Goal: Transaction & Acquisition: Purchase product/service

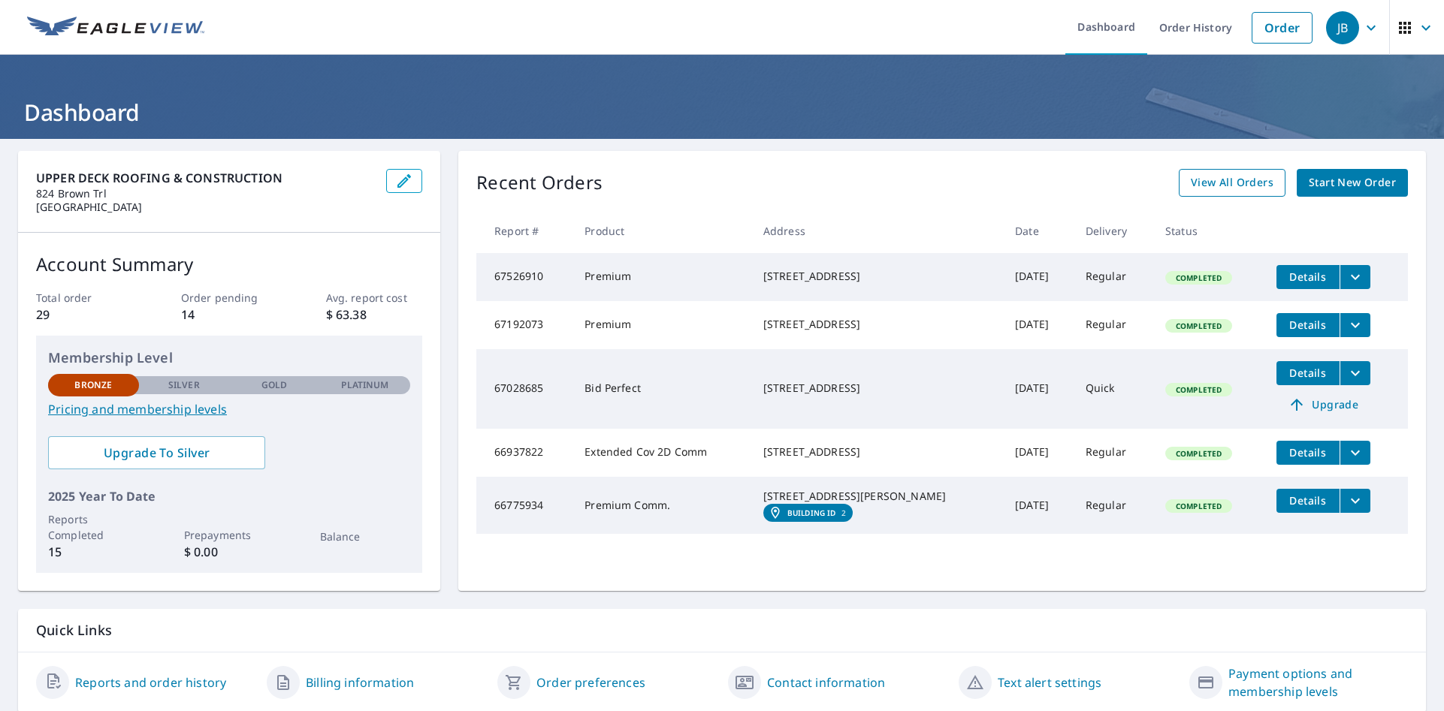
click at [1237, 180] on span "View All Orders" at bounding box center [1232, 183] width 83 height 19
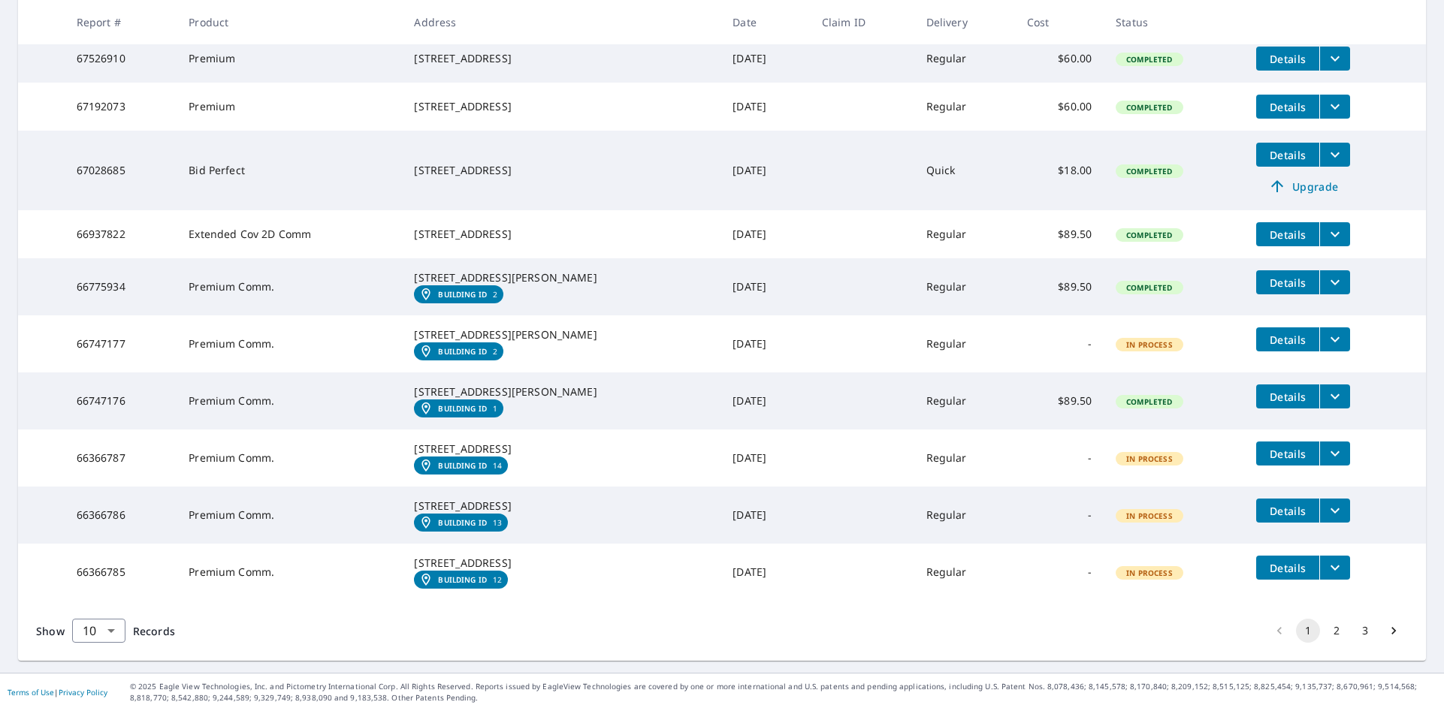
scroll to position [406, 0]
click at [110, 631] on body "JB JB Dashboard Order History Order JB Dashboard / Order History Order History …" at bounding box center [722, 355] width 1444 height 711
click at [105, 687] on li "100" at bounding box center [97, 679] width 53 height 27
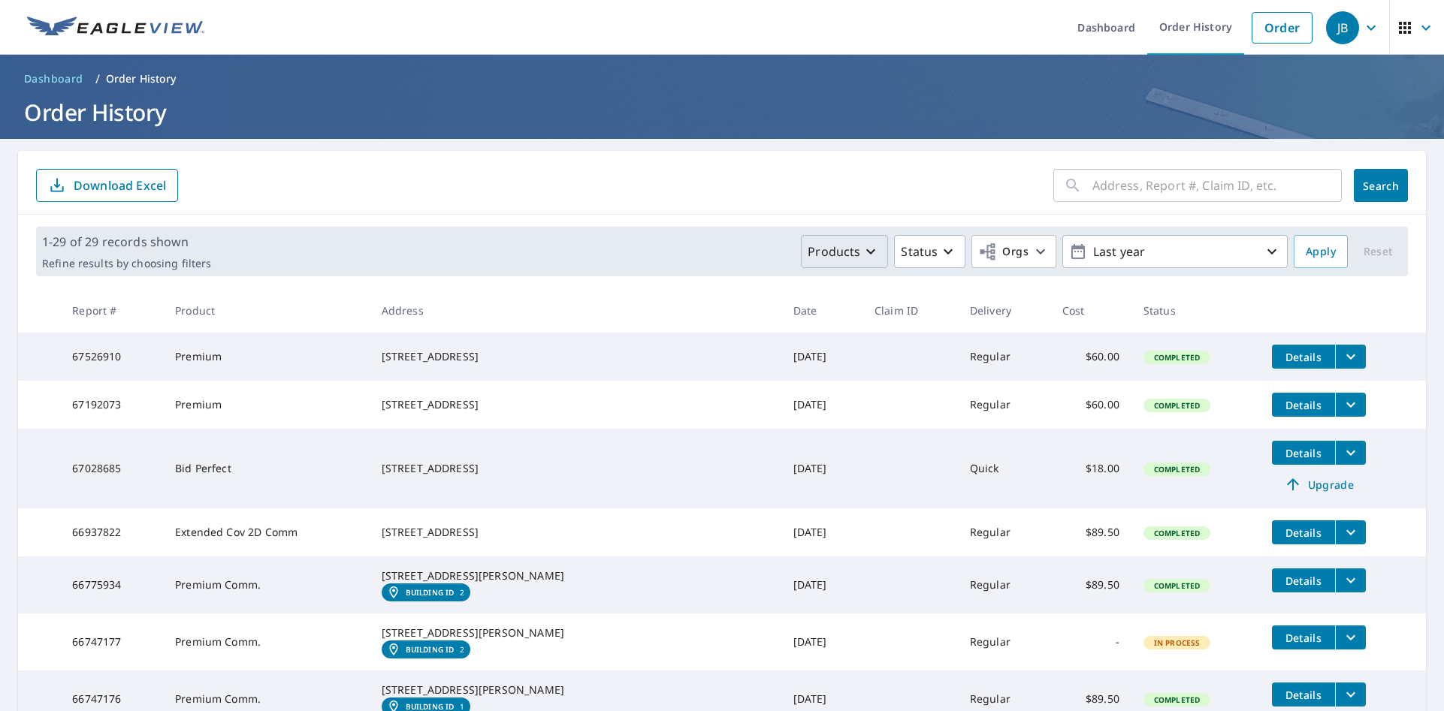
click at [866, 253] on icon "button" at bounding box center [870, 251] width 9 height 5
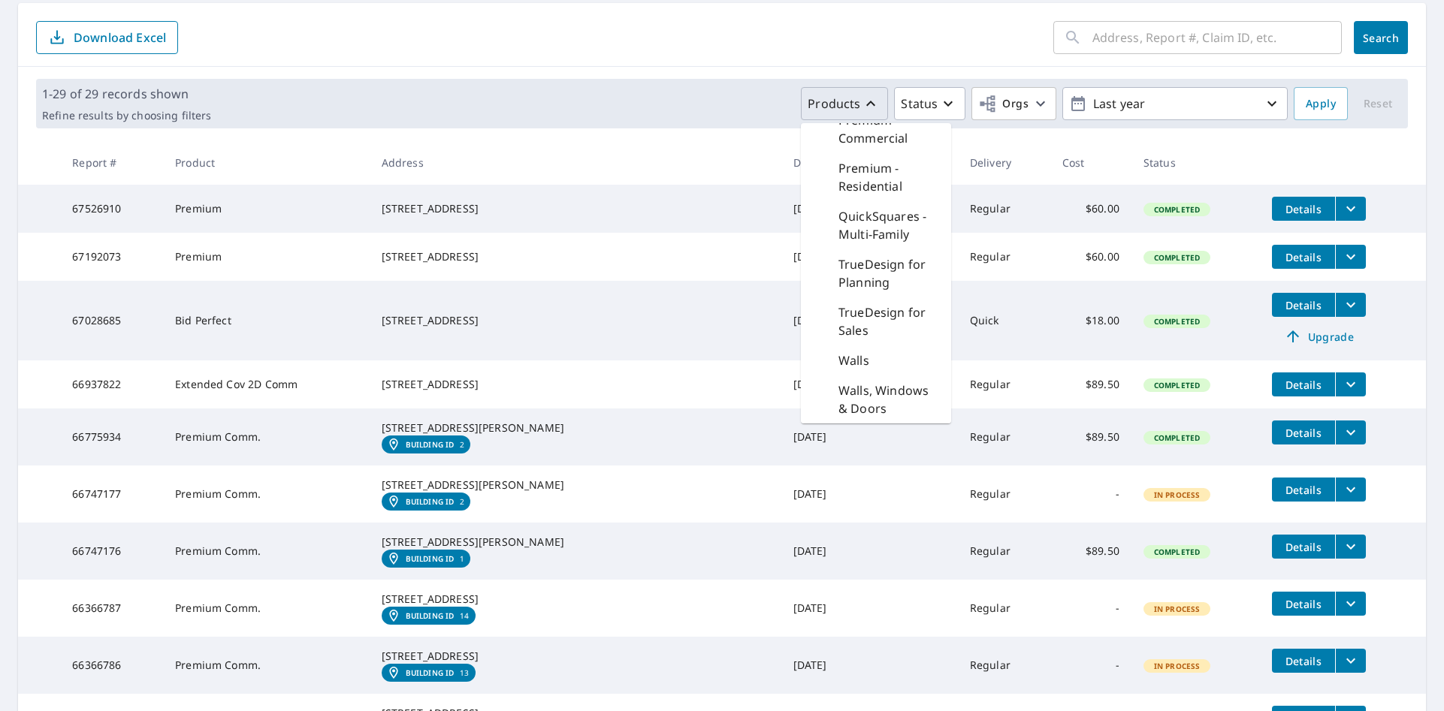
scroll to position [150, 0]
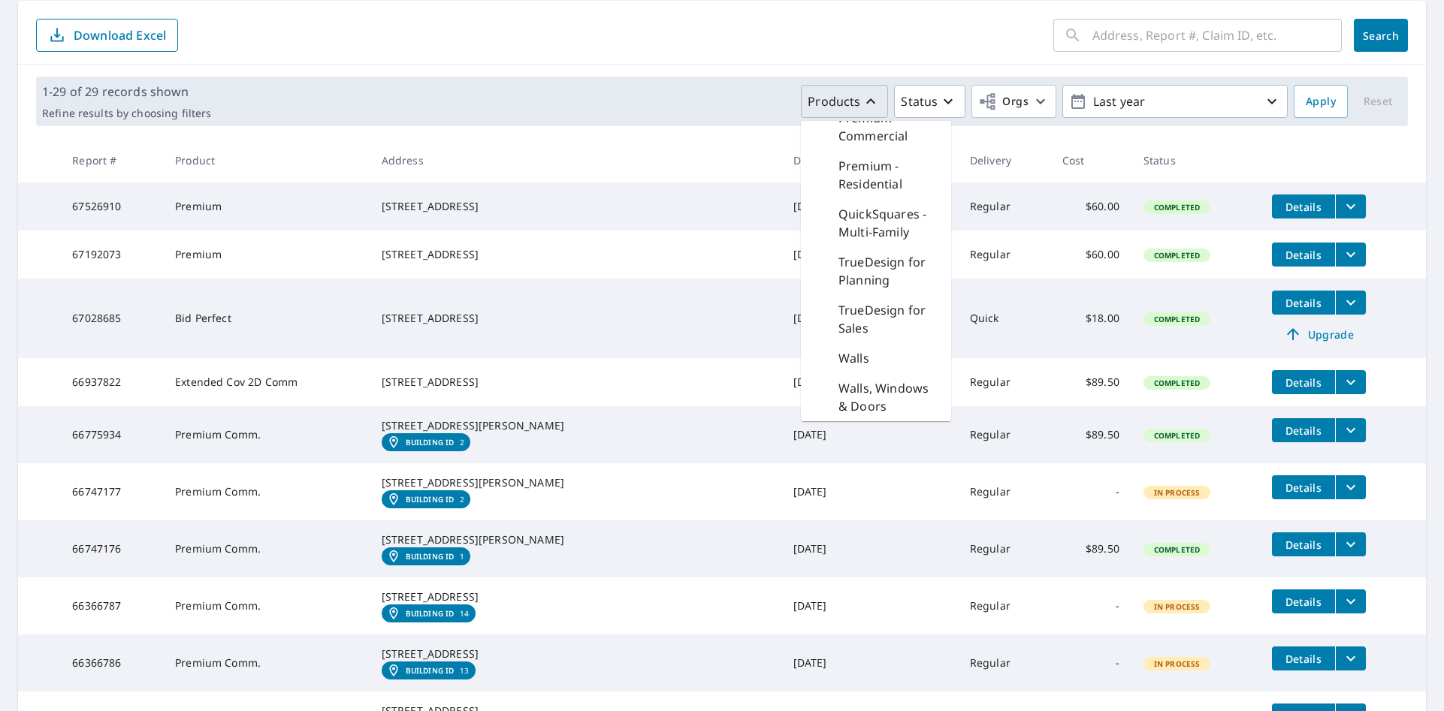
click at [868, 337] on p "TrueDesign for Sales" at bounding box center [888, 319] width 101 height 36
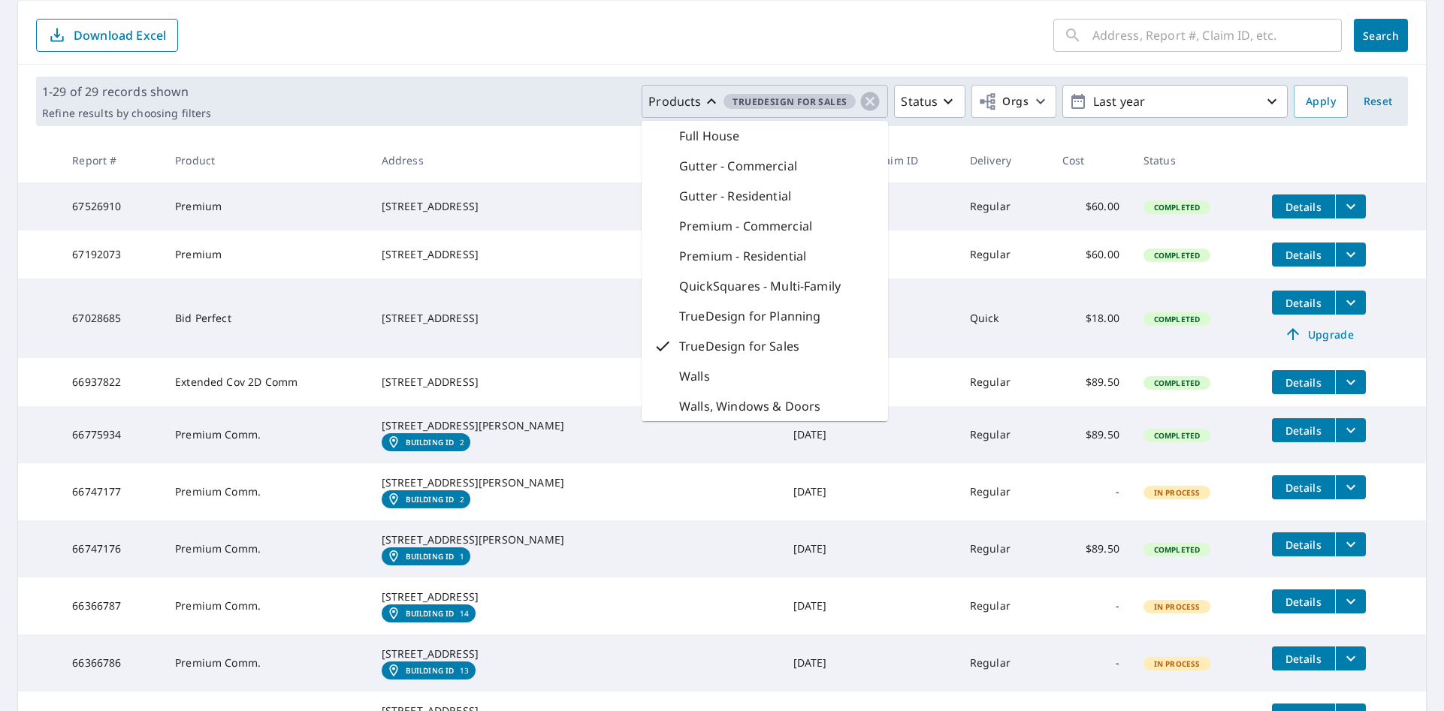
scroll to position [228, 0]
click at [703, 366] on div "Walls" at bounding box center [765, 376] width 246 height 30
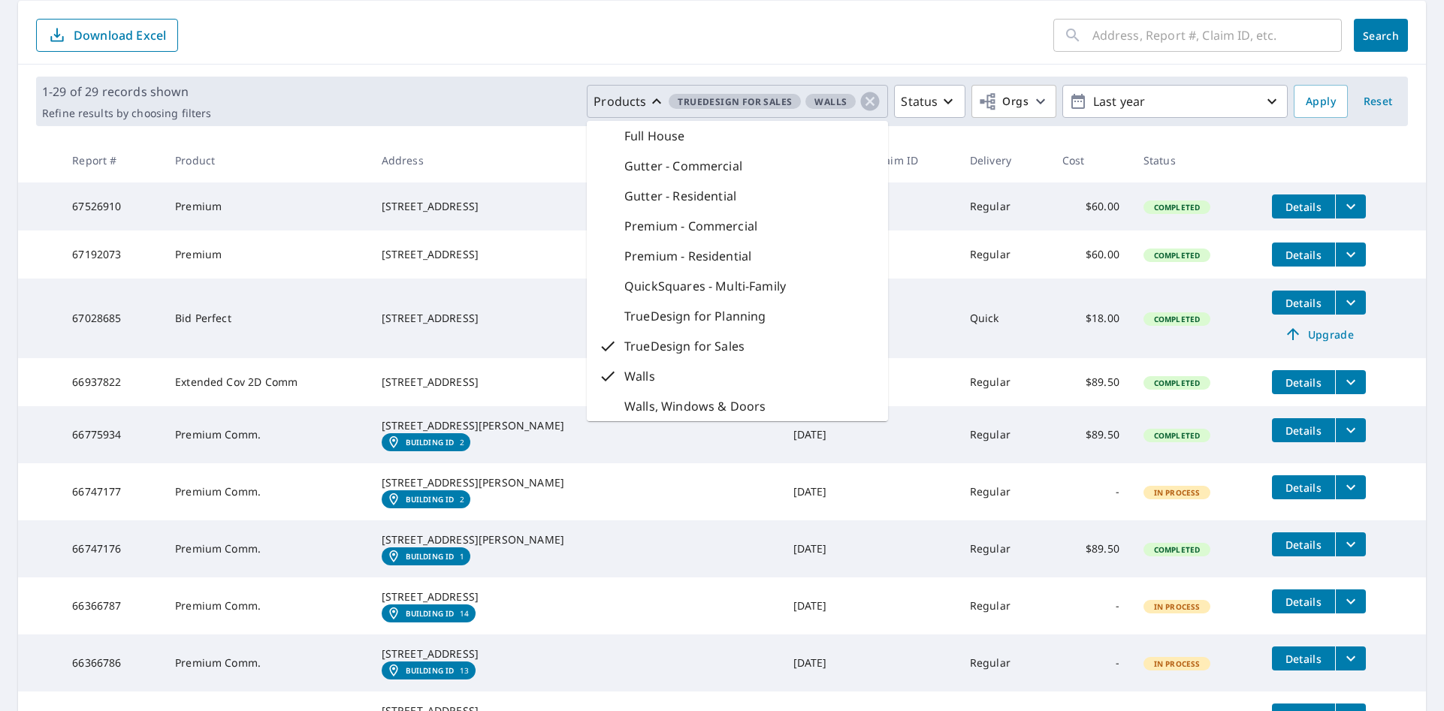
click at [648, 343] on p "TrueDesign for Sales" at bounding box center [684, 346] width 120 height 18
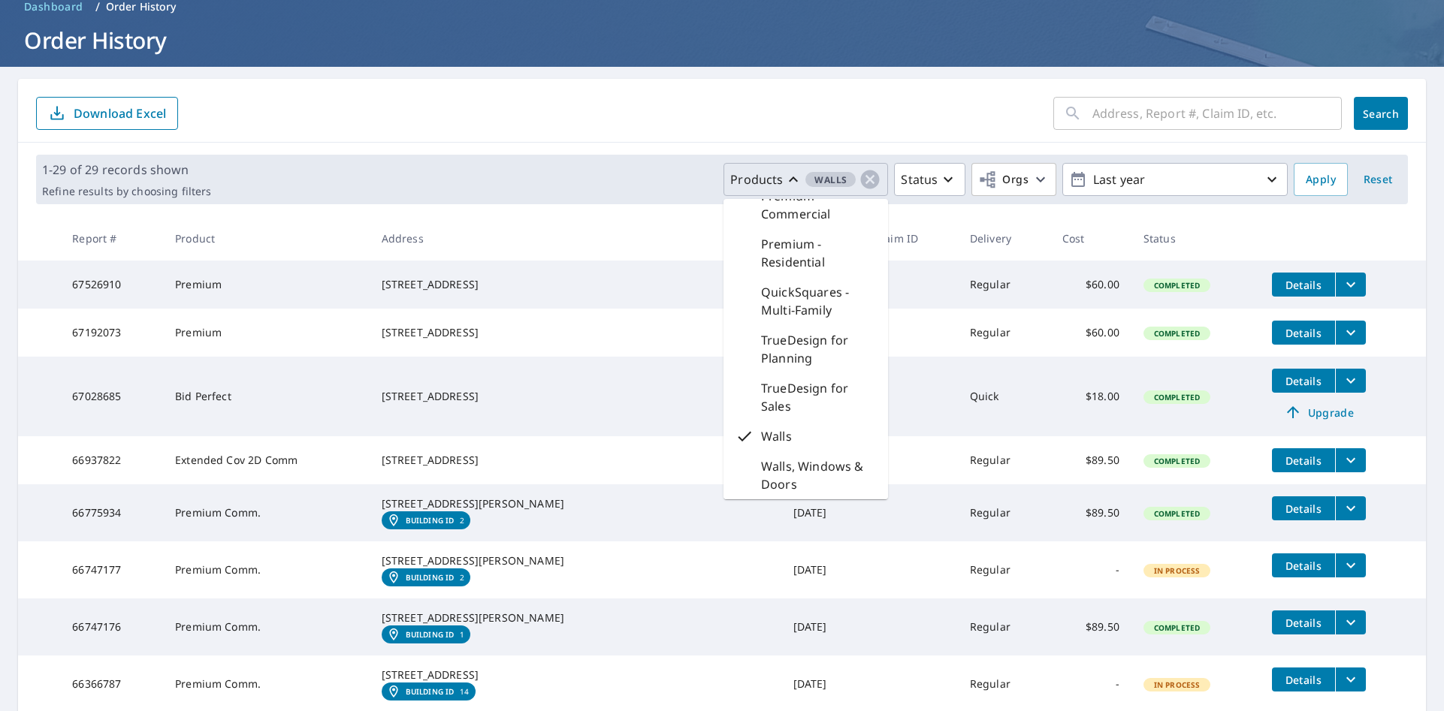
scroll to position [0, 0]
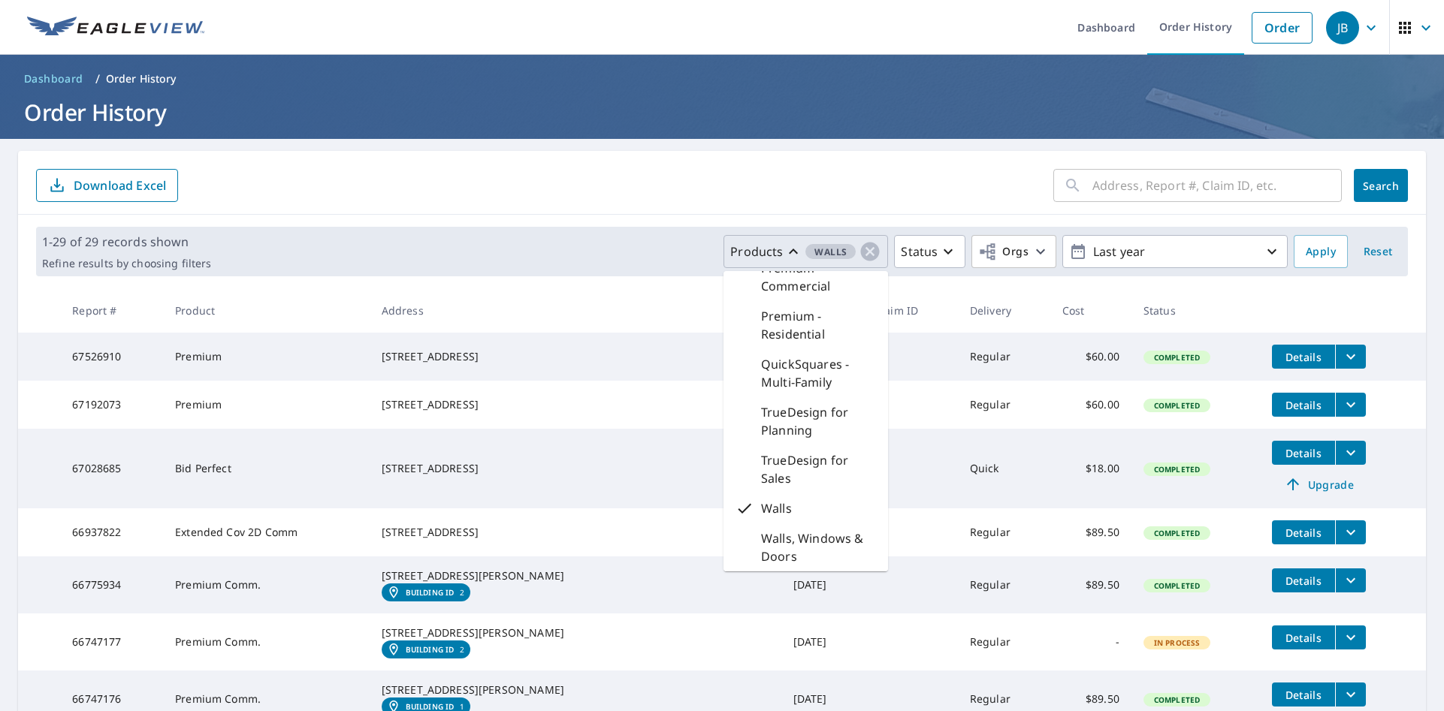
click at [787, 511] on div "Walls" at bounding box center [805, 509] width 165 height 30
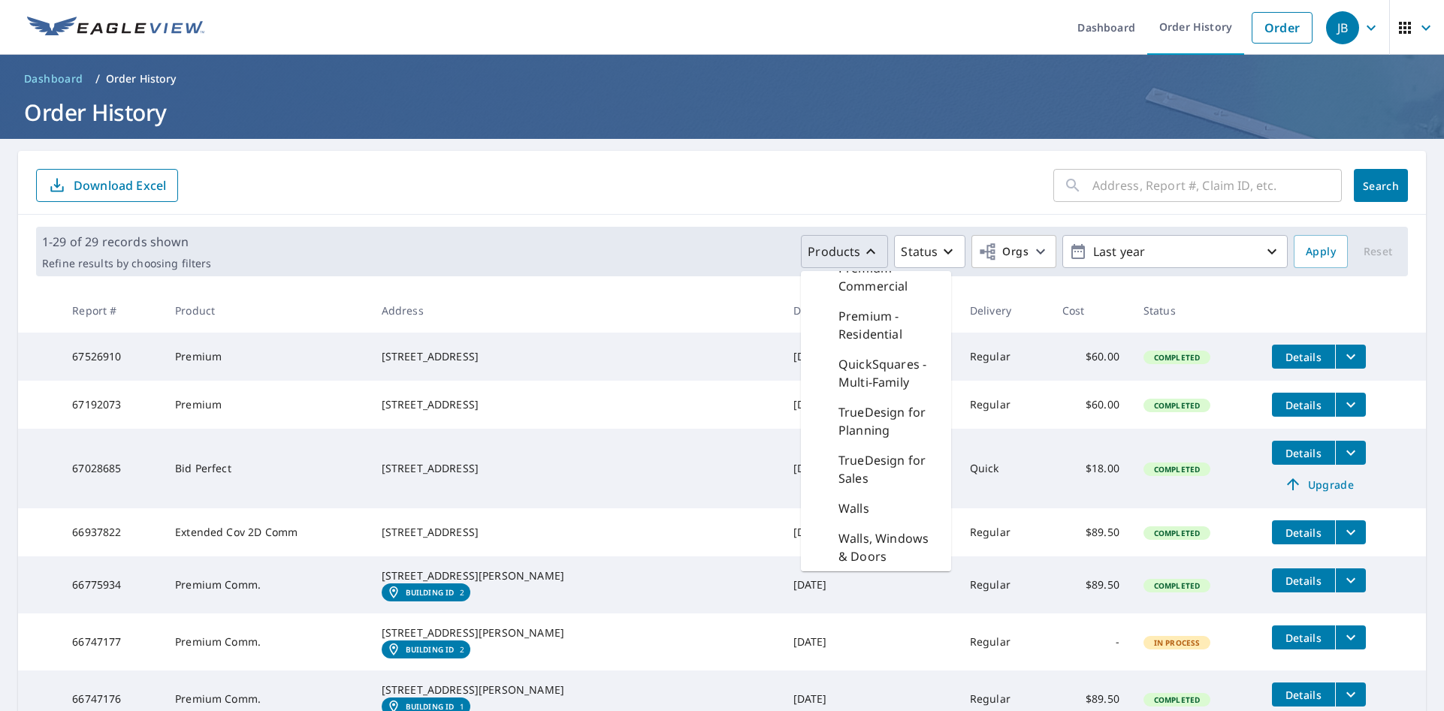
scroll to position [535, 0]
drag, startPoint x: 664, startPoint y: 179, endPoint x: 656, endPoint y: 174, distance: 9.8
click at [662, 180] on form "​ Search Download Excel" at bounding box center [722, 185] width 1372 height 33
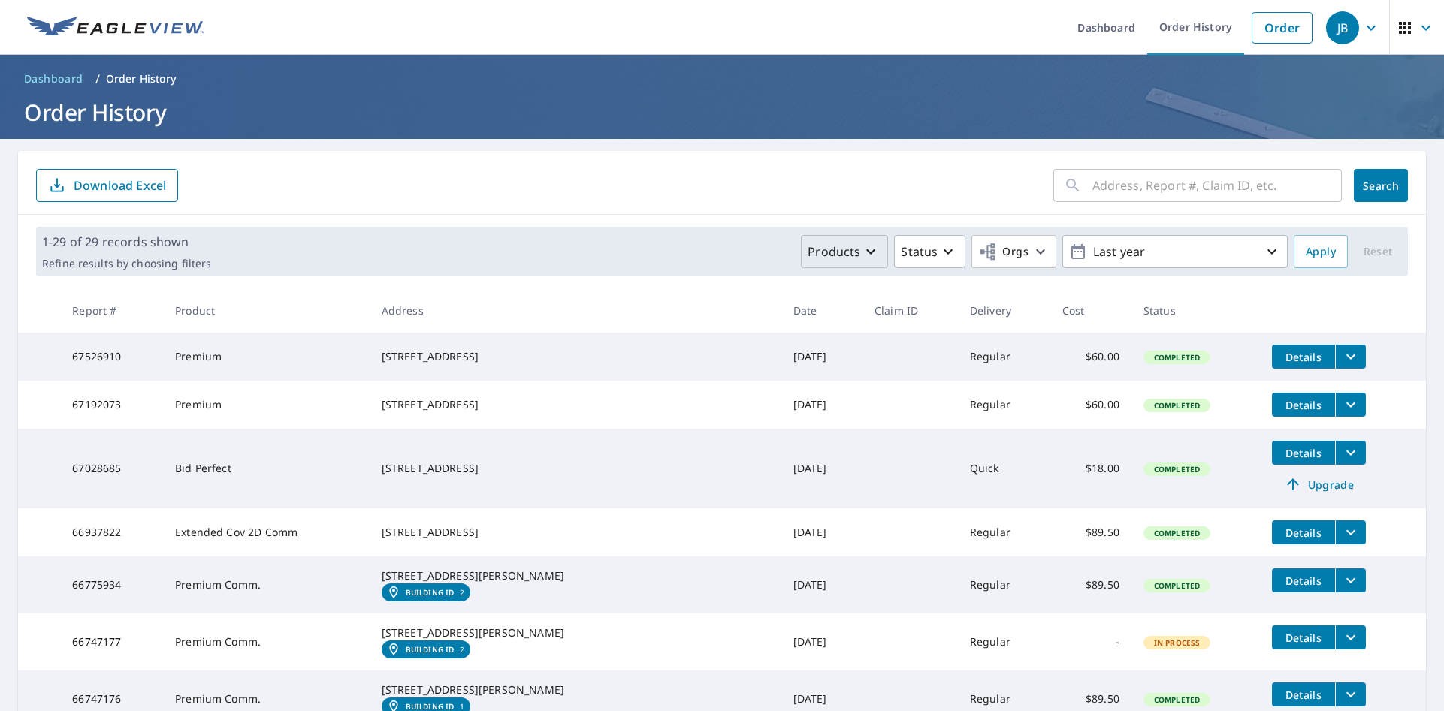
click at [143, 77] on p "Order History" at bounding box center [141, 78] width 71 height 15
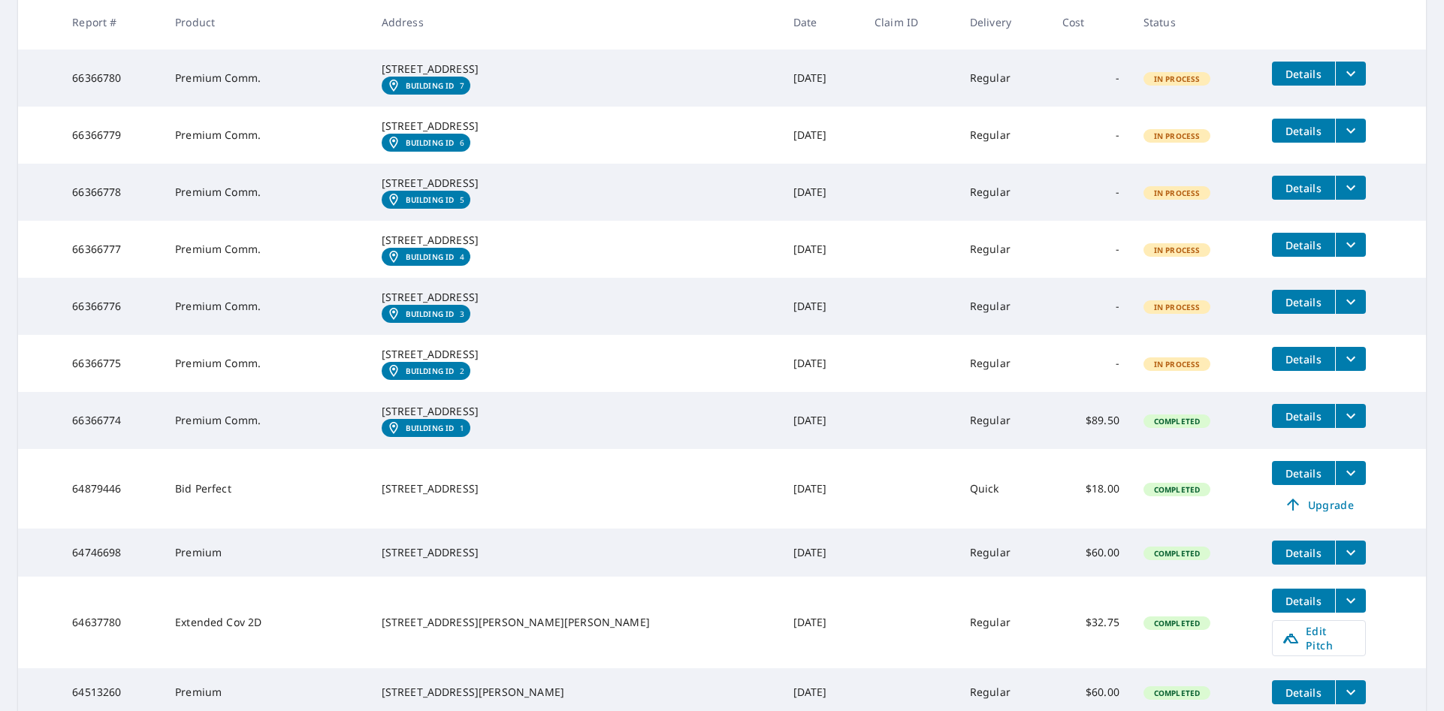
scroll to position [1277, 0]
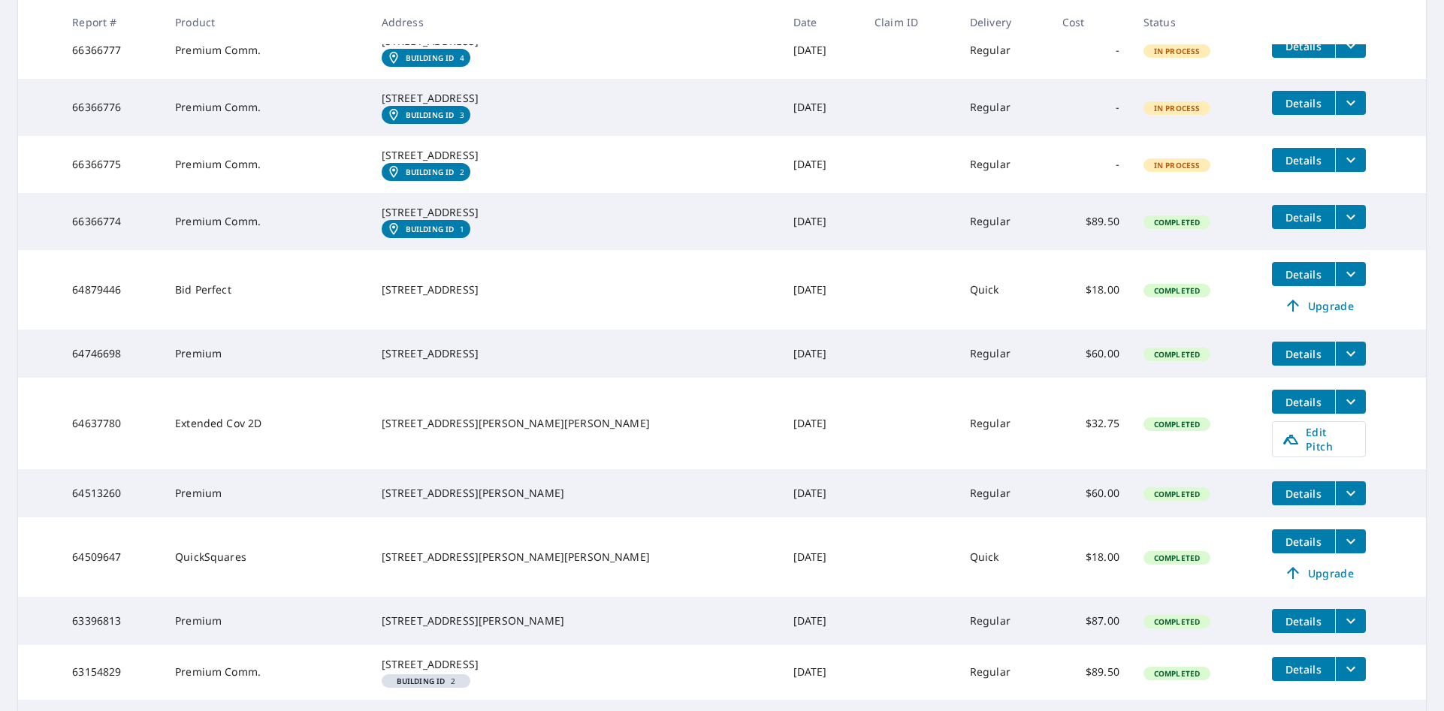
click at [370, 79] on td "Premium Comm." at bounding box center [266, 50] width 207 height 57
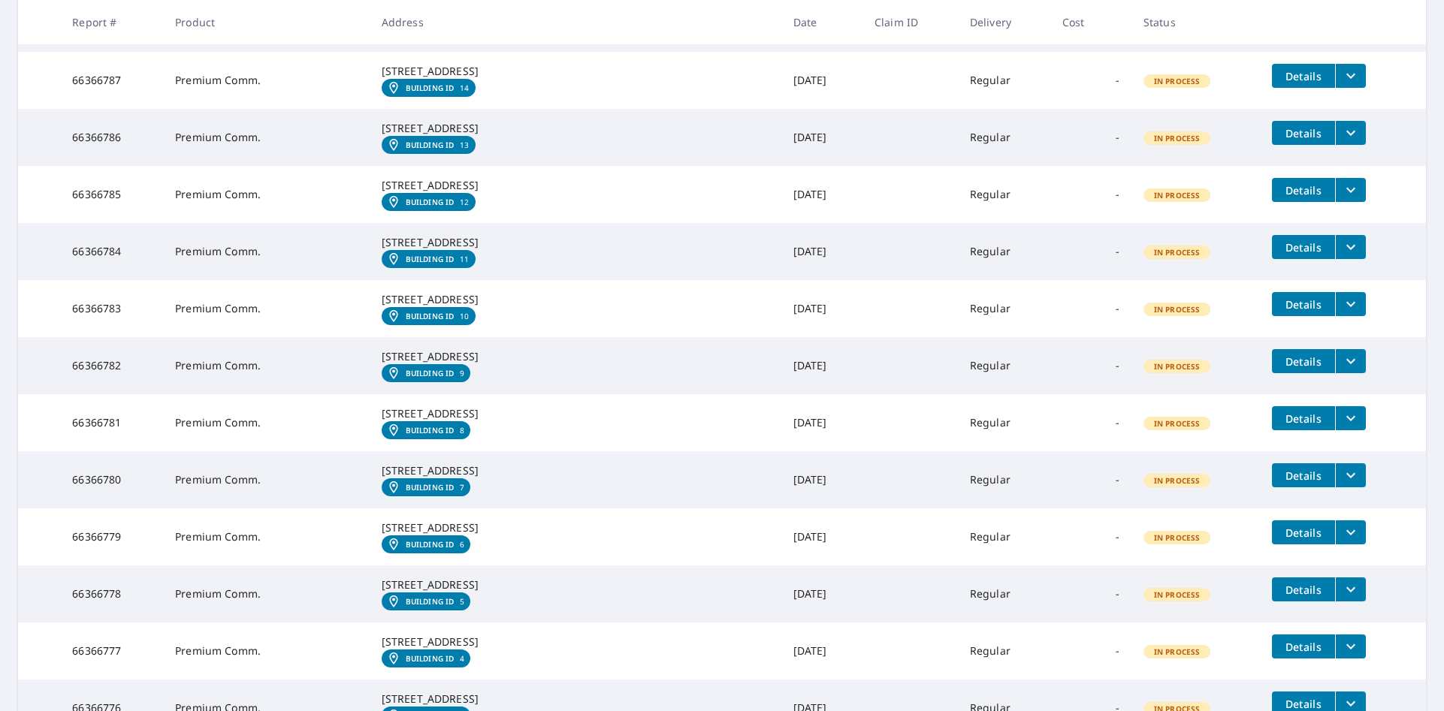
scroll to position [601, 0]
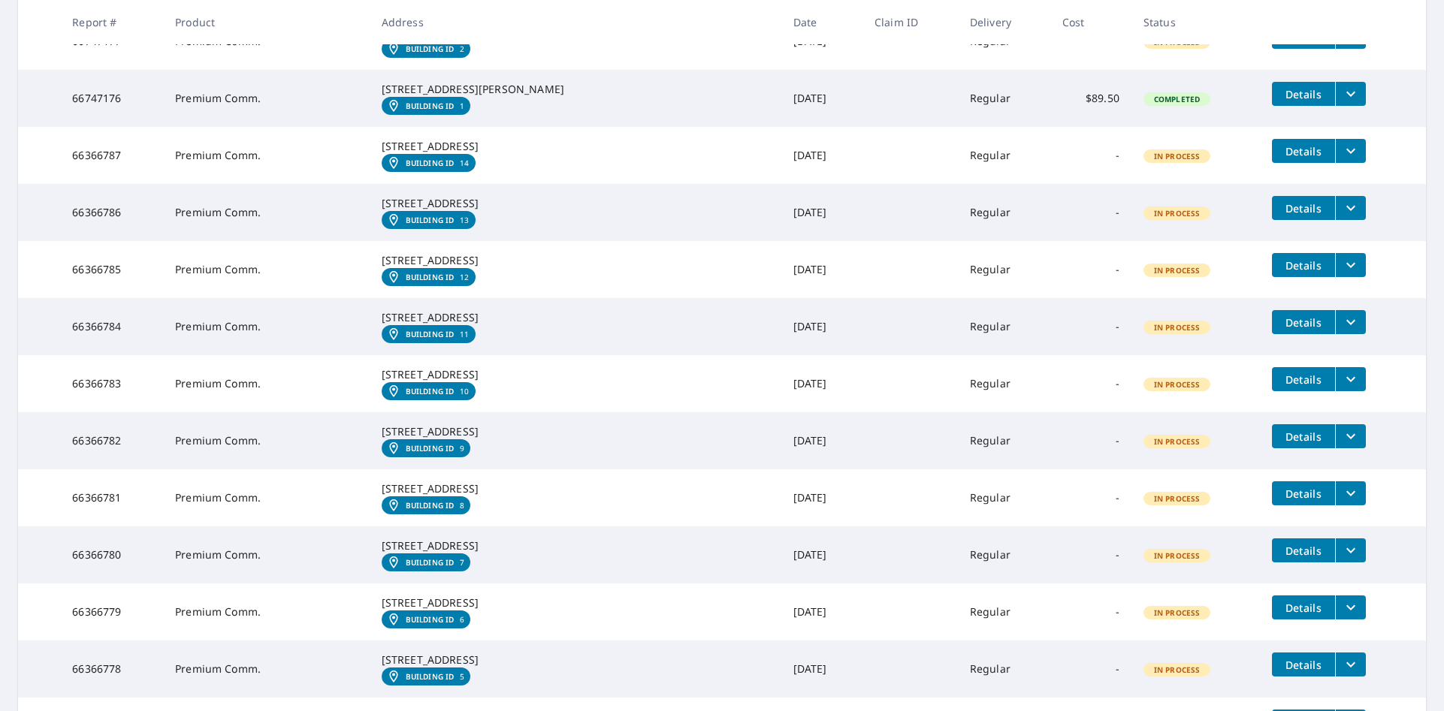
click at [1342, 160] on icon "filesDropdownBtn-66366787" at bounding box center [1351, 151] width 18 height 18
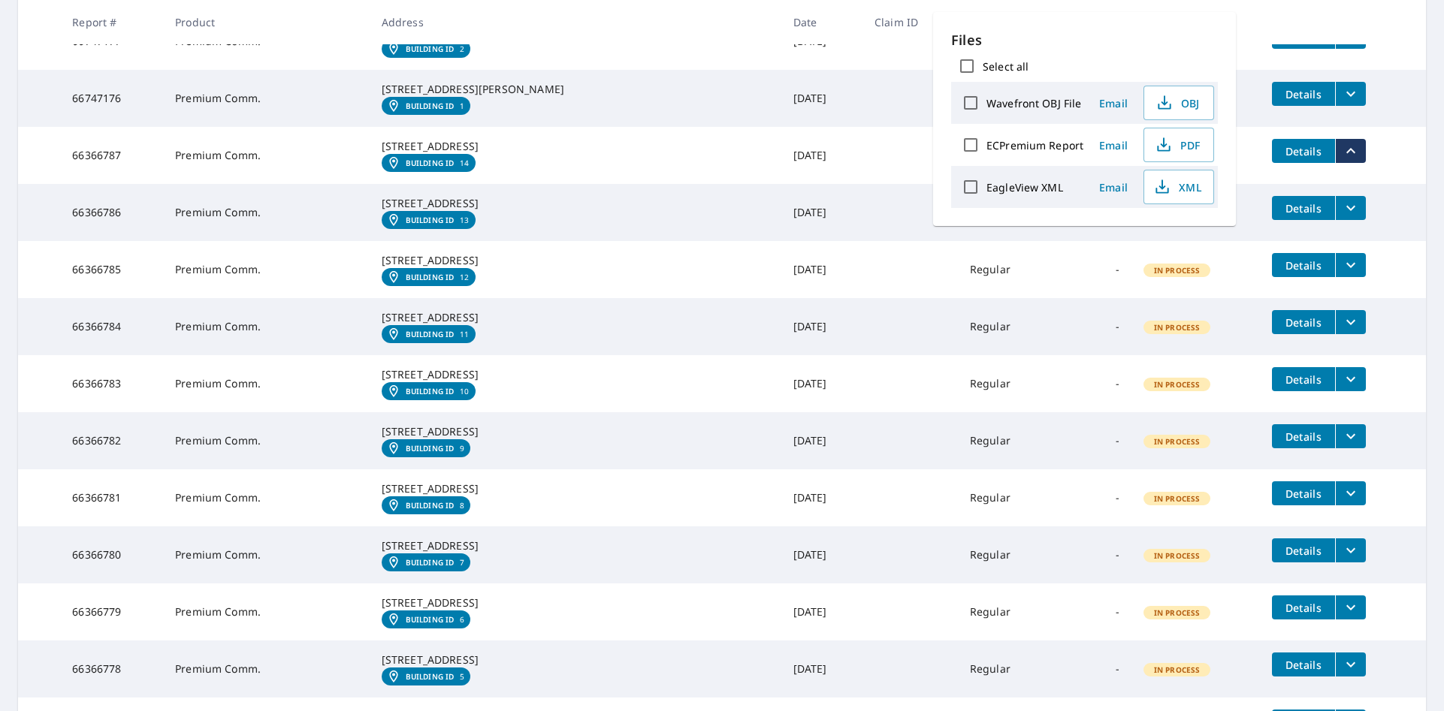
click at [1342, 160] on icon "filesDropdownBtn-66366787" at bounding box center [1351, 151] width 18 height 18
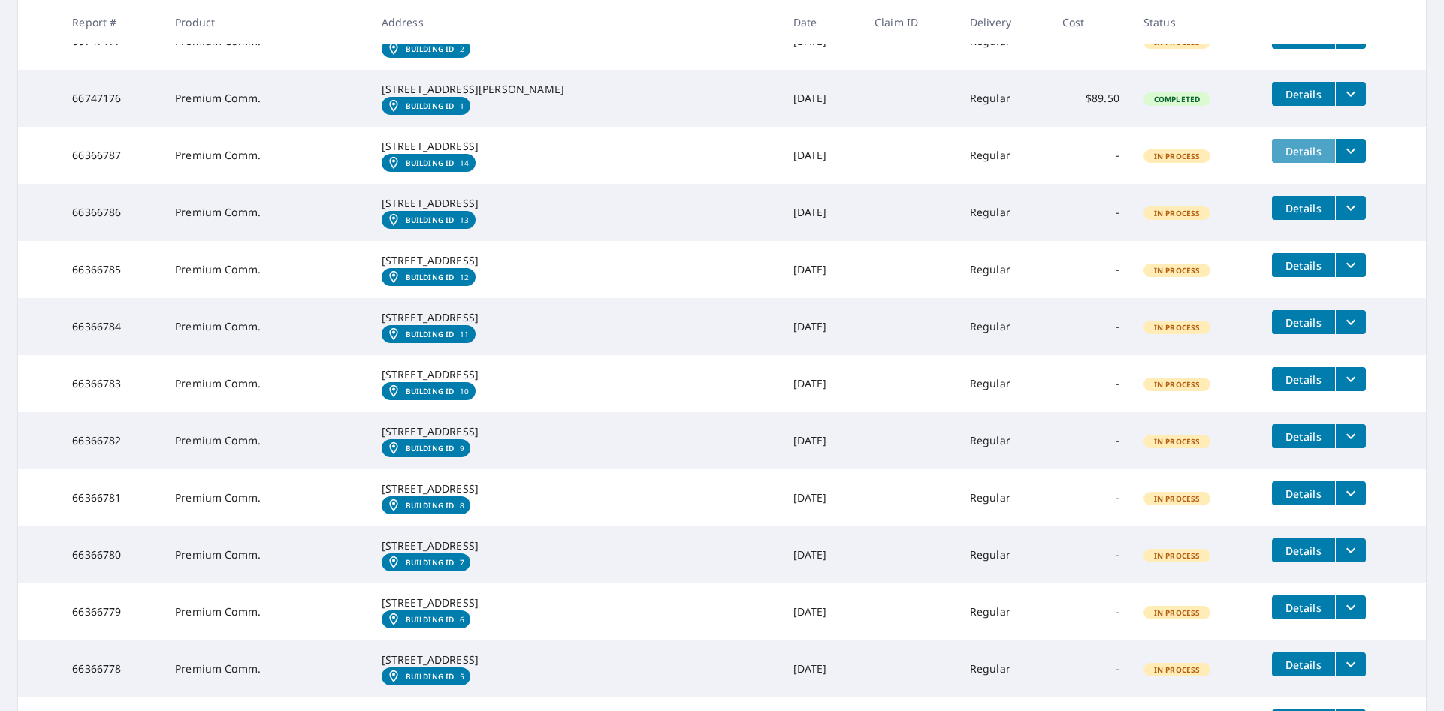
click at [1281, 159] on span "Details" at bounding box center [1303, 151] width 45 height 14
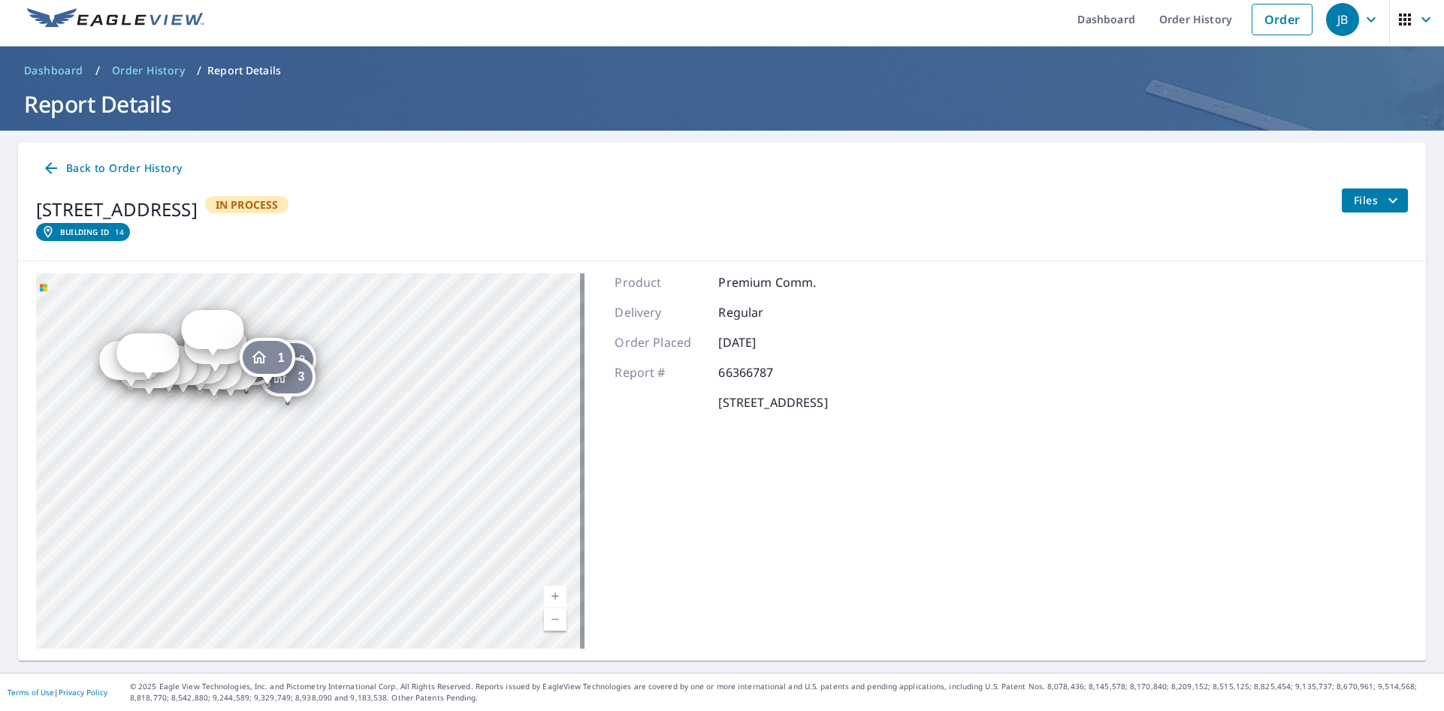
click at [415, 497] on div "2 [STREET_ADDRESS] [GEOGRAPHIC_DATA][STREET_ADDRESS] [GEOGRAPHIC_DATA][STREET_A…" at bounding box center [310, 461] width 548 height 376
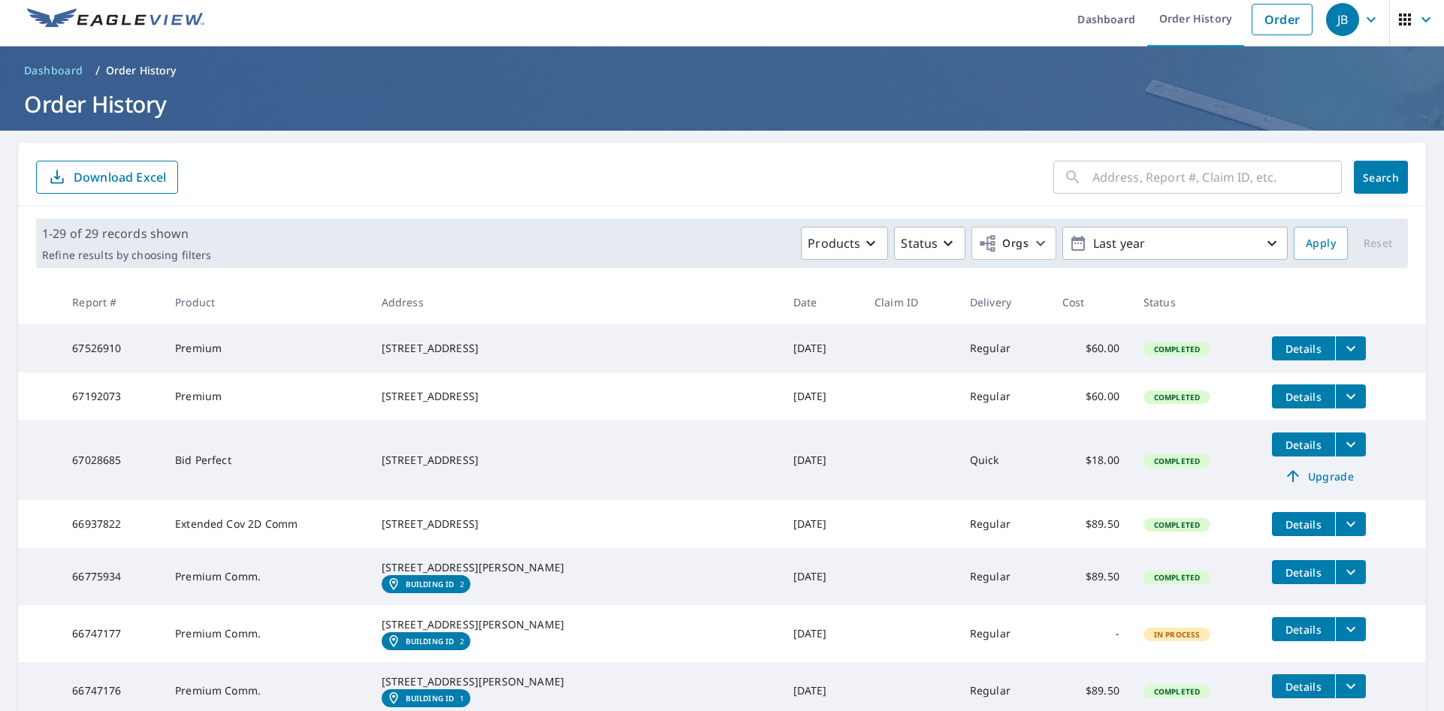
click at [1108, 171] on input "text" at bounding box center [1216, 177] width 249 height 42
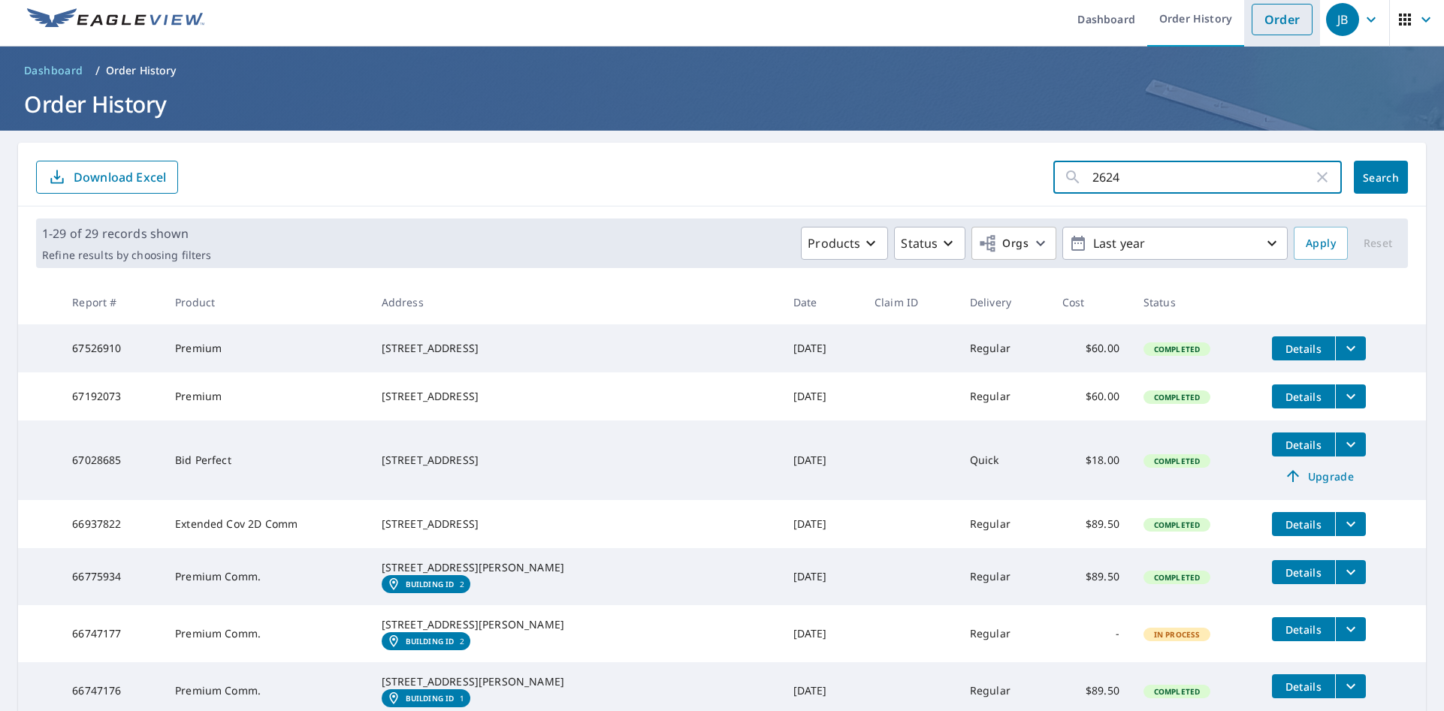
type input "2624"
click at [1257, 20] on link "Order" at bounding box center [1282, 20] width 61 height 32
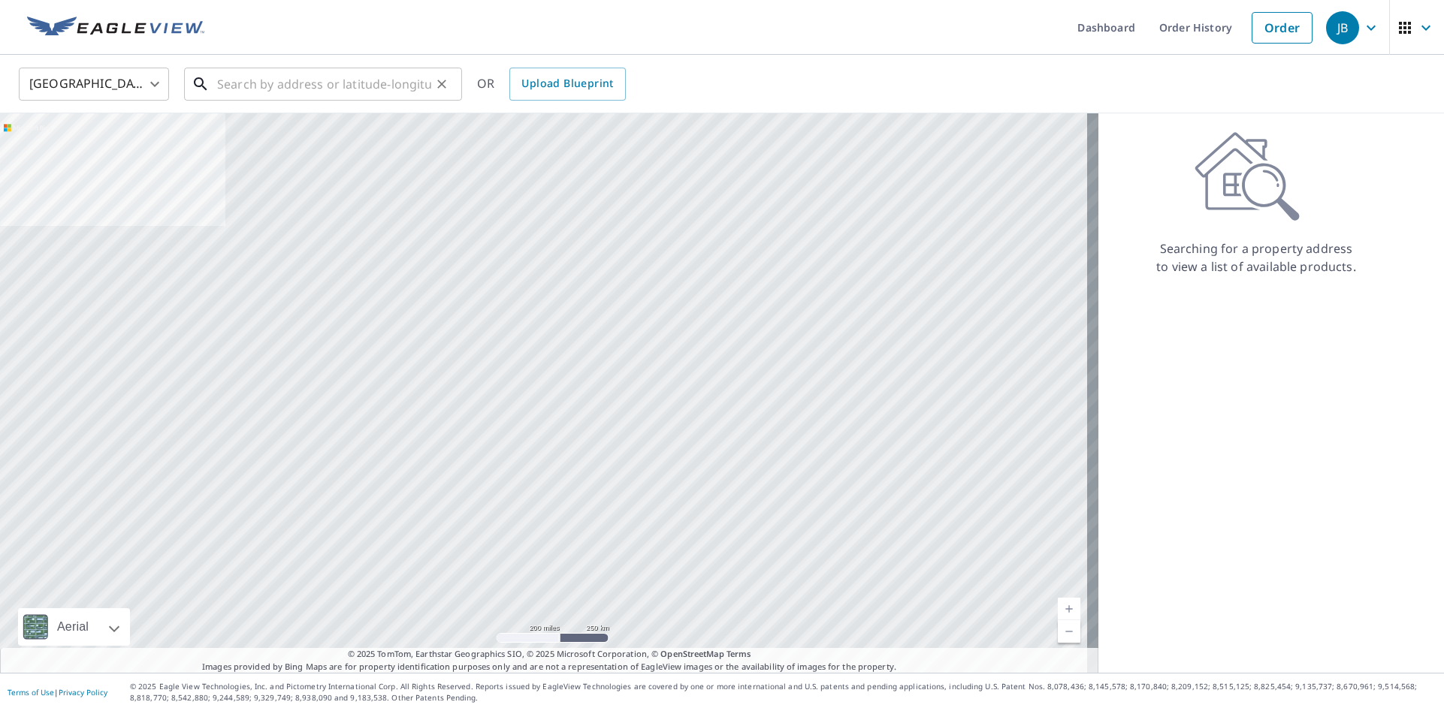
click at [292, 91] on input "text" at bounding box center [324, 84] width 214 height 42
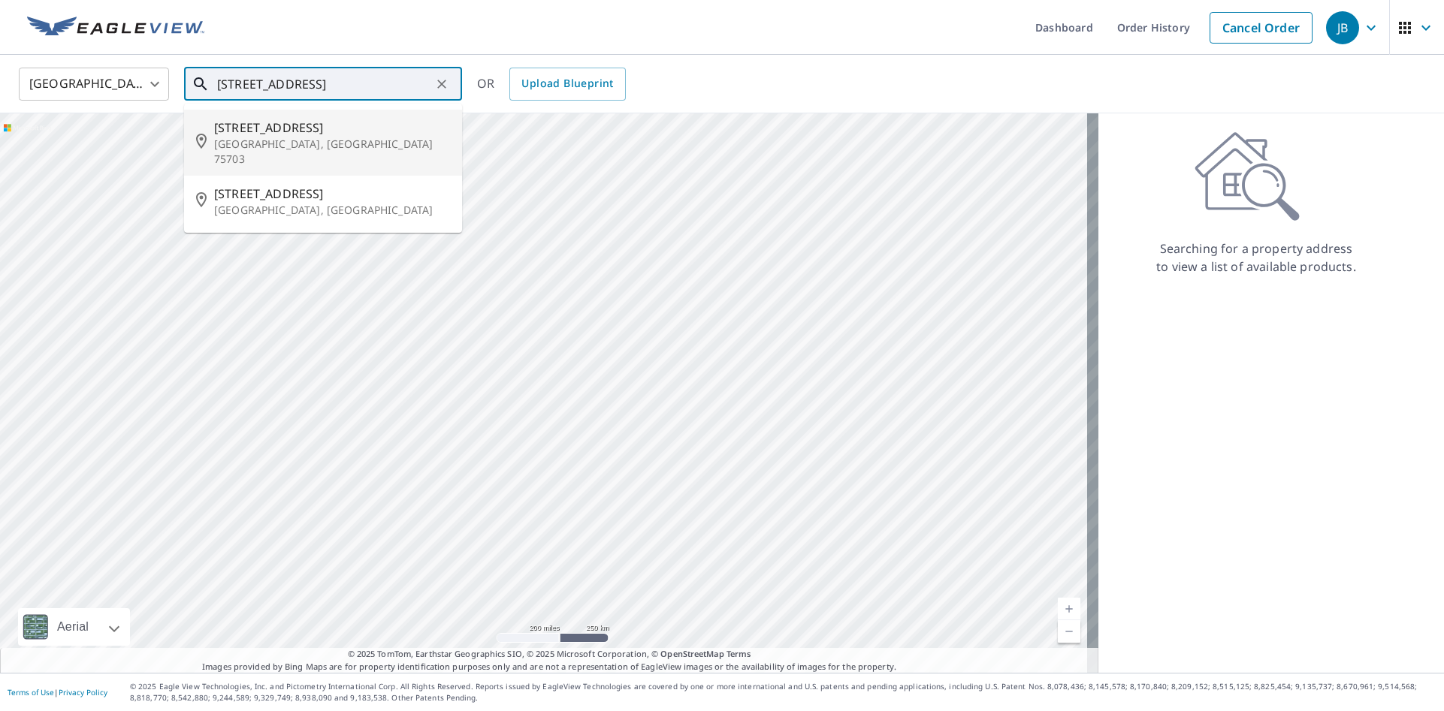
click at [276, 148] on p "[GEOGRAPHIC_DATA], [GEOGRAPHIC_DATA] 75703" at bounding box center [332, 152] width 236 height 30
type input "[STREET_ADDRESS]"
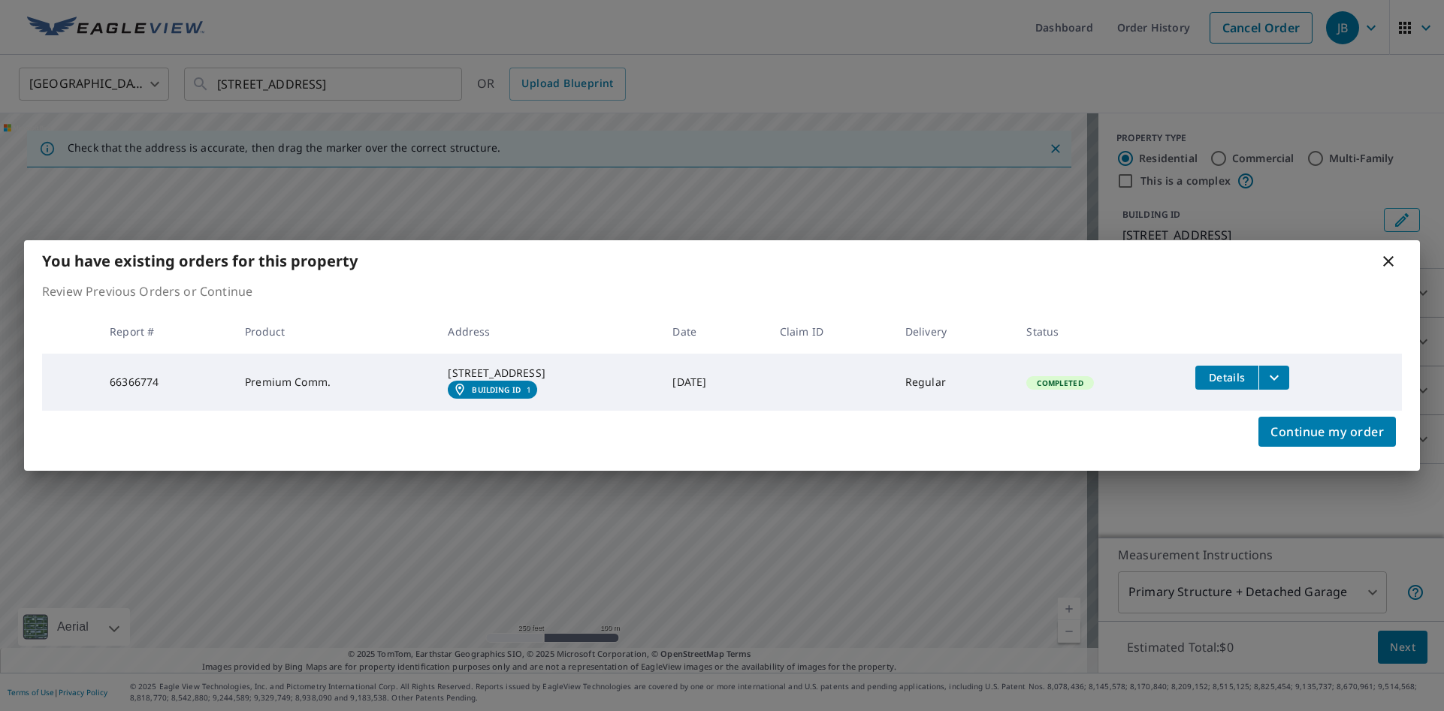
click at [1283, 378] on icon "filesDropdownBtn-66366774" at bounding box center [1274, 378] width 18 height 18
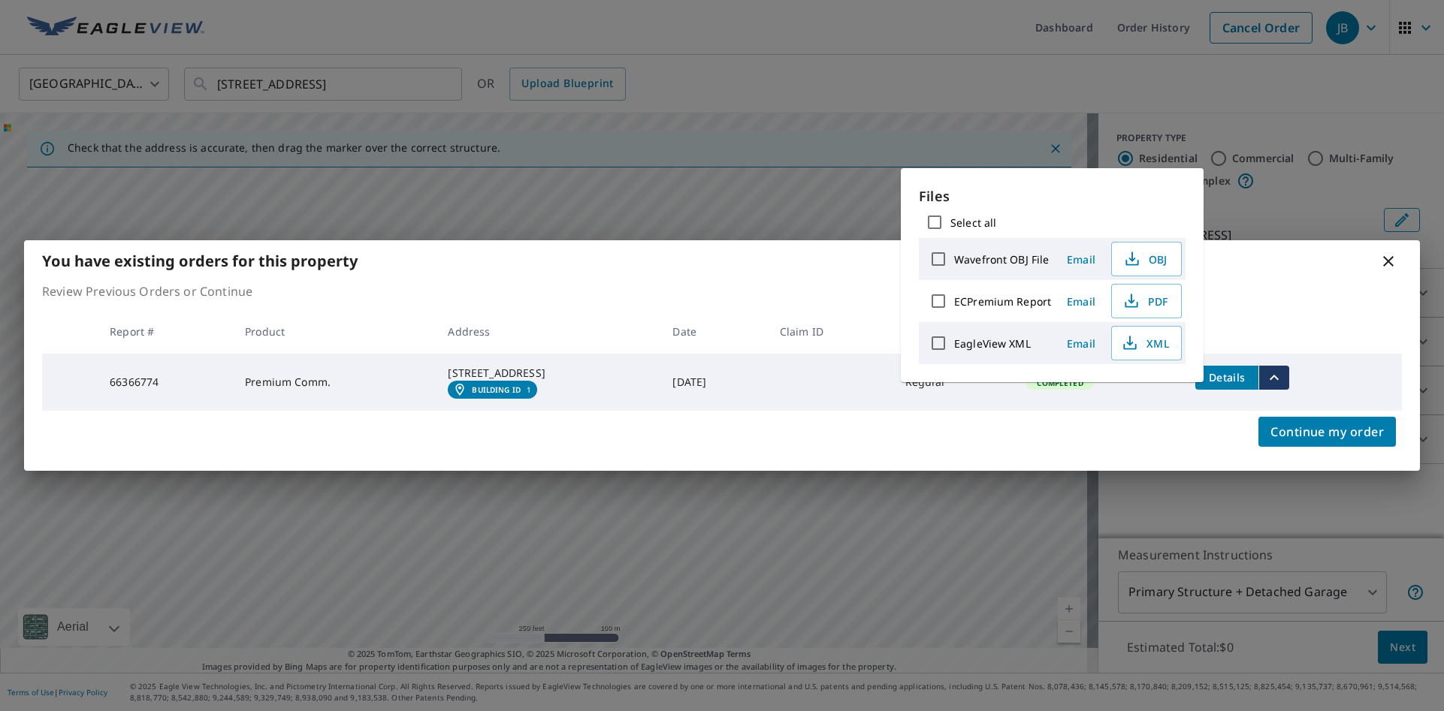
click at [1283, 378] on icon "filesDropdownBtn-66366774" at bounding box center [1274, 378] width 18 height 18
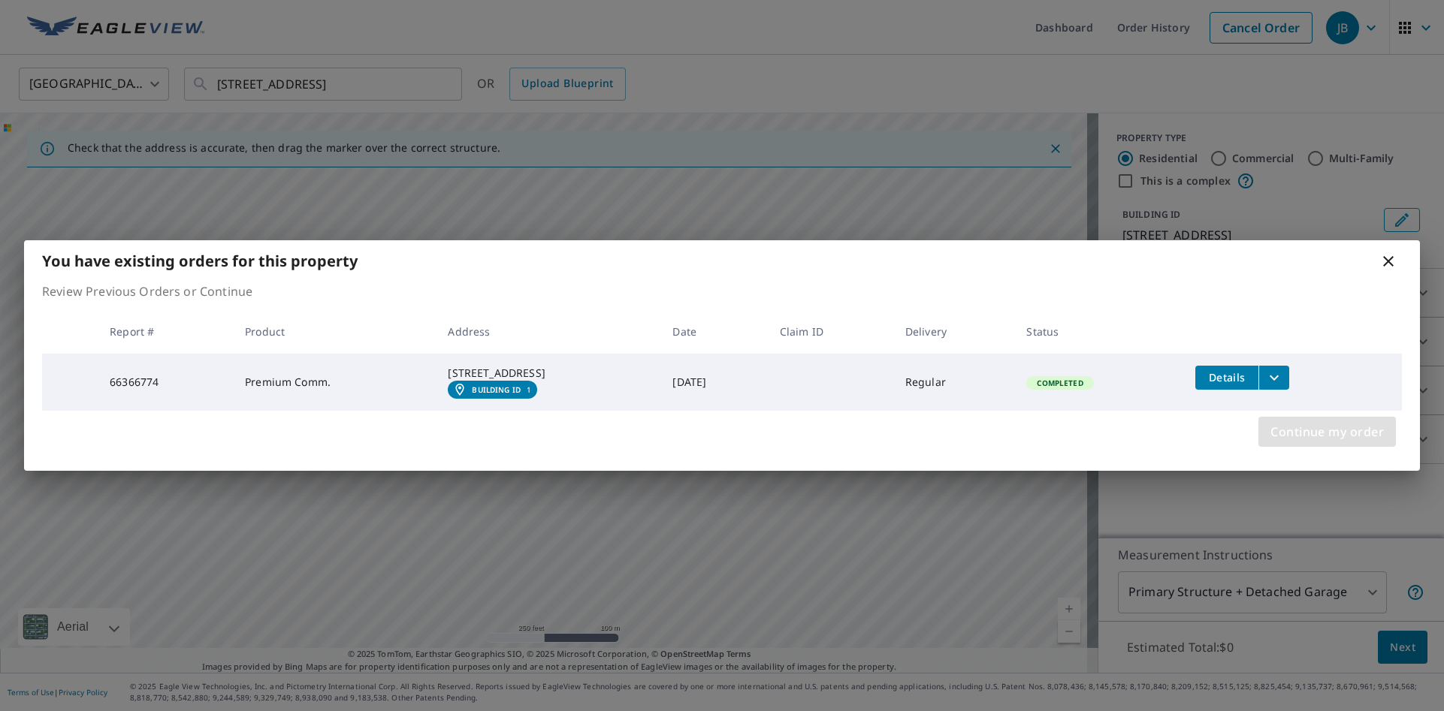
click at [1294, 437] on span "Continue my order" at bounding box center [1326, 431] width 113 height 21
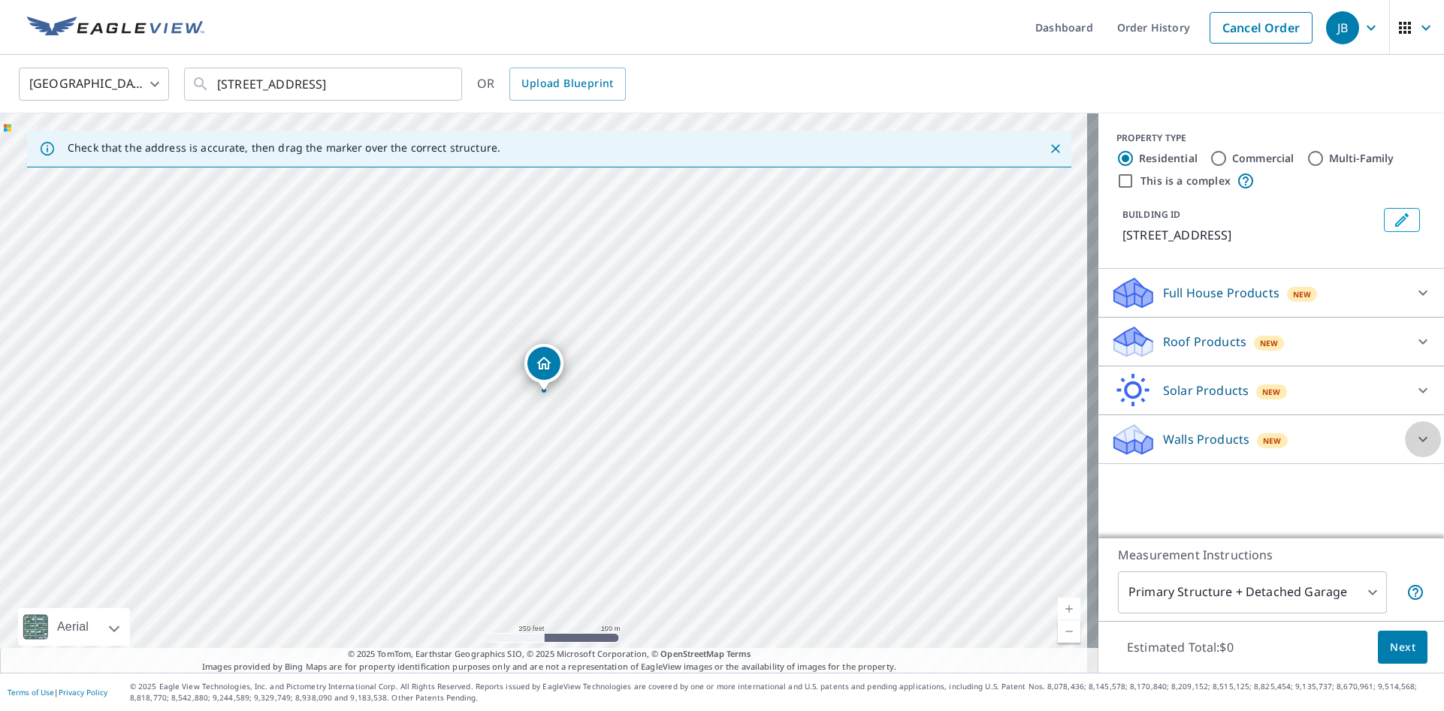
click at [1418, 439] on icon at bounding box center [1422, 439] width 9 height 5
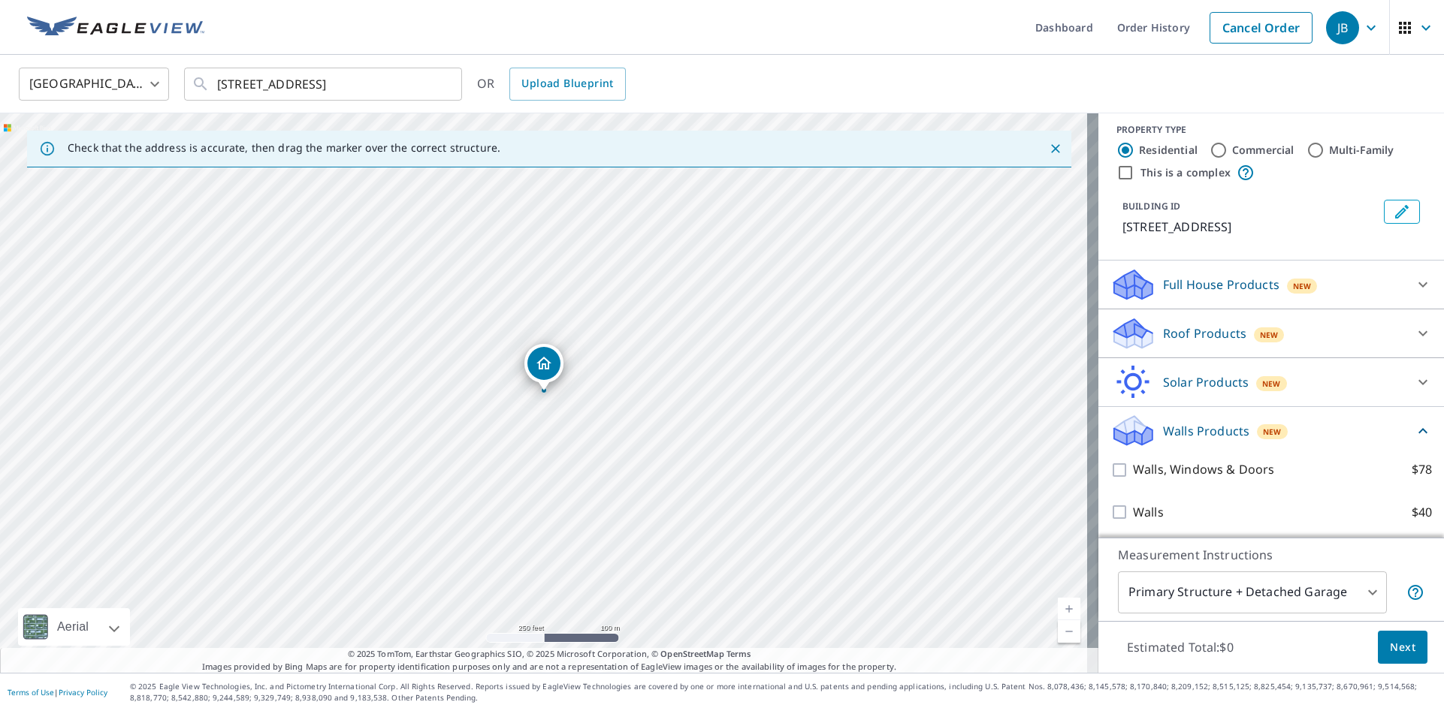
scroll to position [11, 0]
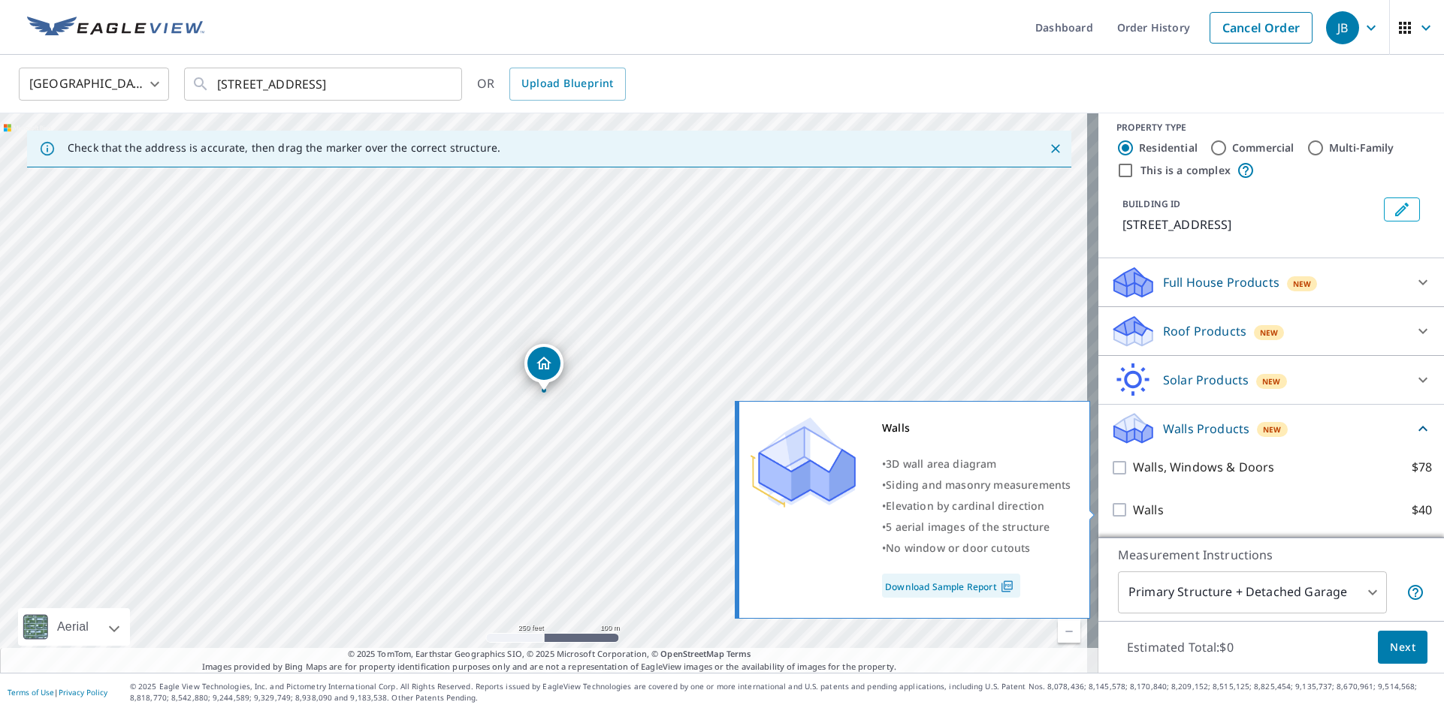
click at [1110, 504] on input "Walls $40" at bounding box center [1121, 510] width 23 height 18
checkbox input "true"
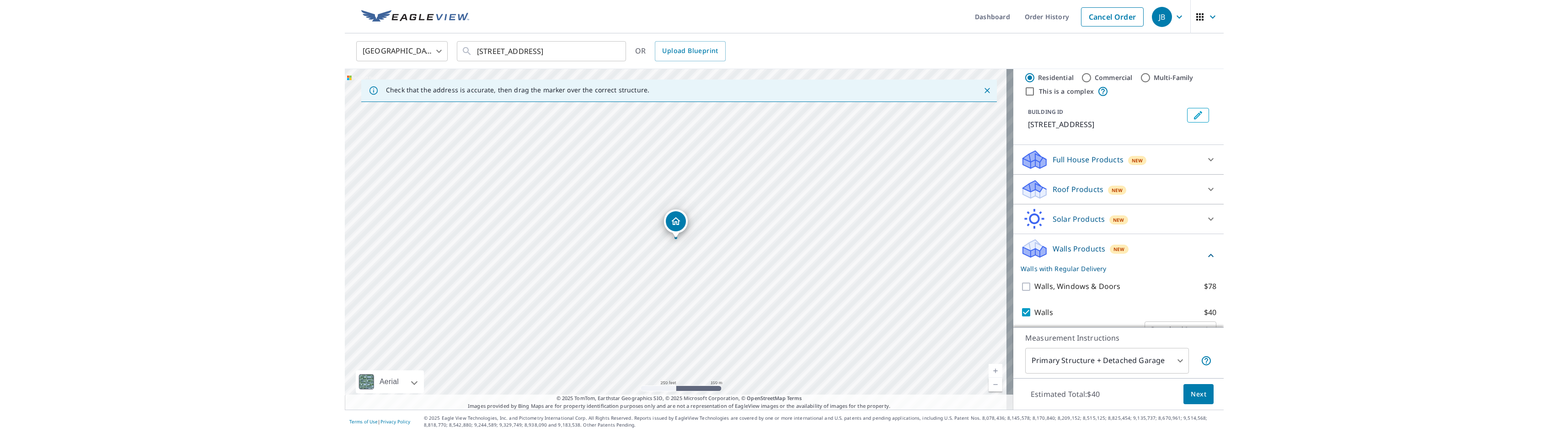
scroll to position [41, 0]
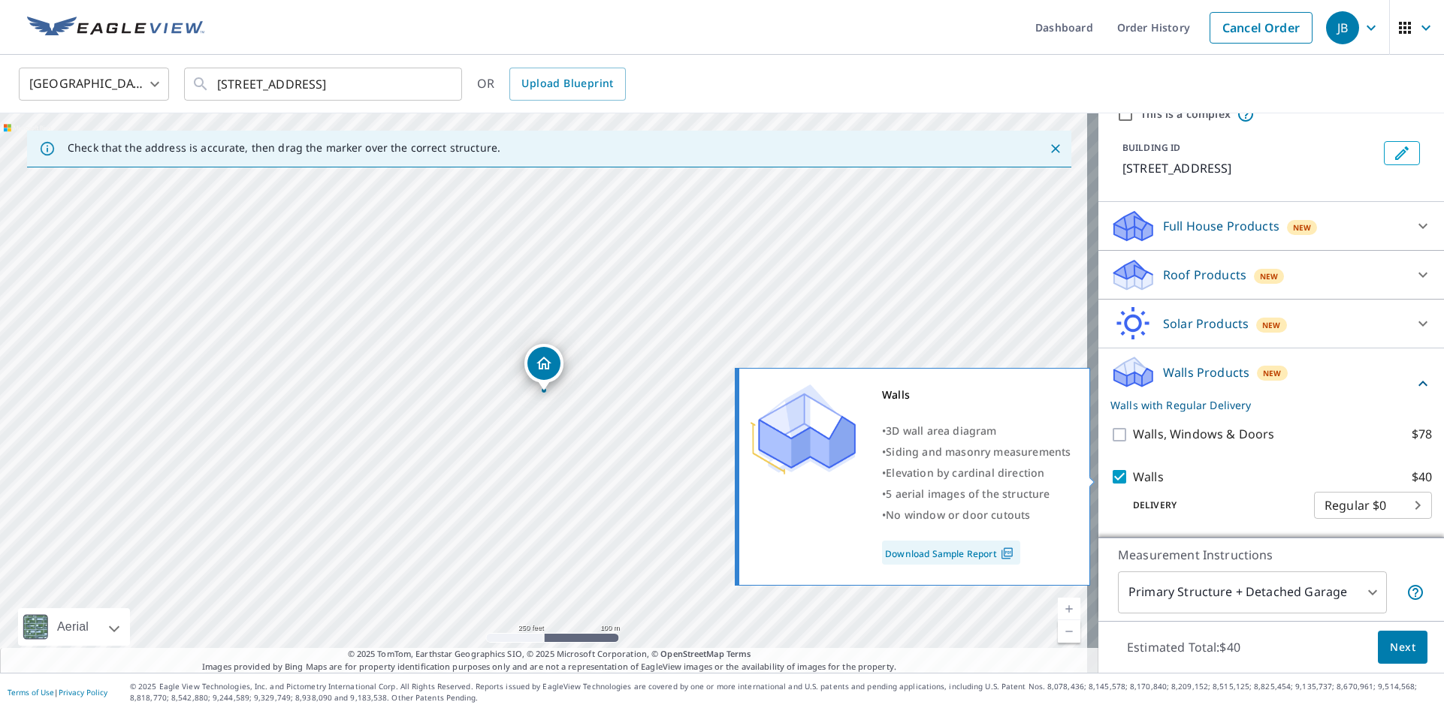
click at [935, 550] on link "Download Sample Report" at bounding box center [951, 553] width 138 height 24
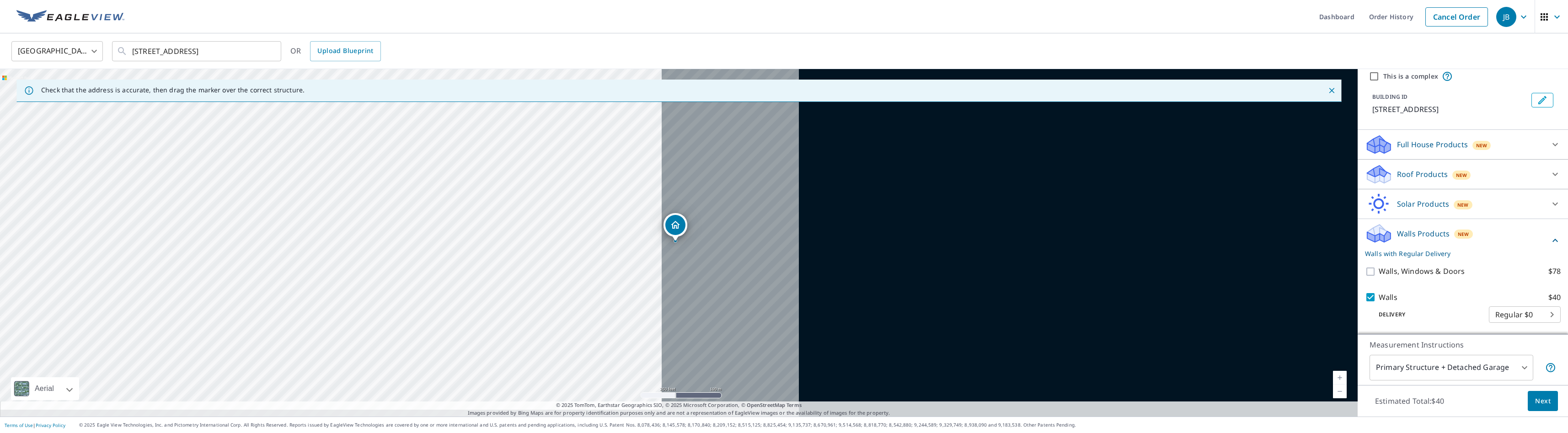
scroll to position [34, 0]
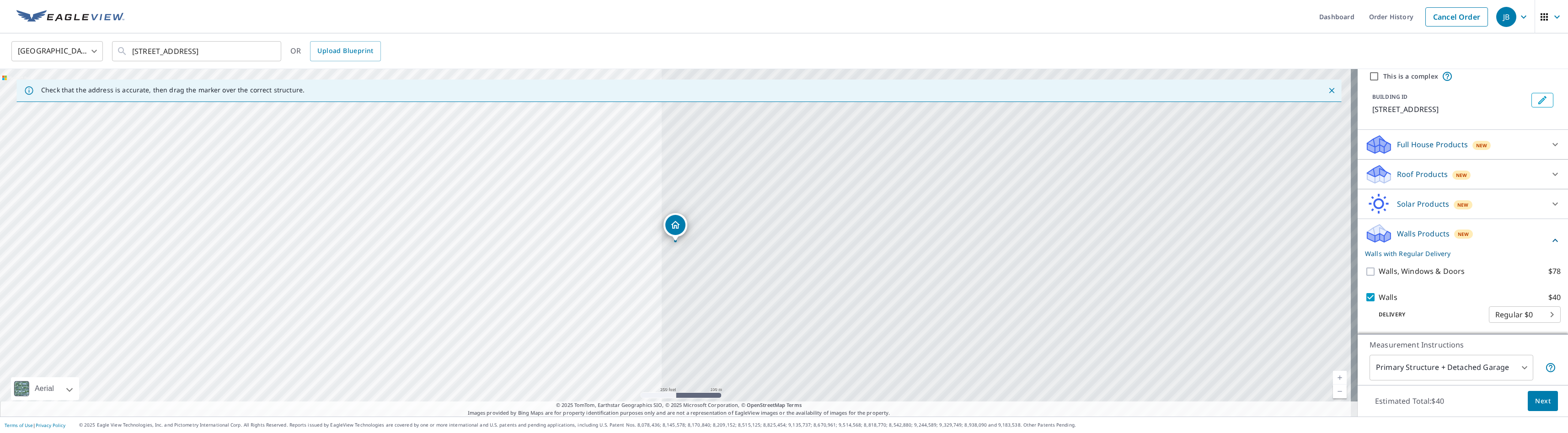
click at [878, 370] on body "JB JB Dashboard Order History Cancel Order JB [GEOGRAPHIC_DATA] [GEOGRAPHIC_DAT…" at bounding box center [784, 216] width 1568 height 433
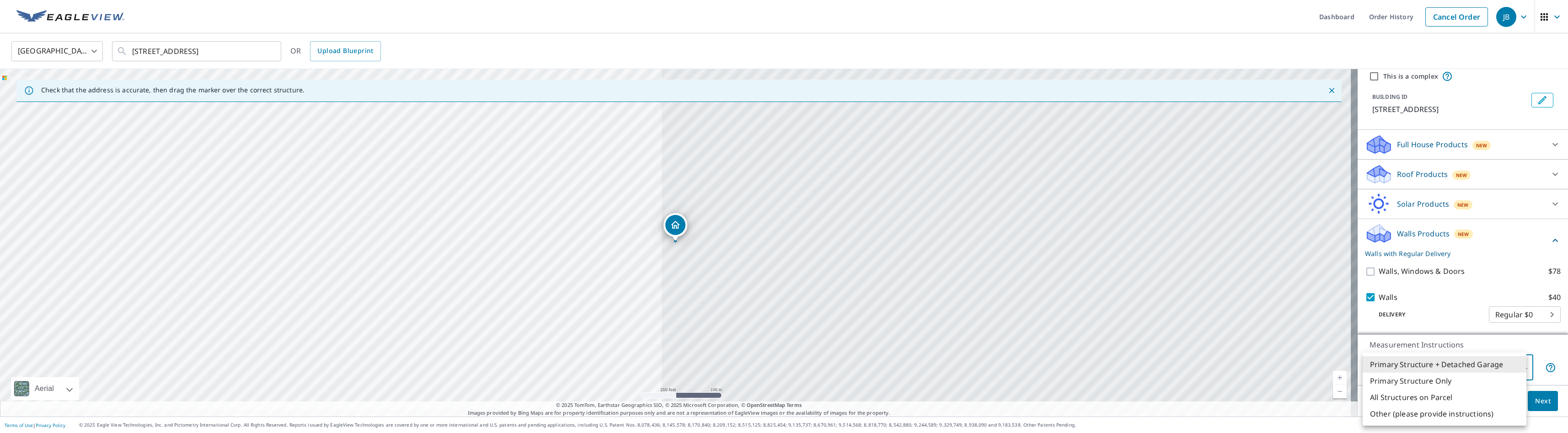
click at [878, 77] on div at bounding box center [784, 216] width 1568 height 433
click at [878, 73] on div "This is a complex" at bounding box center [1463, 76] width 189 height 11
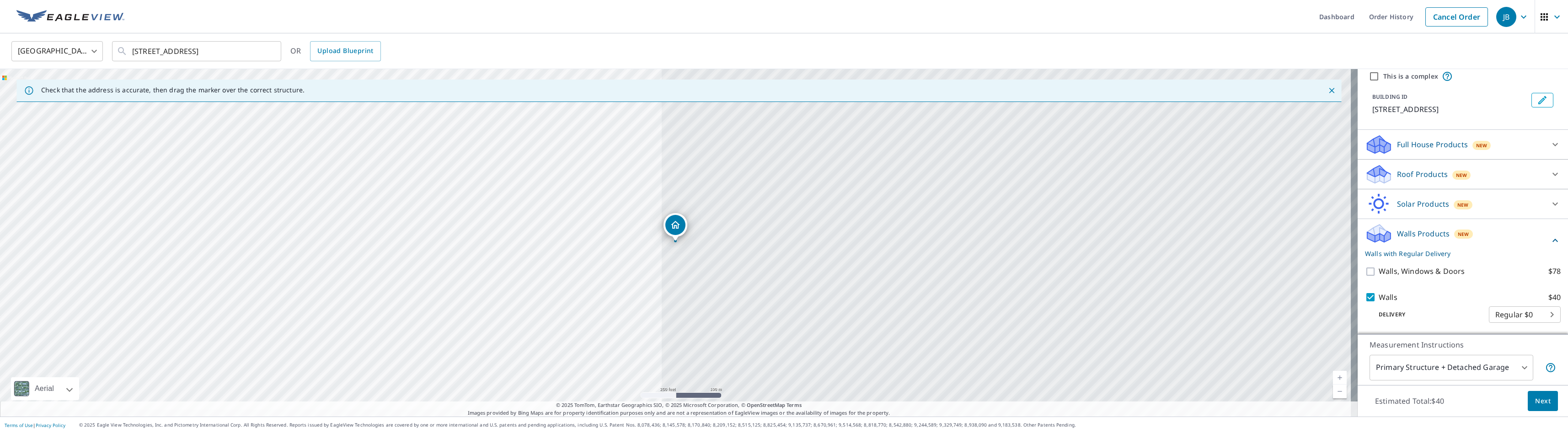
click at [878, 76] on input "This is a complex" at bounding box center [1374, 76] width 11 height 11
checkbox input "true"
radio input "false"
radio input "true"
type input "4"
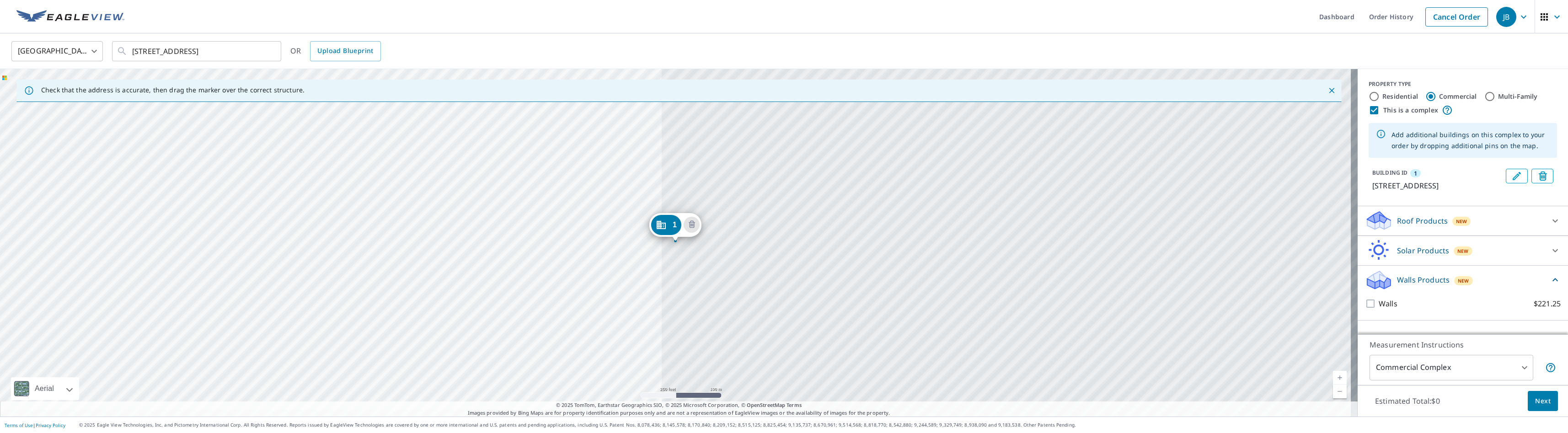
scroll to position [0, 0]
click at [878, 94] on input "Multi-Family" at bounding box center [1490, 96] width 11 height 11
radio input "true"
type input "2"
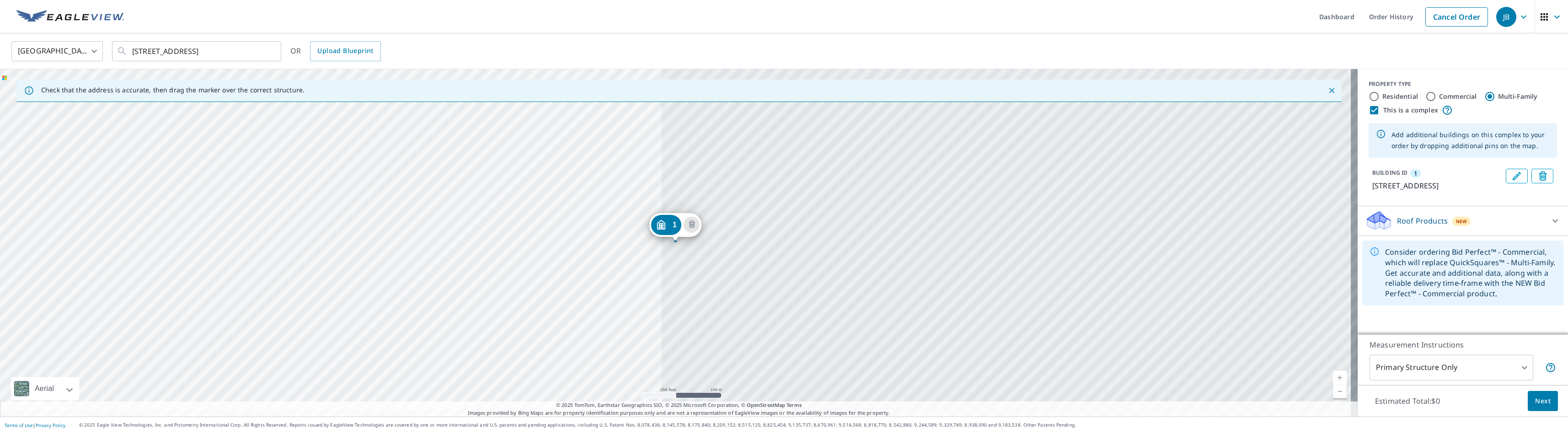
click at [878, 97] on input "Commercial" at bounding box center [1431, 96] width 11 height 11
radio input "true"
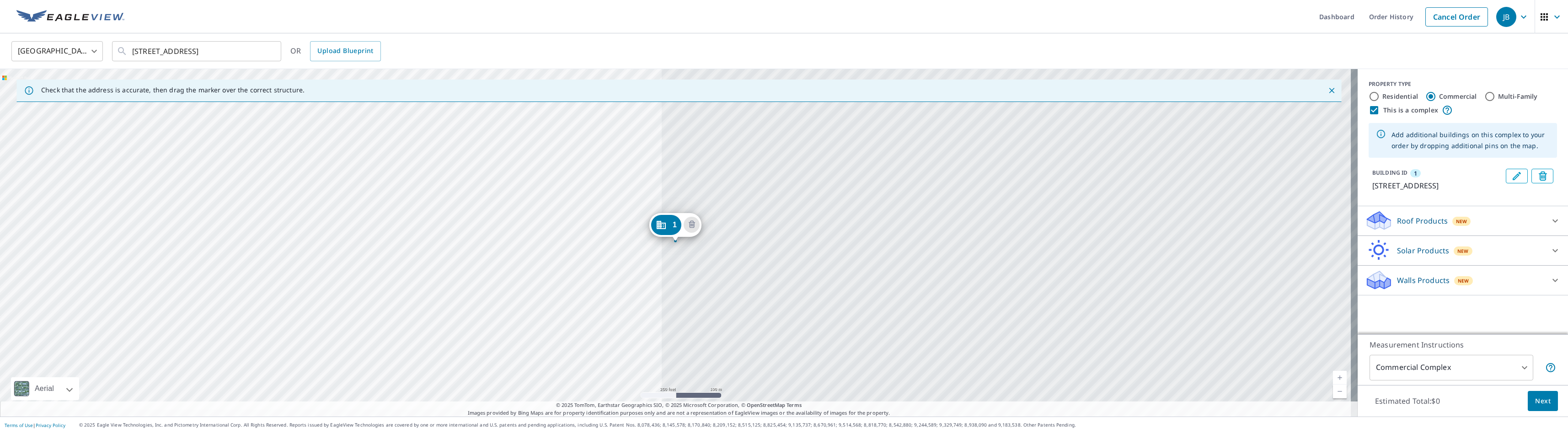
type input "4"
click at [878, 286] on icon at bounding box center [1555, 280] width 11 height 11
click at [609, 220] on div "1 [STREET_ADDRESS]" at bounding box center [679, 242] width 1357 height 348
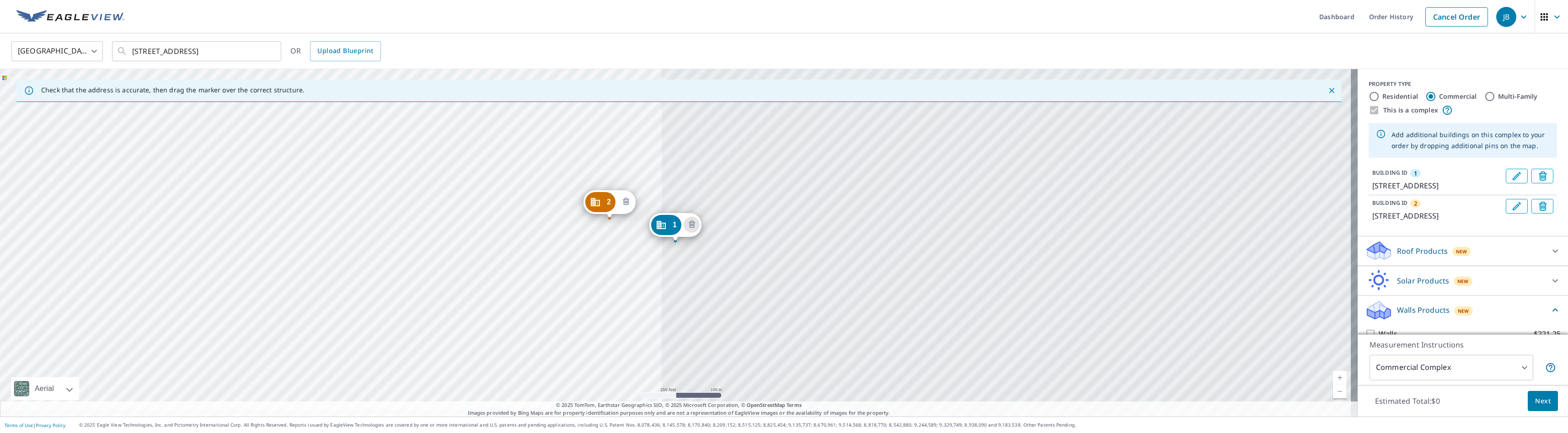
click at [624, 201] on icon "Delete building 2" at bounding box center [626, 202] width 11 height 11
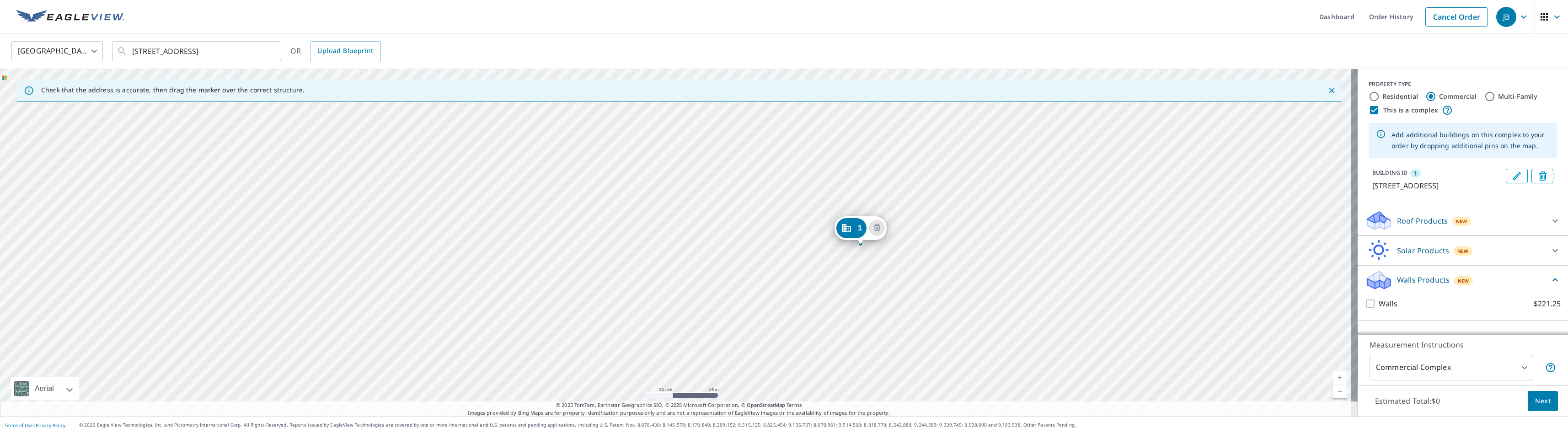
drag, startPoint x: 633, startPoint y: 222, endPoint x: 912, endPoint y: 182, distance: 281.9
click at [878, 182] on div "1 [STREET_ADDRESS]" at bounding box center [679, 242] width 1357 height 348
click at [876, 227] on icon "Delete building 1" at bounding box center [877, 228] width 11 height 11
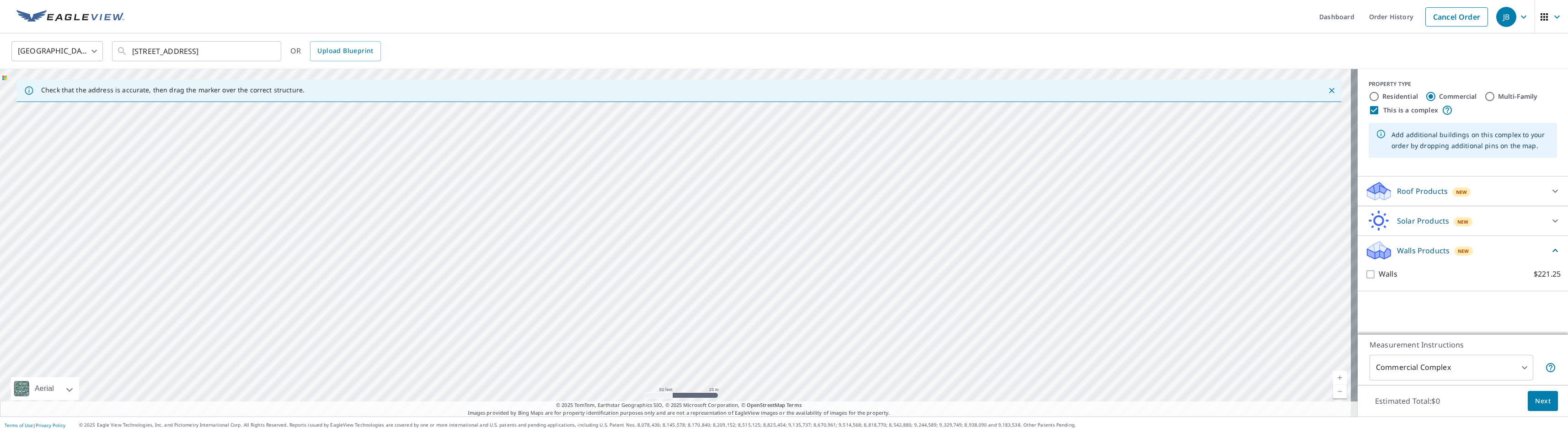
drag, startPoint x: 733, startPoint y: 202, endPoint x: 961, endPoint y: 218, distance: 228.6
click at [878, 218] on div at bounding box center [679, 242] width 1357 height 348
click at [878, 233] on div at bounding box center [679, 242] width 1357 height 348
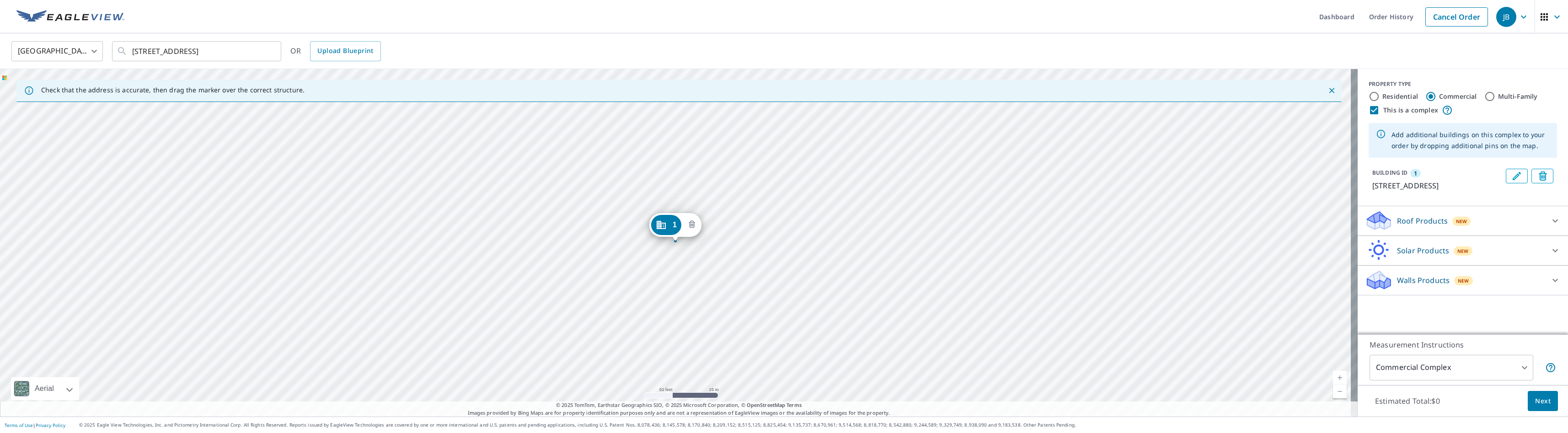
click at [693, 225] on icon "Delete building 1" at bounding box center [692, 225] width 11 height 11
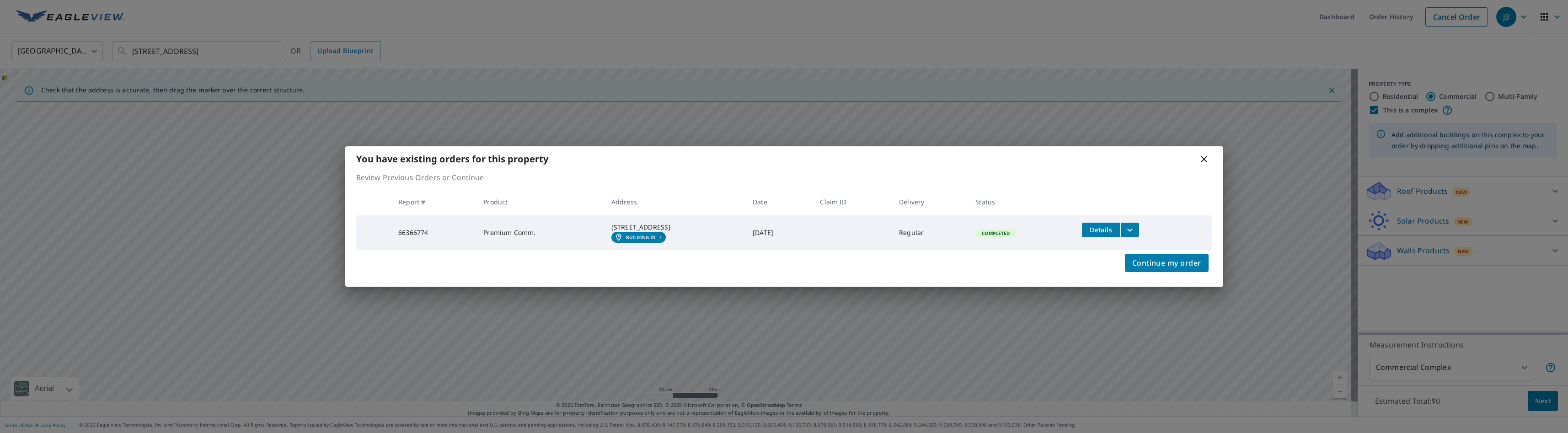
drag, startPoint x: 806, startPoint y: 213, endPoint x: 966, endPoint y: 183, distance: 162.8
click at [878, 183] on body "JB JB Dashboard Order History Cancel Order JB [GEOGRAPHIC_DATA] [GEOGRAPHIC_DAT…" at bounding box center [784, 216] width 1568 height 433
click at [878, 155] on icon at bounding box center [1204, 159] width 11 height 11
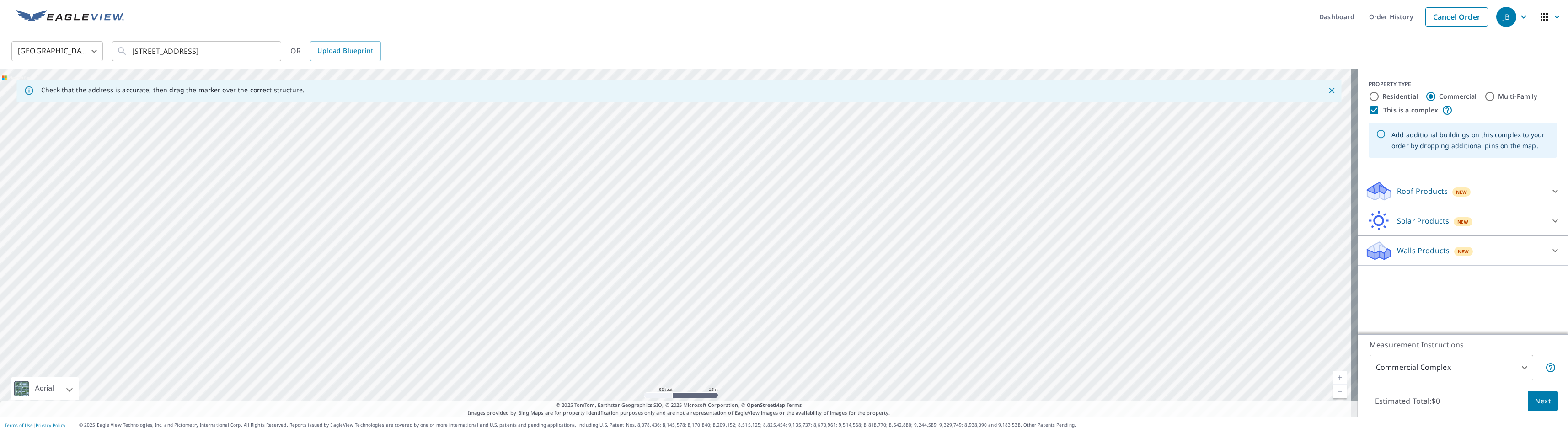
drag, startPoint x: 446, startPoint y: 256, endPoint x: 973, endPoint y: 164, distance: 535.0
click at [878, 165] on div at bounding box center [679, 242] width 1357 height 348
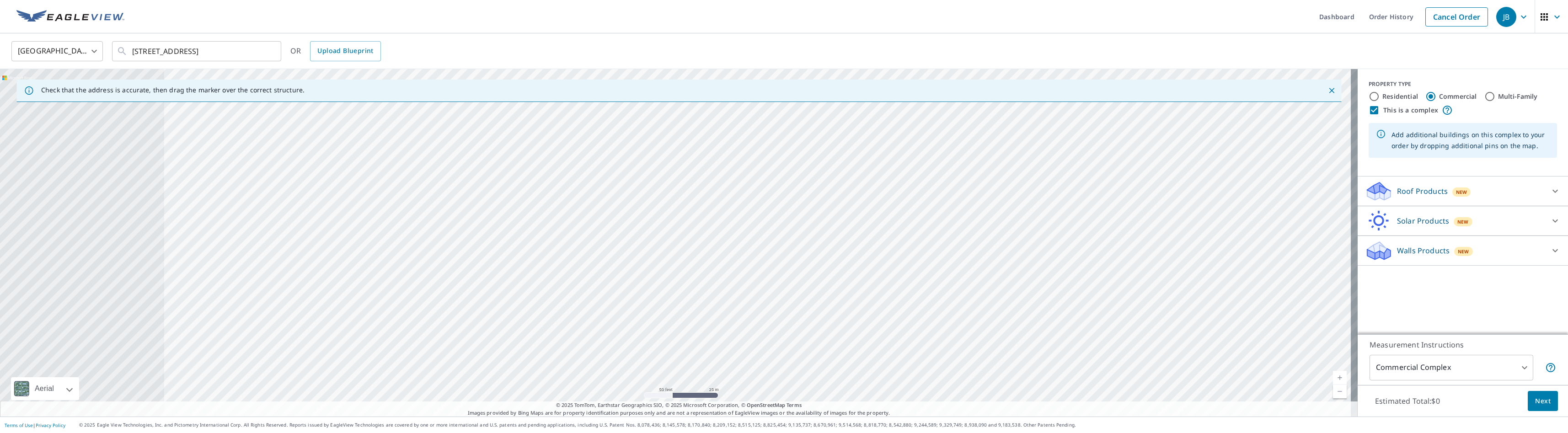
drag, startPoint x: 561, startPoint y: 222, endPoint x: 873, endPoint y: 266, distance: 315.1
click at [873, 266] on div at bounding box center [679, 242] width 1357 height 348
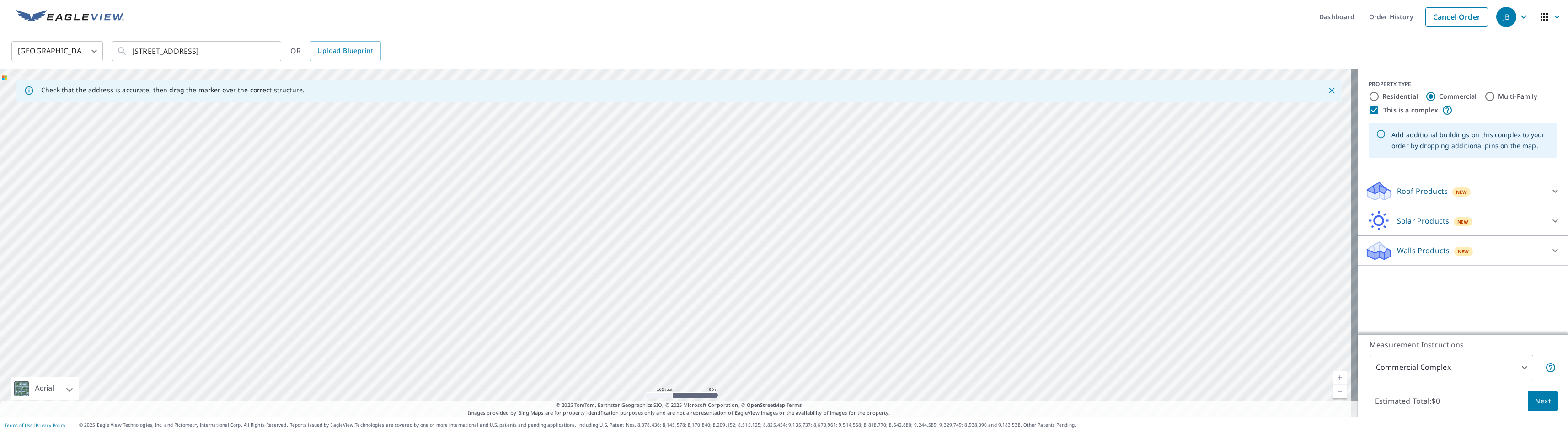
click at [878, 255] on div at bounding box center [679, 242] width 1357 height 348
type input "[STREET_ADDRESS]"
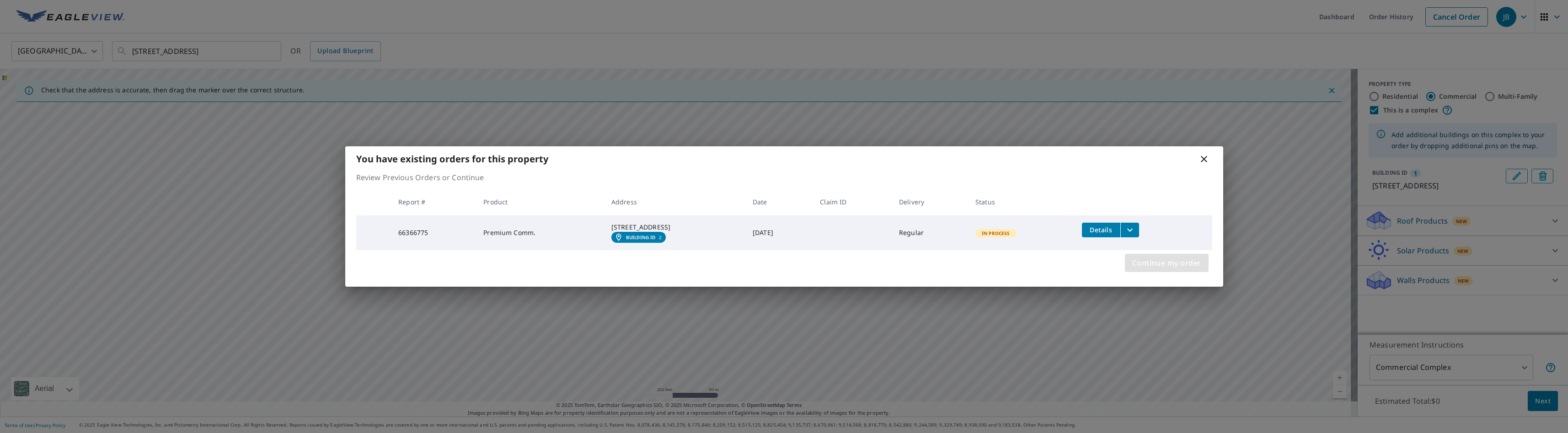
click at [878, 267] on span "Continue my order" at bounding box center [1166, 262] width 69 height 13
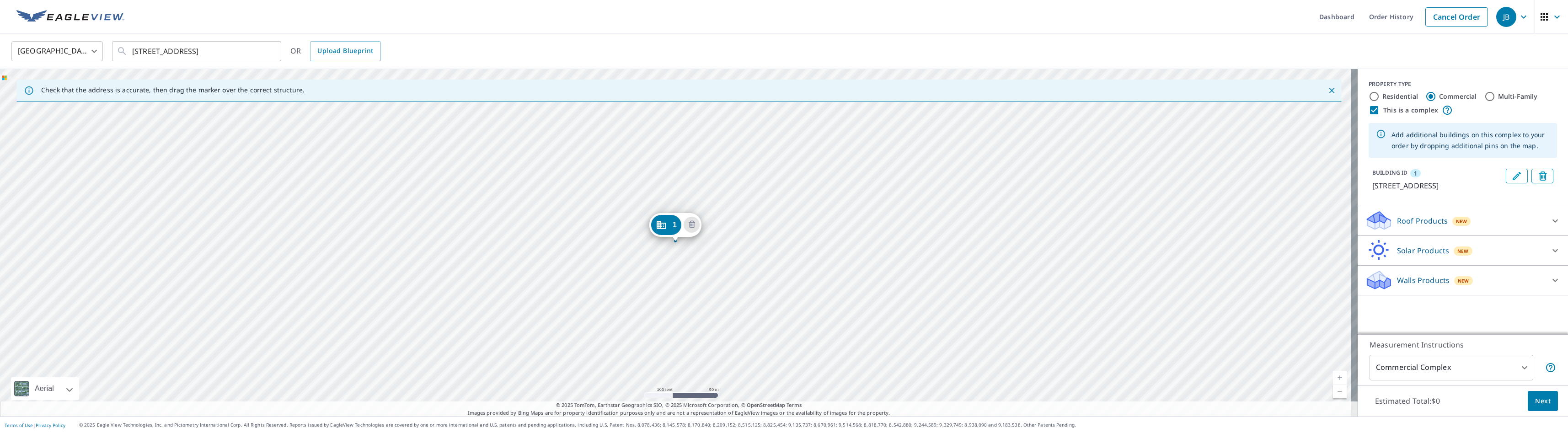
click at [673, 275] on div "1 [STREET_ADDRESS]" at bounding box center [679, 242] width 1357 height 348
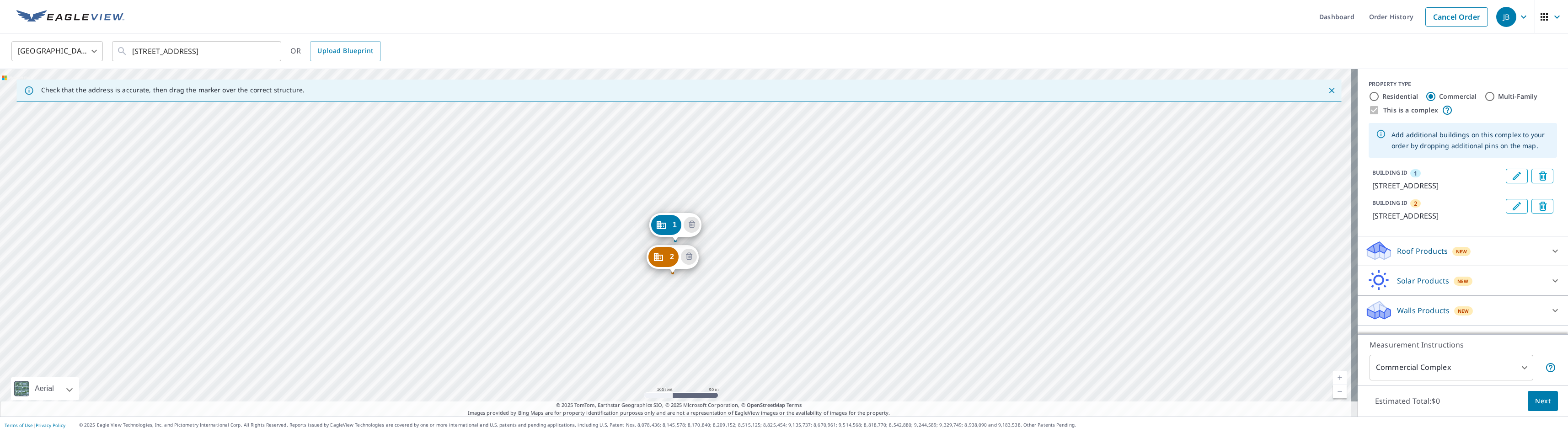
click at [625, 230] on div "2 [STREET_ADDRESS] [GEOGRAPHIC_DATA][STREET_ADDRESS]" at bounding box center [679, 242] width 1357 height 348
click at [570, 249] on div "2 [STREET_ADDRESS] [GEOGRAPHIC_DATA][STREET_ADDRESS] 1 [STREET_ADDRESS]" at bounding box center [679, 242] width 1357 height 348
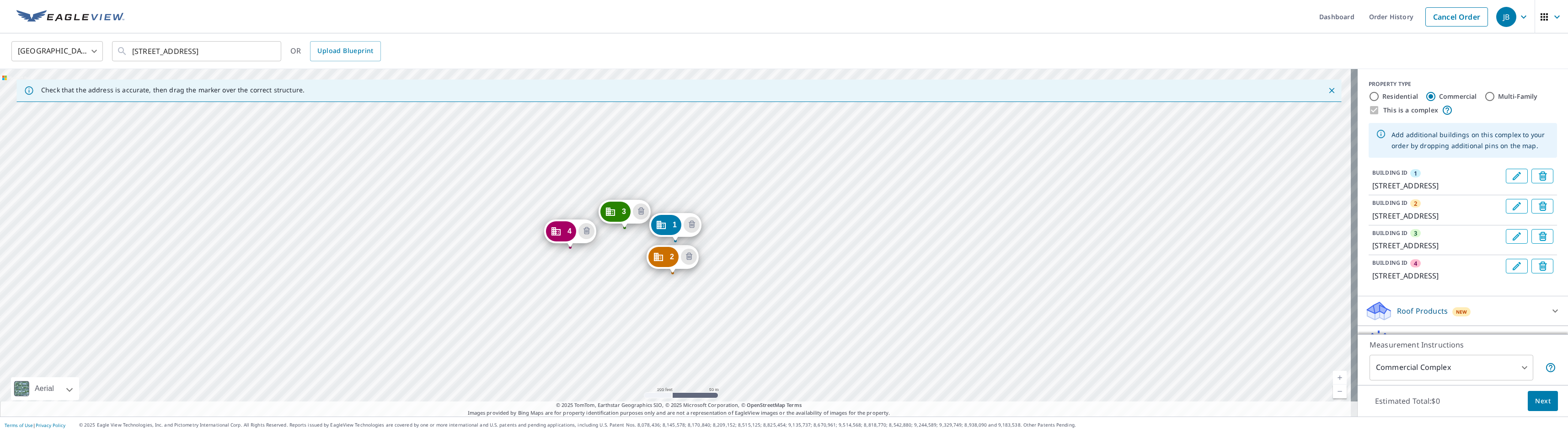
click at [533, 259] on div "2 [STREET_ADDRESS] [GEOGRAPHIC_DATA][STREET_ADDRESS] [GEOGRAPHIC_DATA][STREET_A…" at bounding box center [679, 242] width 1357 height 348
click at [495, 260] on div "2 [STREET_ADDRESS] [GEOGRAPHIC_DATA][STREET_ADDRESS] [GEOGRAPHIC_DATA][STREET_A…" at bounding box center [679, 242] width 1357 height 348
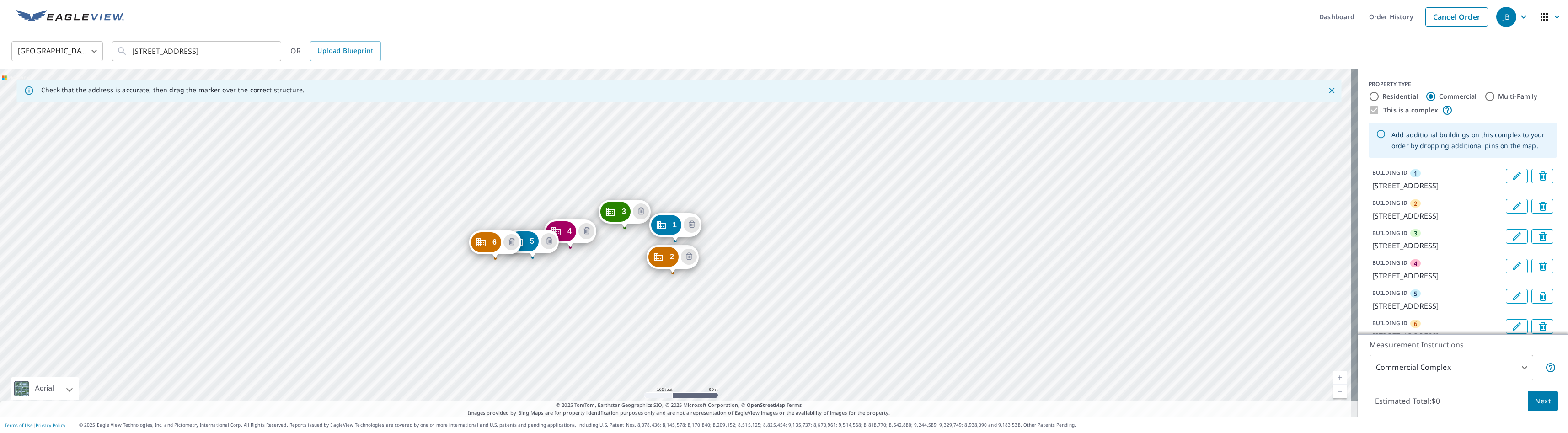
click at [457, 245] on div "2 [STREET_ADDRESS] [GEOGRAPHIC_DATA][STREET_ADDRESS] [GEOGRAPHIC_DATA][STREET_A…" at bounding box center [679, 242] width 1357 height 348
click at [416, 251] on div "2 [STREET_ADDRESS] [GEOGRAPHIC_DATA][STREET_ADDRESS] [GEOGRAPHIC_DATA][STREET_A…" at bounding box center [679, 242] width 1357 height 348
click at [382, 252] on div "2 [STREET_ADDRESS] [GEOGRAPHIC_DATA][STREET_ADDRESS] [GEOGRAPHIC_DATA][STREET_A…" at bounding box center [679, 242] width 1357 height 348
click at [334, 256] on div "2 [STREET_ADDRESS] 3 [STREET_ADDRESS] [GEOGRAPHIC_DATA][STREET_ADDRESS][STREET_…" at bounding box center [679, 242] width 1357 height 348
click at [292, 238] on div "2 [STREET_ADDRESS] [GEOGRAPHIC_DATA][STREET_ADDRESS] [GEOGRAPHIC_DATA][STREET_A…" at bounding box center [679, 242] width 1357 height 348
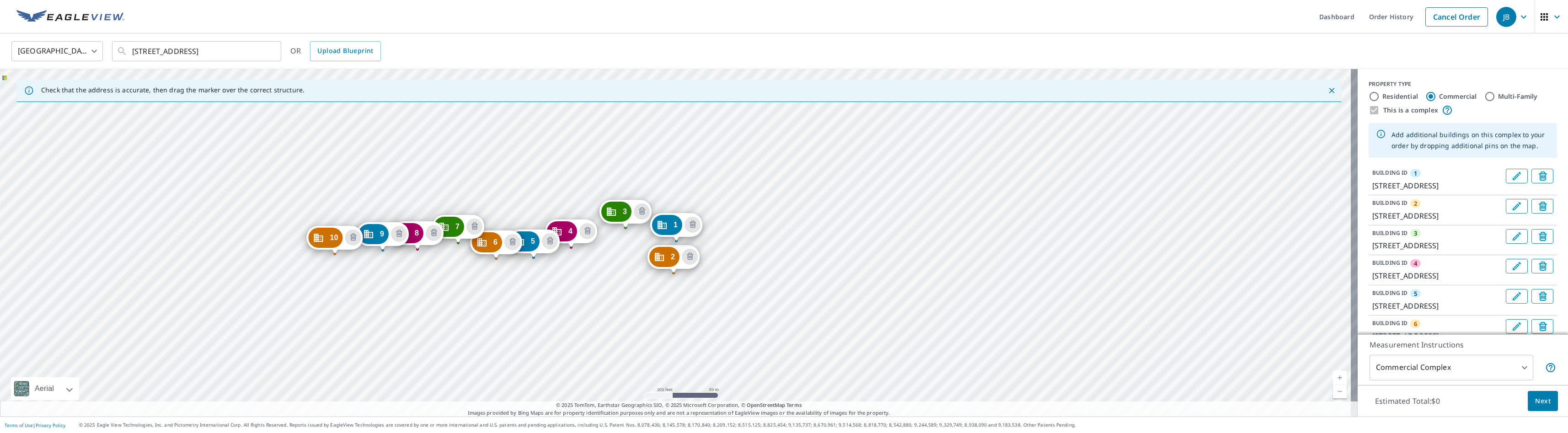
click at [288, 235] on div "2 [STREET_ADDRESS] [GEOGRAPHIC_DATA][STREET_ADDRESS] [GEOGRAPHIC_DATA][STREET_A…" at bounding box center [679, 242] width 1357 height 348
click at [332, 218] on div "2 [STREET_ADDRESS] [GEOGRAPHIC_DATA][STREET_ADDRESS] [GEOGRAPHIC_DATA][STREET_A…" at bounding box center [679, 242] width 1357 height 348
click at [494, 199] on div "[GEOGRAPHIC_DATA][STREET_ADDRESS] [GEOGRAPHIC_DATA][STREET_ADDRESS] [GEOGRAPHIC…" at bounding box center [679, 242] width 1357 height 348
click at [490, 162] on div "[GEOGRAPHIC_DATA][STREET_ADDRESS] [GEOGRAPHIC_DATA][STREET_ADDRESS] [GEOGRAPHIC…" at bounding box center [679, 242] width 1357 height 348
click at [495, 200] on div "[GEOGRAPHIC_DATA][STREET_ADDRESS] [GEOGRAPHIC_DATA][STREET_ADDRESS] [GEOGRAPHIC…" at bounding box center [679, 242] width 1357 height 348
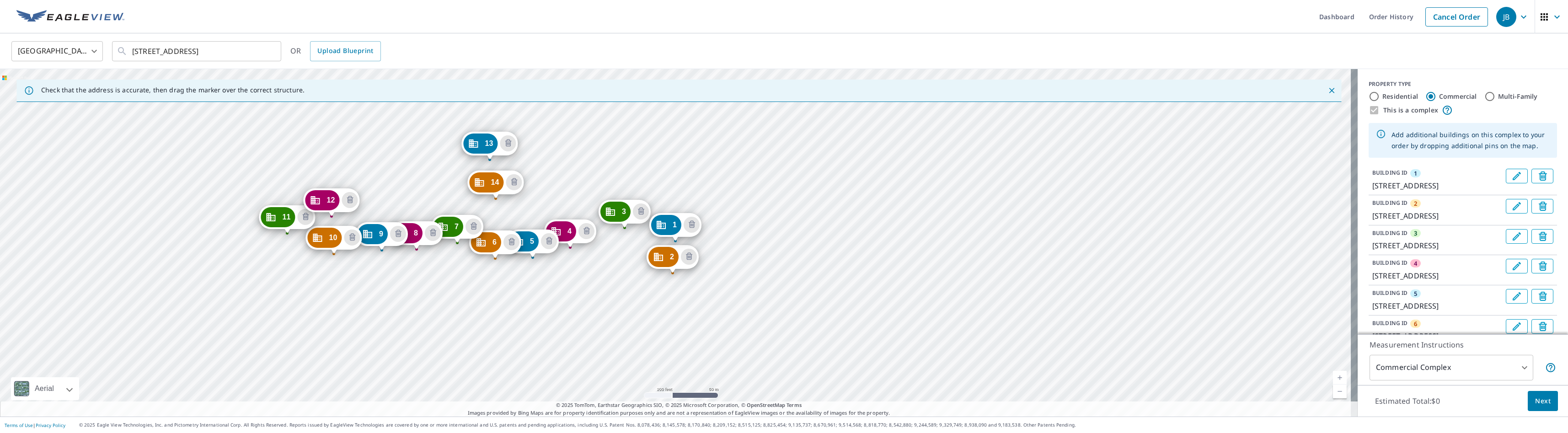
click at [544, 205] on div "[GEOGRAPHIC_DATA][STREET_ADDRESS] [GEOGRAPHIC_DATA][STREET_ADDRESS] [GEOGRAPHIC…" at bounding box center [679, 242] width 1357 height 348
click at [543, 205] on div "[GEOGRAPHIC_DATA][STREET_ADDRESS] [GEOGRAPHIC_DATA][STREET_ADDRESS] [GEOGRAPHIC…" at bounding box center [679, 242] width 1357 height 348
click at [545, 204] on div "[GEOGRAPHIC_DATA][STREET_ADDRESS] [GEOGRAPHIC_DATA][STREET_ADDRESS] [GEOGRAPHIC…" at bounding box center [679, 242] width 1357 height 348
click at [565, 183] on icon "Delete building 16" at bounding box center [564, 186] width 11 height 11
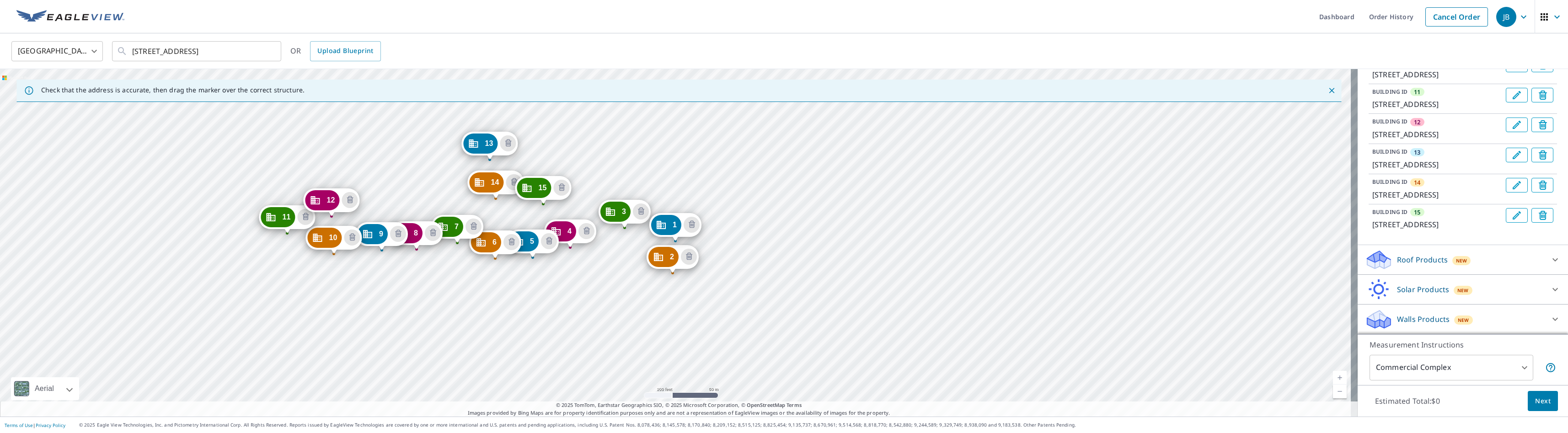
scroll to position [547, 0]
click at [878, 319] on icon at bounding box center [1555, 319] width 5 height 3
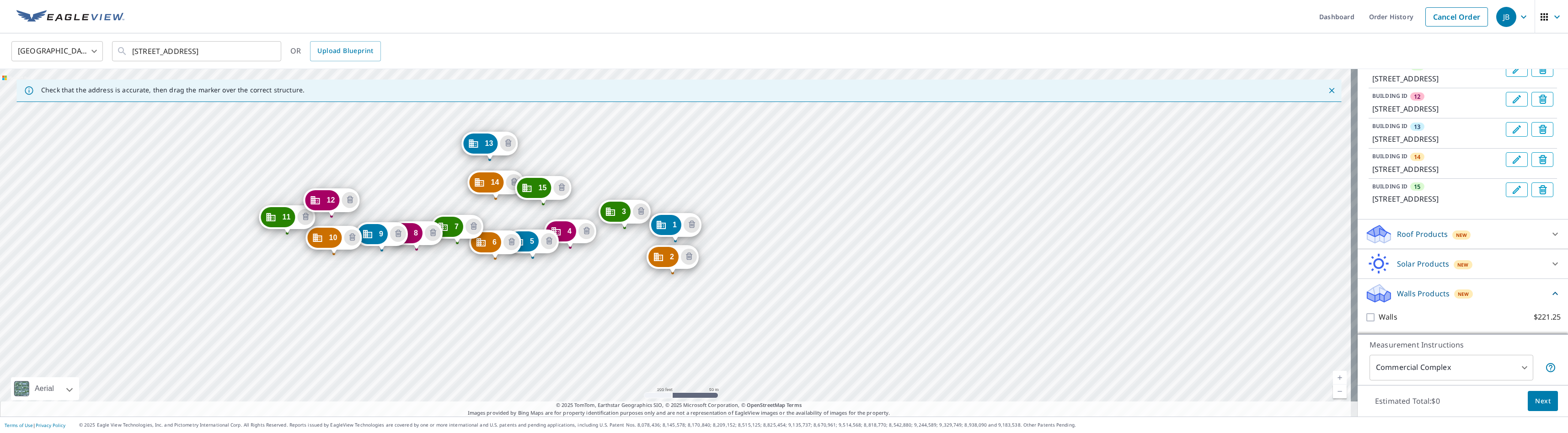
click at [878, 295] on icon at bounding box center [1555, 293] width 5 height 3
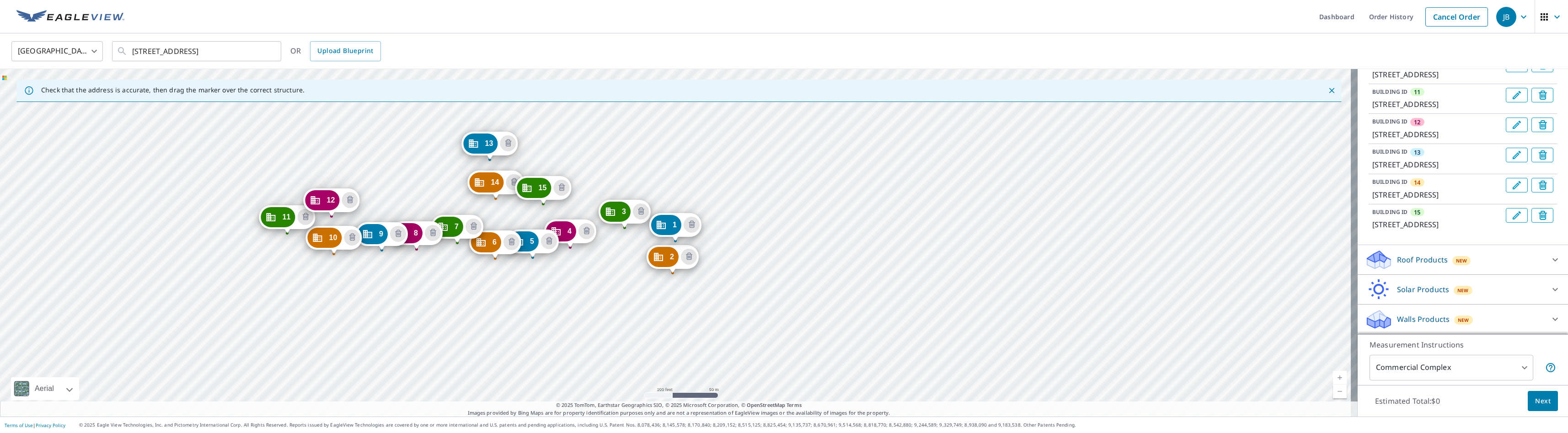
click at [878, 319] on div "Walls Products New" at bounding box center [1454, 319] width 179 height 21
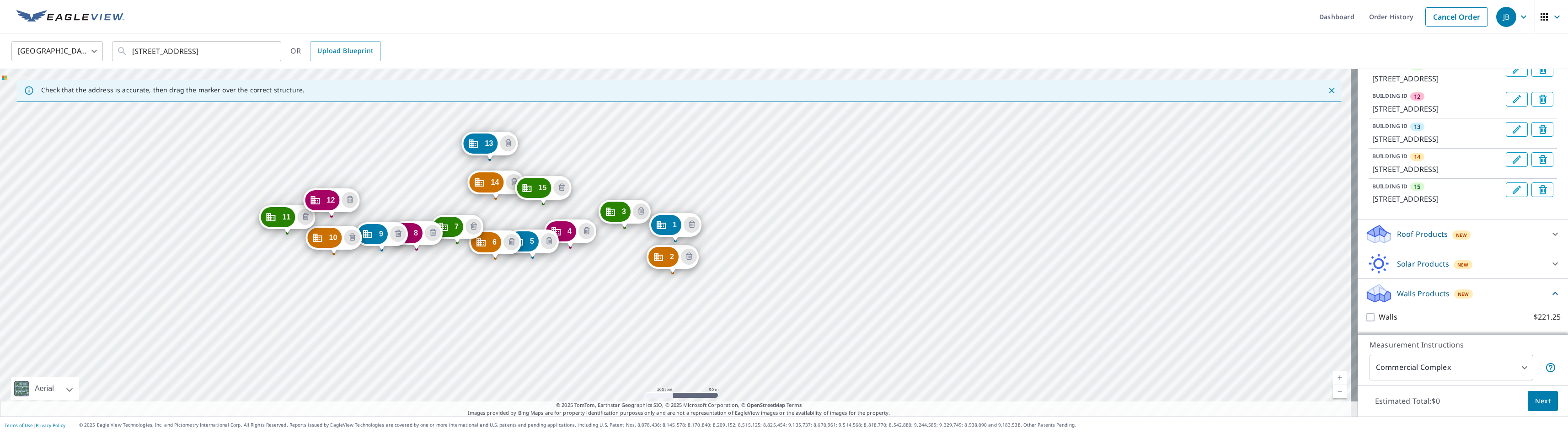
click at [878, 305] on div "Walls Products New" at bounding box center [1457, 293] width 185 height 21
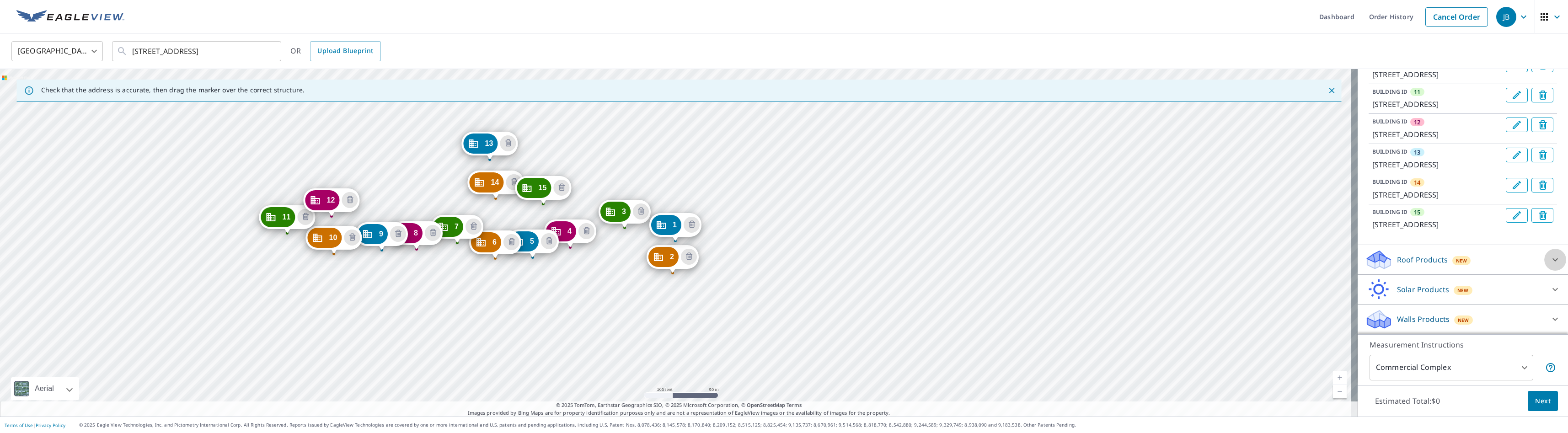
click at [878, 258] on icon at bounding box center [1555, 260] width 11 height 11
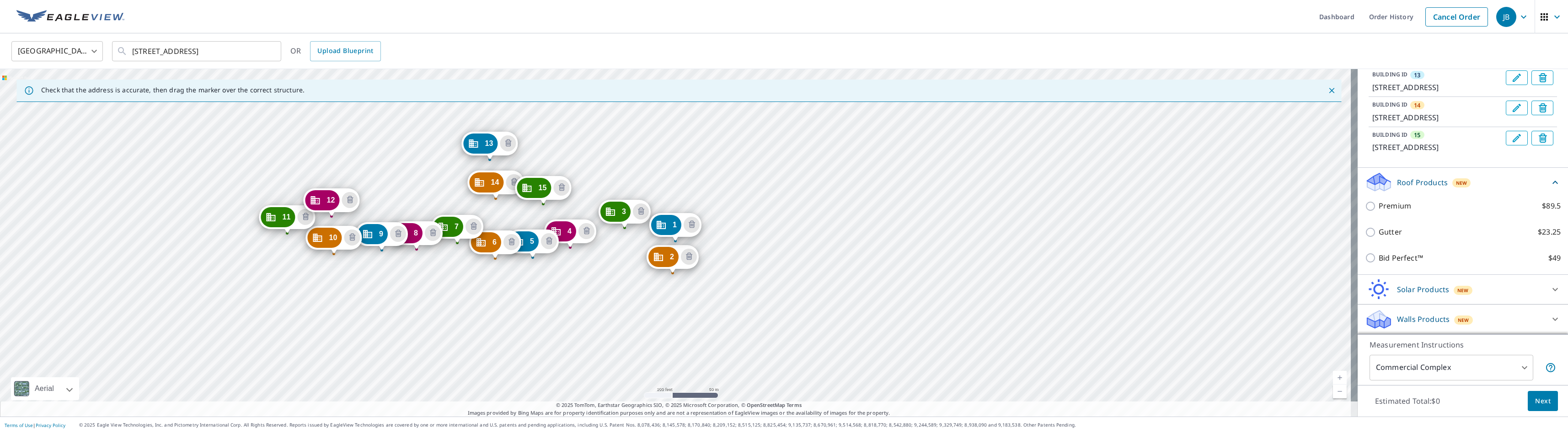
click at [878, 188] on icon at bounding box center [1555, 183] width 11 height 11
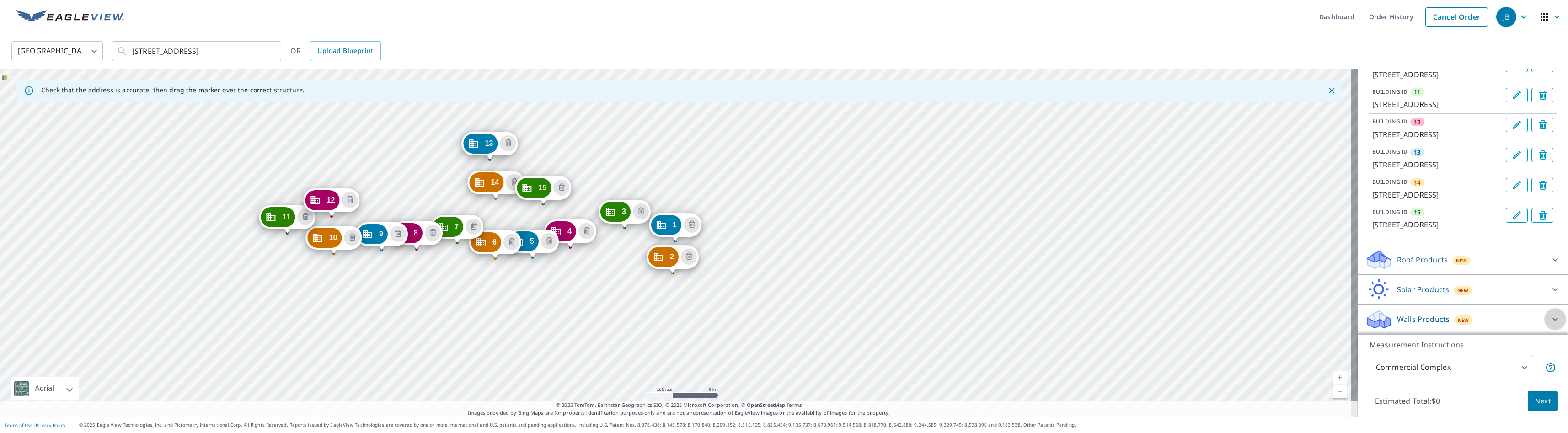
click at [878, 319] on icon at bounding box center [1555, 319] width 11 height 11
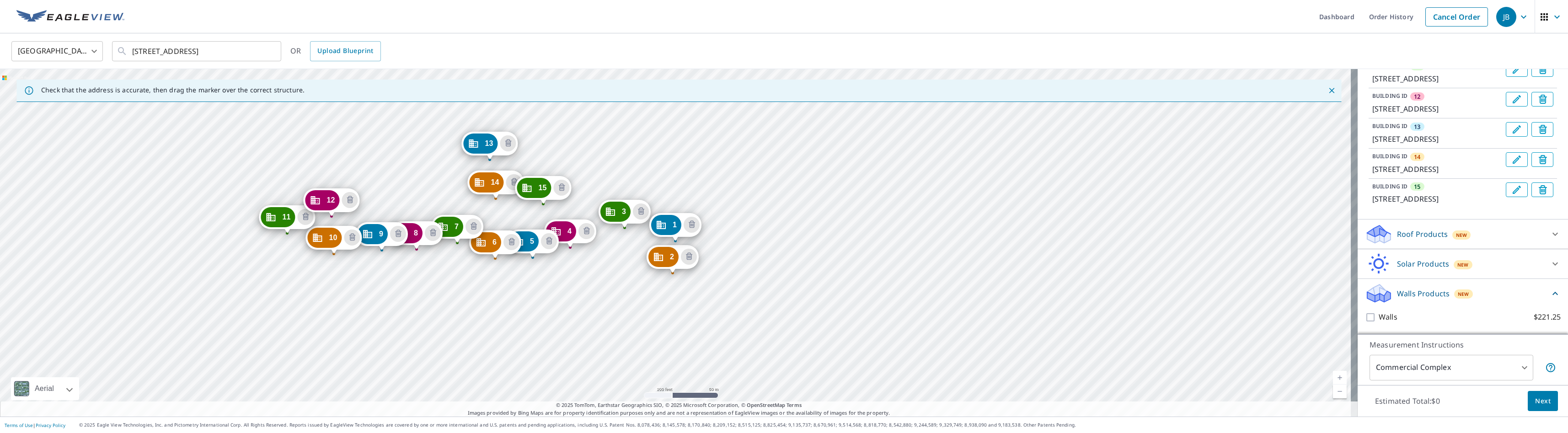
scroll to position [572, 0]
click at [878, 297] on icon at bounding box center [1555, 294] width 11 height 11
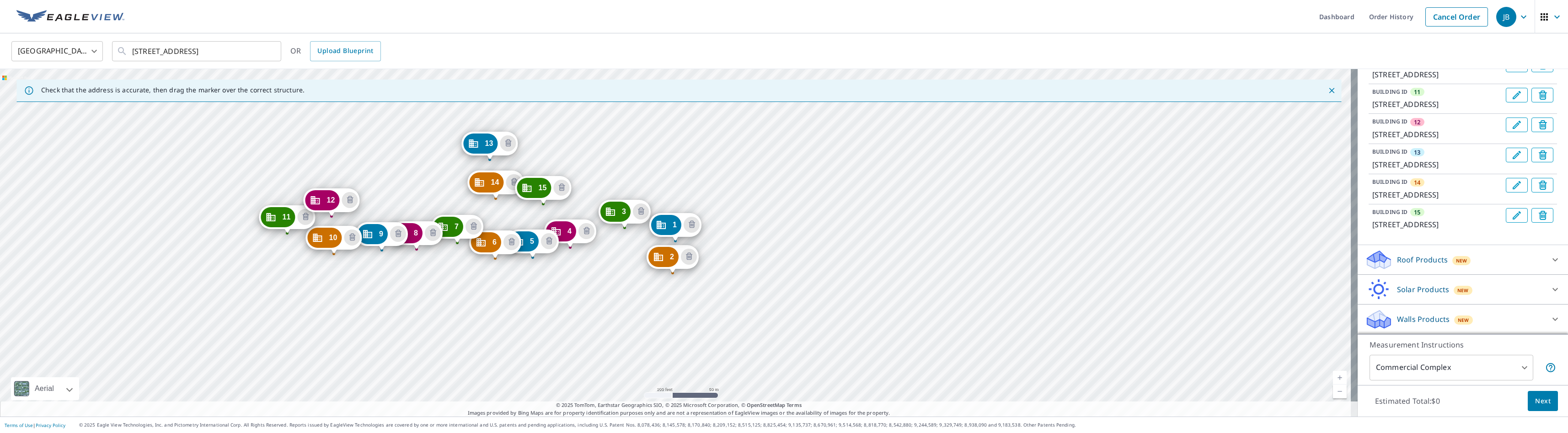
scroll to position [547, 0]
click at [878, 317] on icon at bounding box center [1555, 319] width 11 height 11
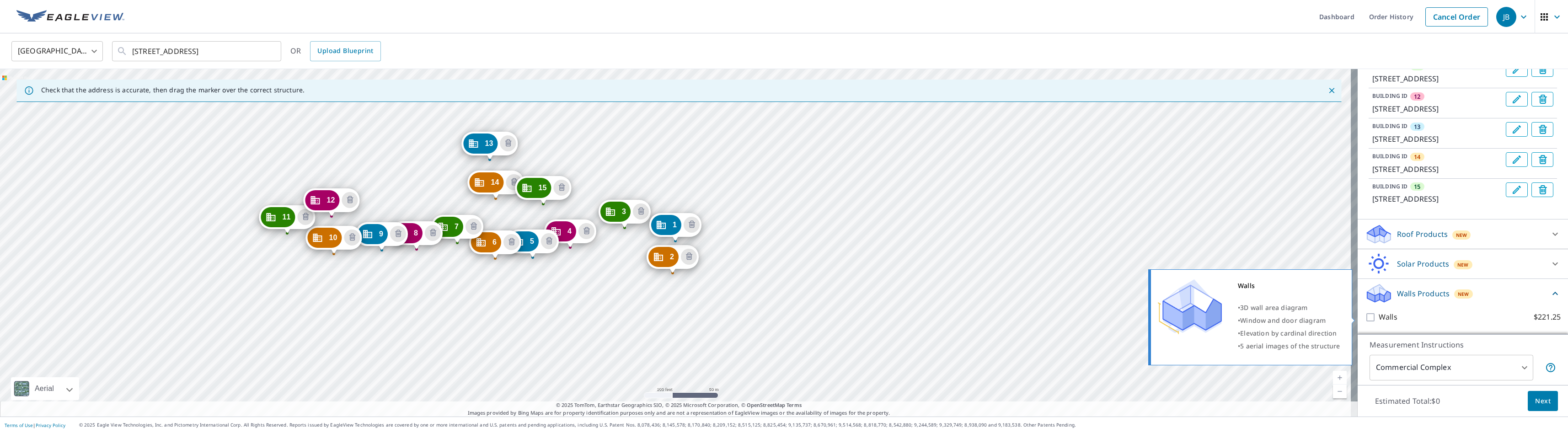
scroll to position [572, 0]
click at [878, 317] on input "Walls $221.25" at bounding box center [1371, 317] width 14 height 11
checkbox input "true"
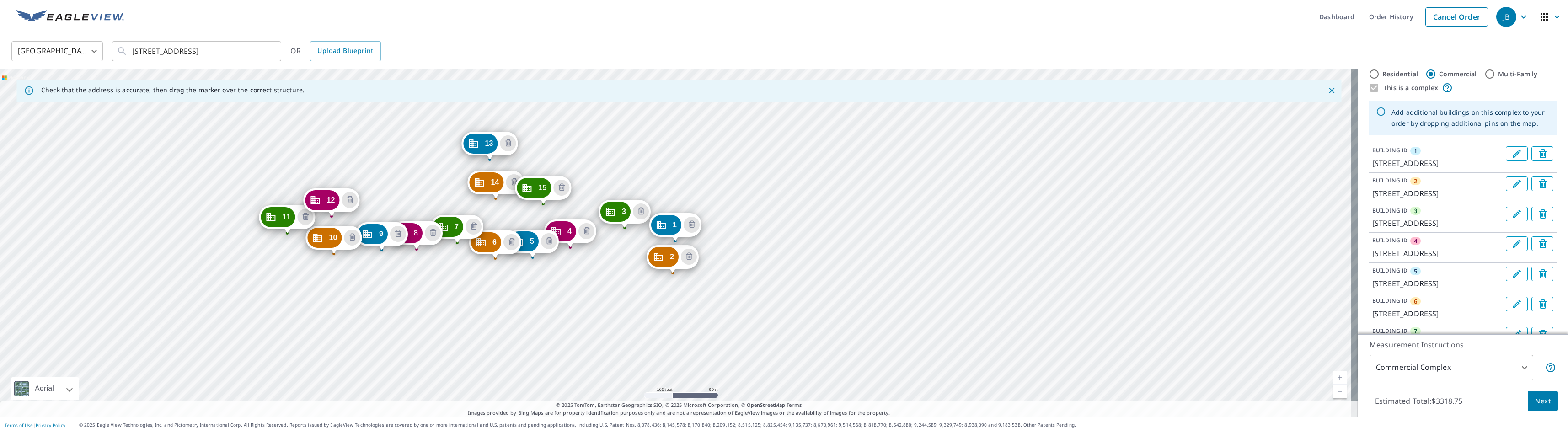
scroll to position [0, 0]
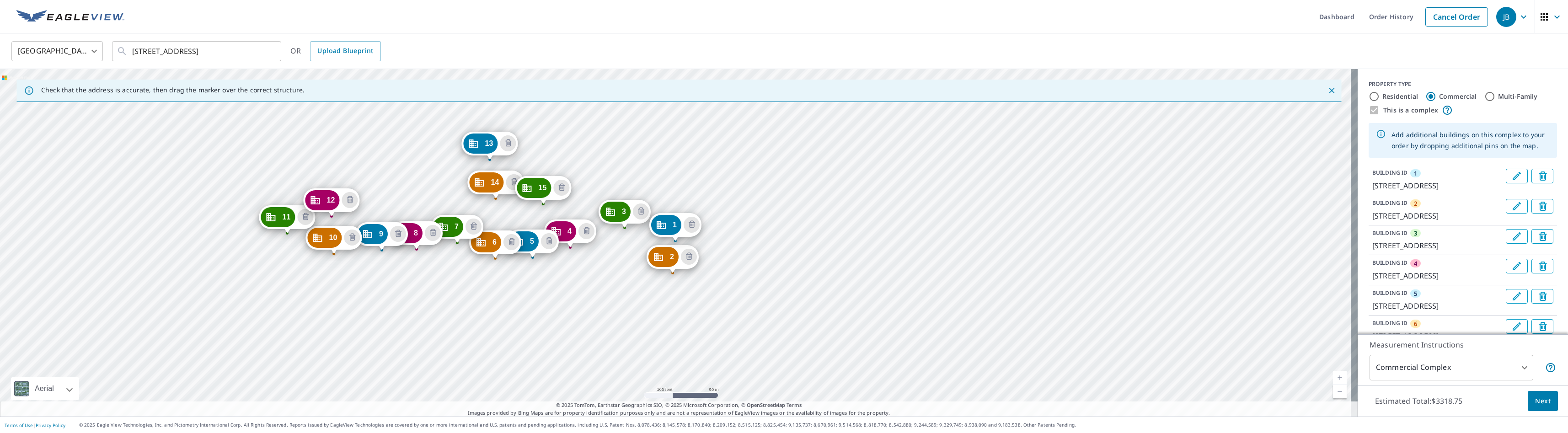
click at [878, 97] on input "Multi-Family" at bounding box center [1490, 96] width 11 height 11
radio input "true"
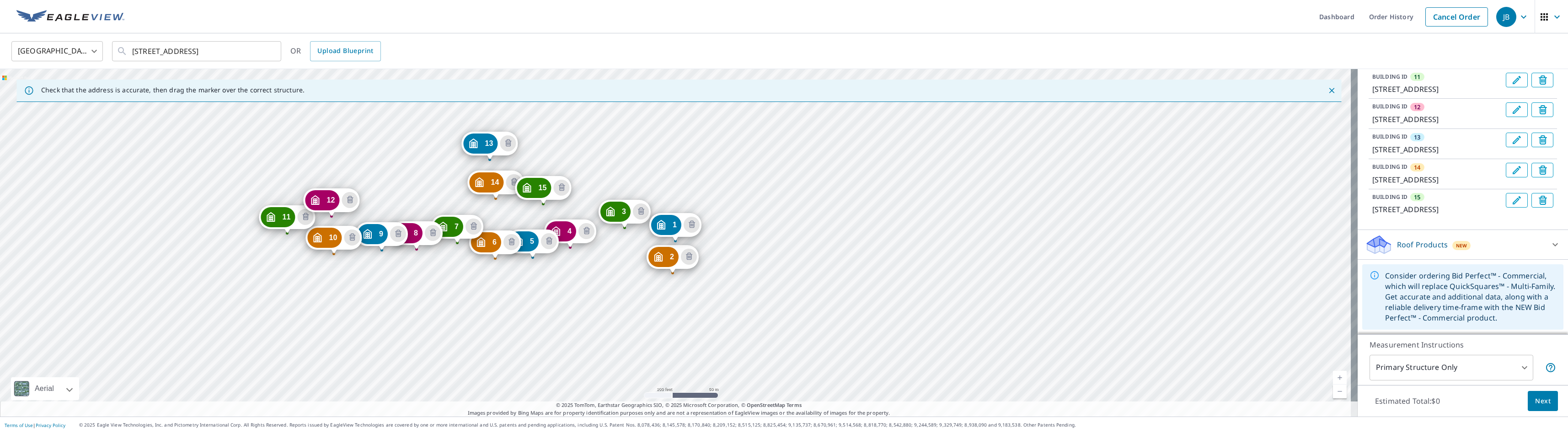
scroll to position [562, 0]
click at [878, 367] on body "JB JB Dashboard Order History Cancel Order JB [GEOGRAPHIC_DATA] [GEOGRAPHIC_DAT…" at bounding box center [784, 216] width 1568 height 433
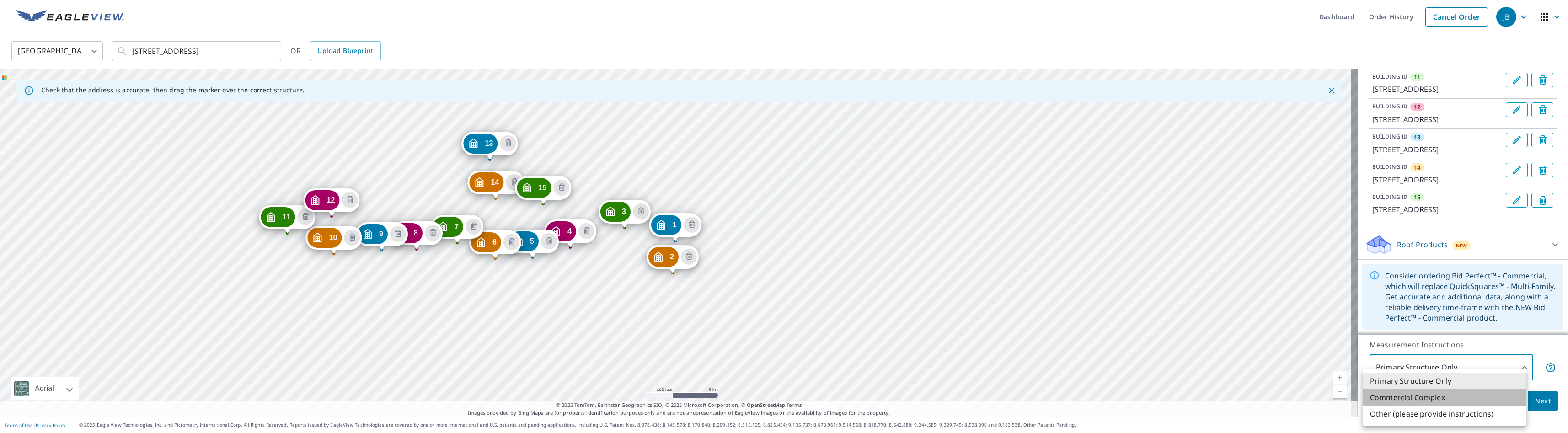
click at [878, 395] on li "Commercial Complex" at bounding box center [1444, 397] width 164 height 16
type input "4"
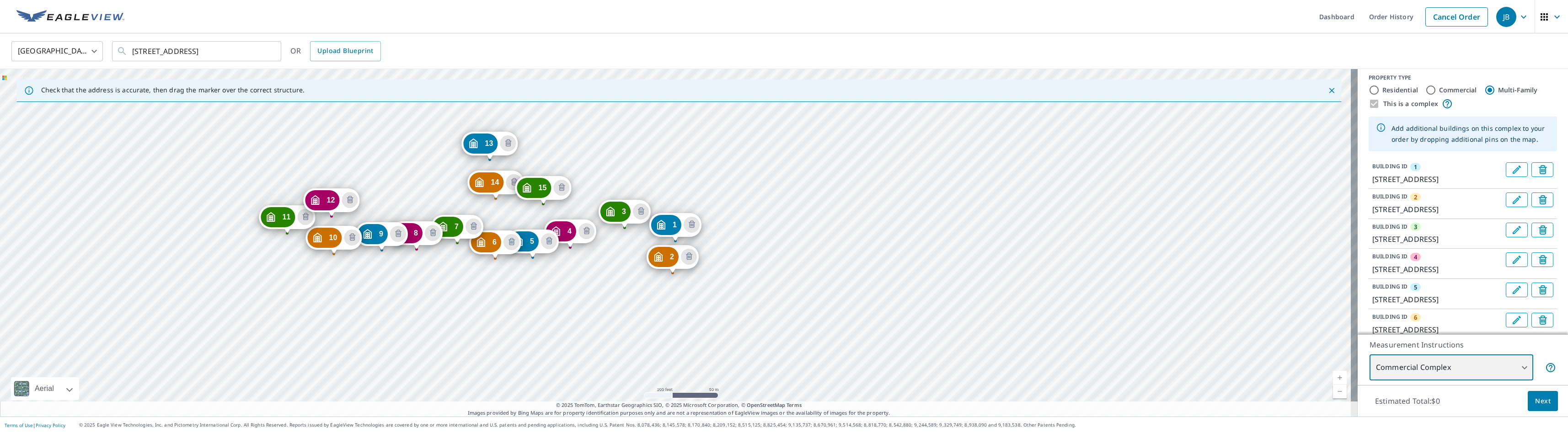
scroll to position [0, 0]
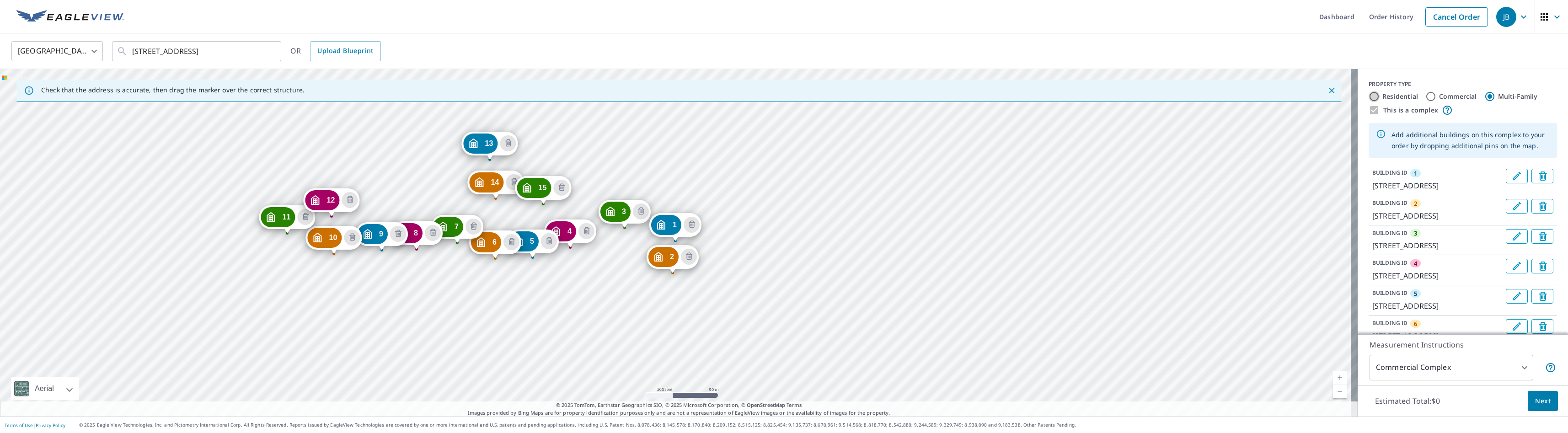
click at [878, 97] on input "Residential" at bounding box center [1374, 96] width 11 height 11
radio input "true"
type input "1"
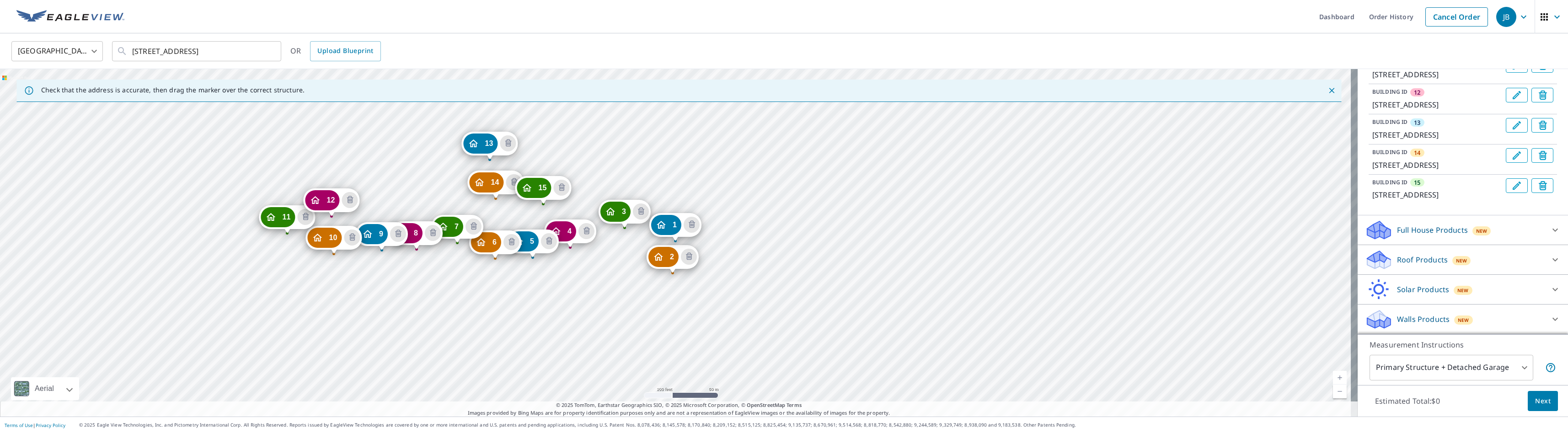
scroll to position [577, 0]
click at [878, 319] on icon at bounding box center [1555, 319] width 11 height 11
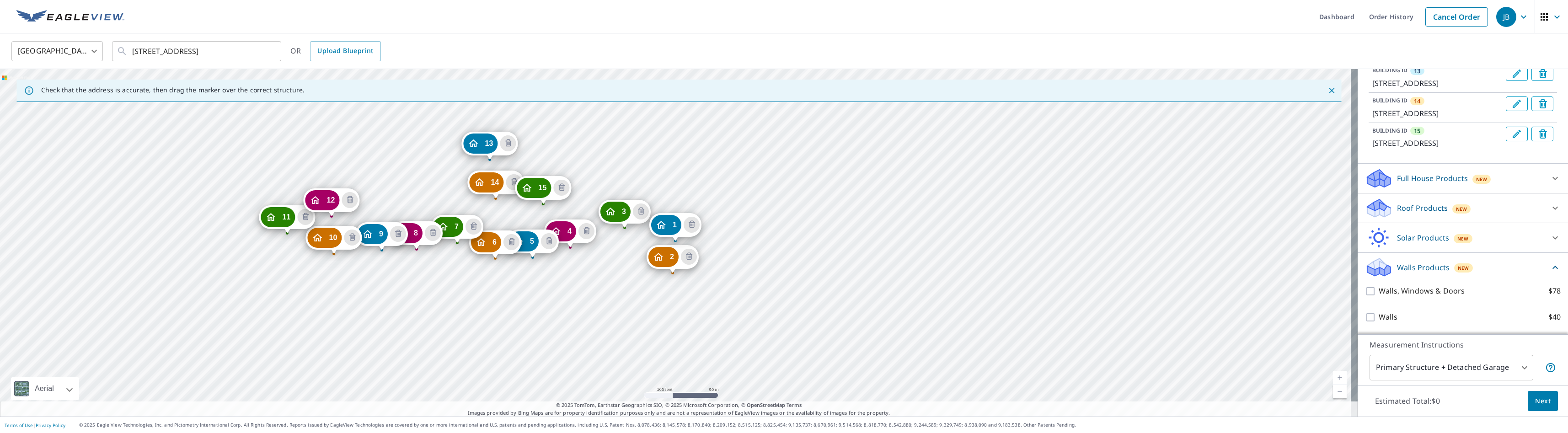
click at [878, 273] on icon at bounding box center [1555, 267] width 11 height 11
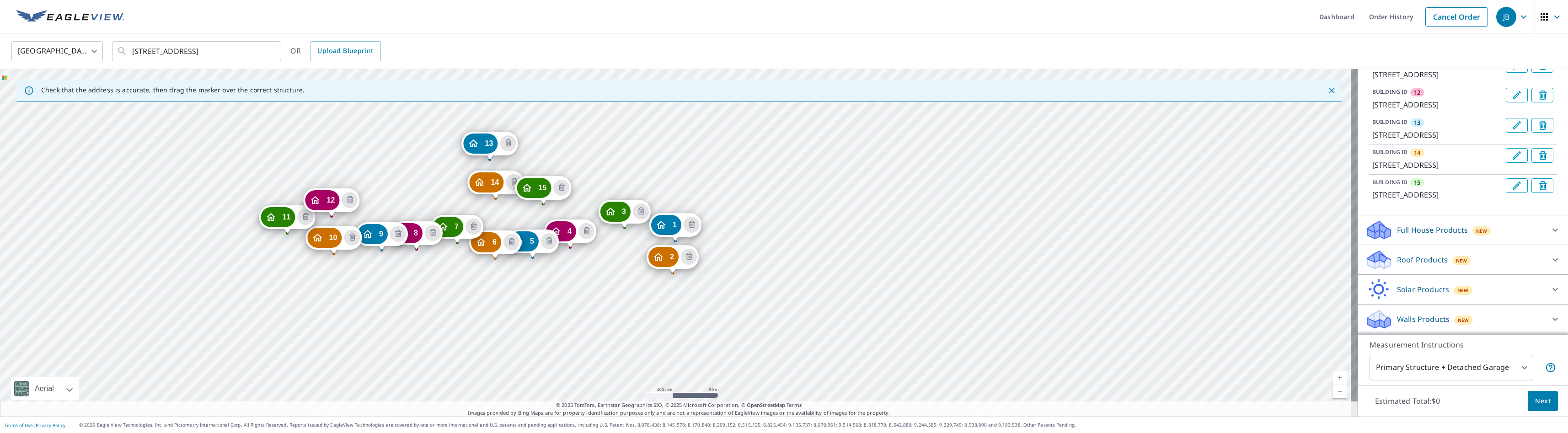
click at [878, 317] on p "Walls Products" at bounding box center [1423, 319] width 52 height 11
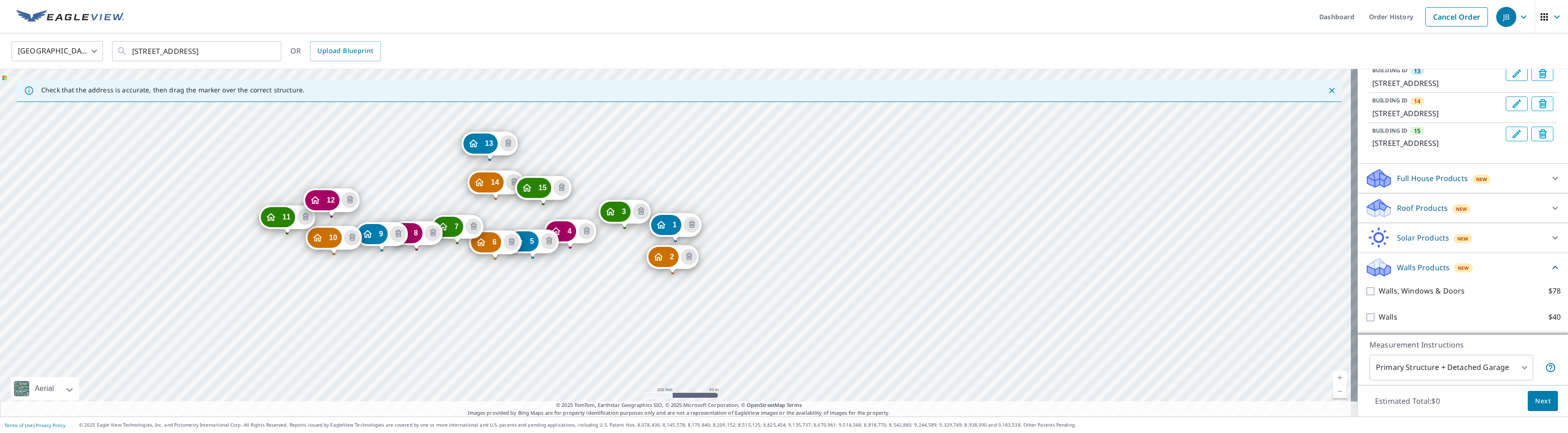
click at [878, 273] on p "Walls Products" at bounding box center [1423, 267] width 52 height 11
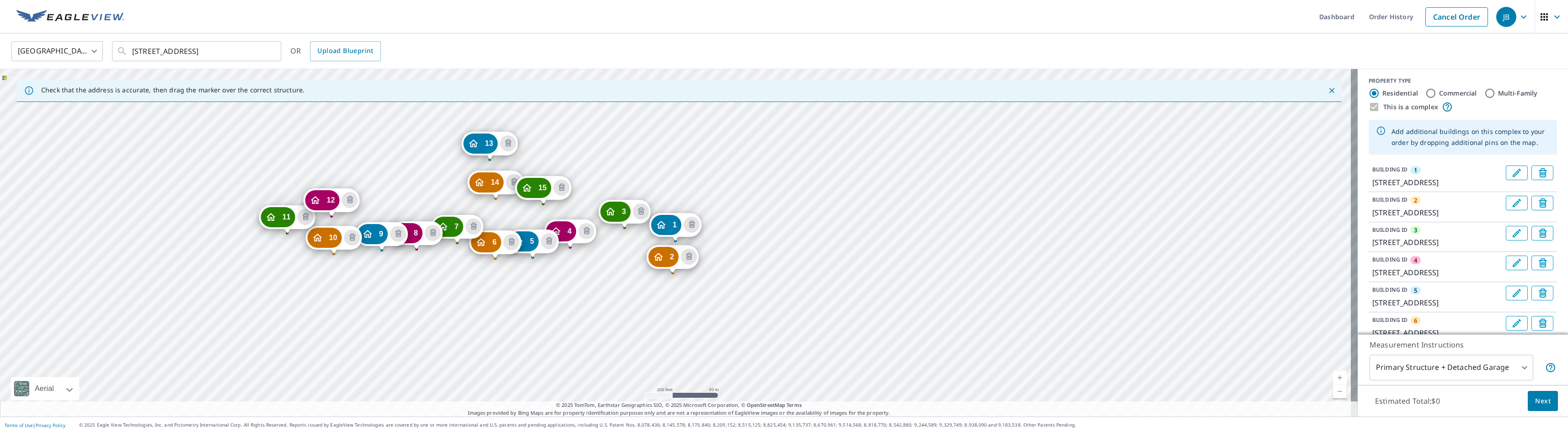
scroll to position [0, 0]
click at [878, 96] on input "Commercial" at bounding box center [1431, 96] width 11 height 11
radio input "true"
type input "4"
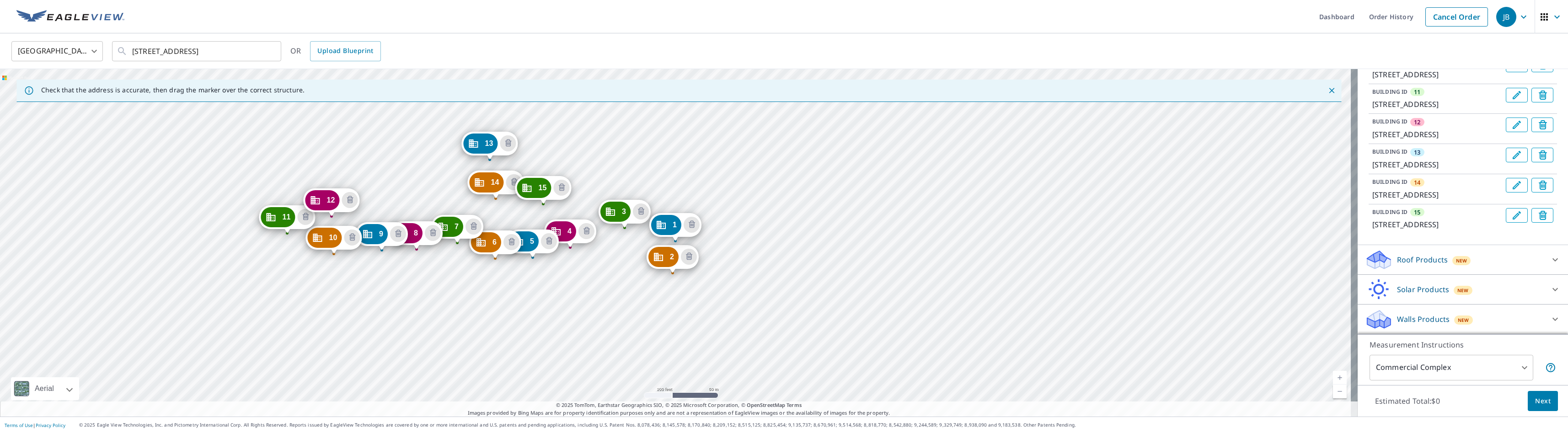
scroll to position [547, 0]
click at [878, 316] on icon at bounding box center [1555, 319] width 11 height 11
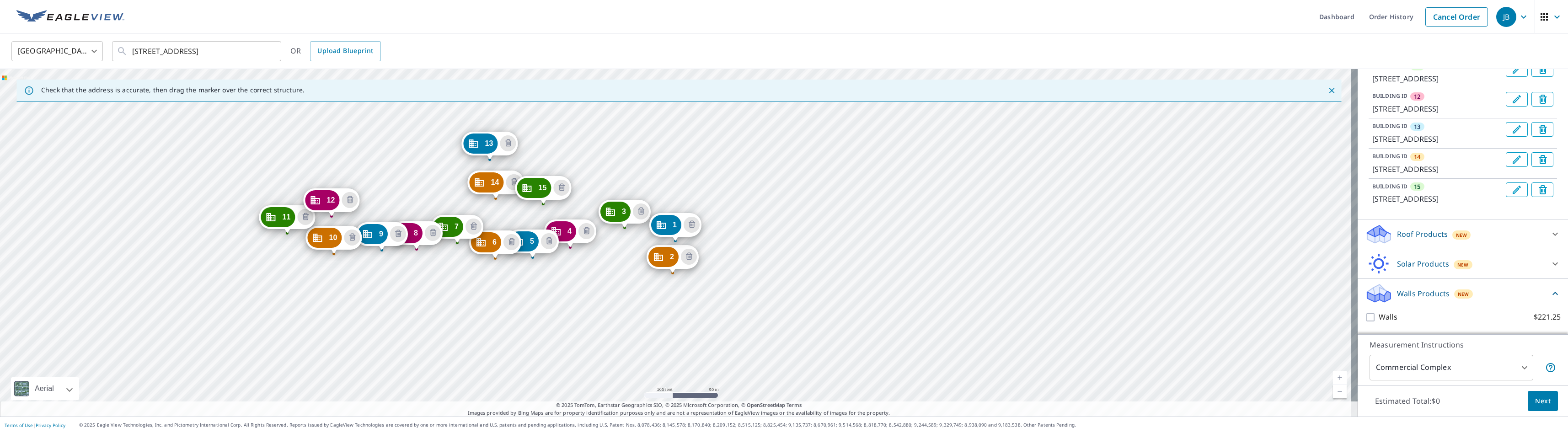
scroll to position [572, 0]
click at [560, 189] on icon "Delete building 15" at bounding box center [562, 188] width 11 height 11
click at [878, 294] on p "Walls Products" at bounding box center [1423, 294] width 52 height 11
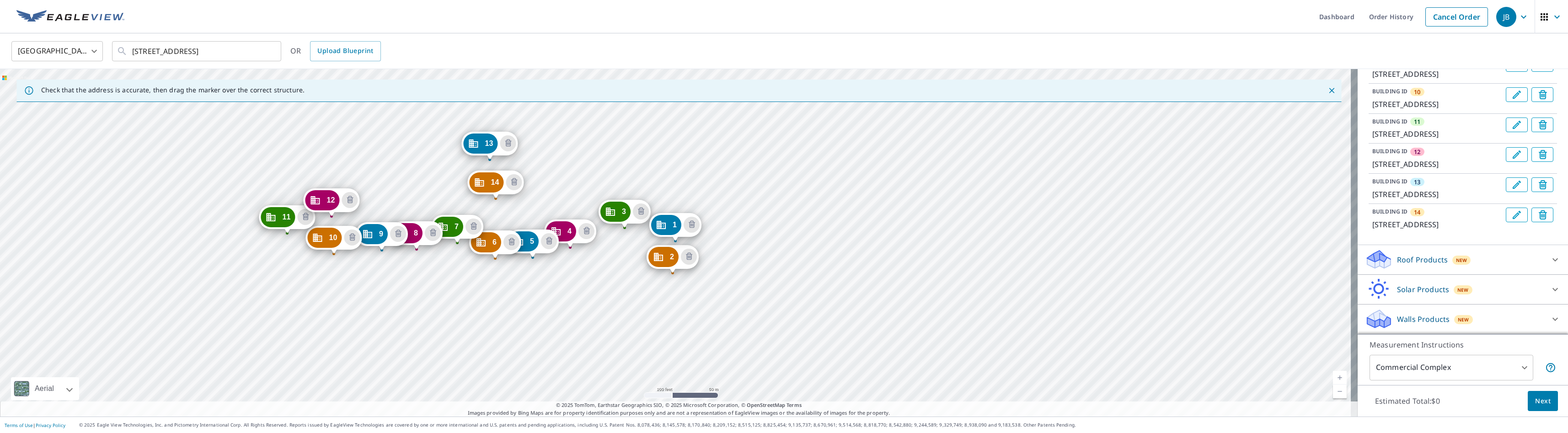
scroll to position [506, 0]
click at [878, 319] on p "Walls Products" at bounding box center [1423, 319] width 52 height 11
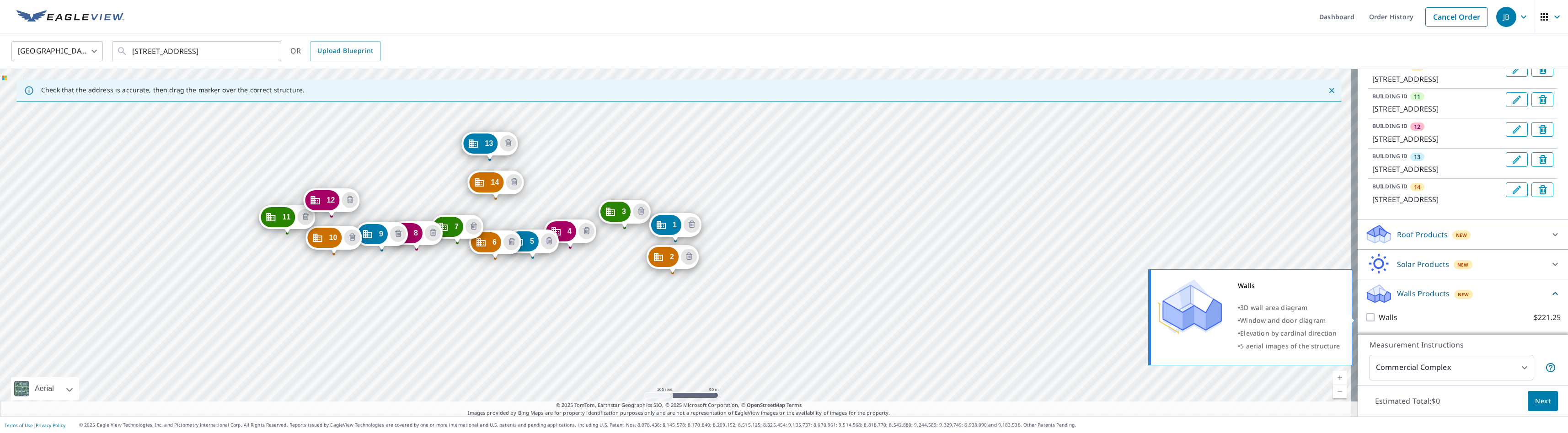
scroll to position [531, 0]
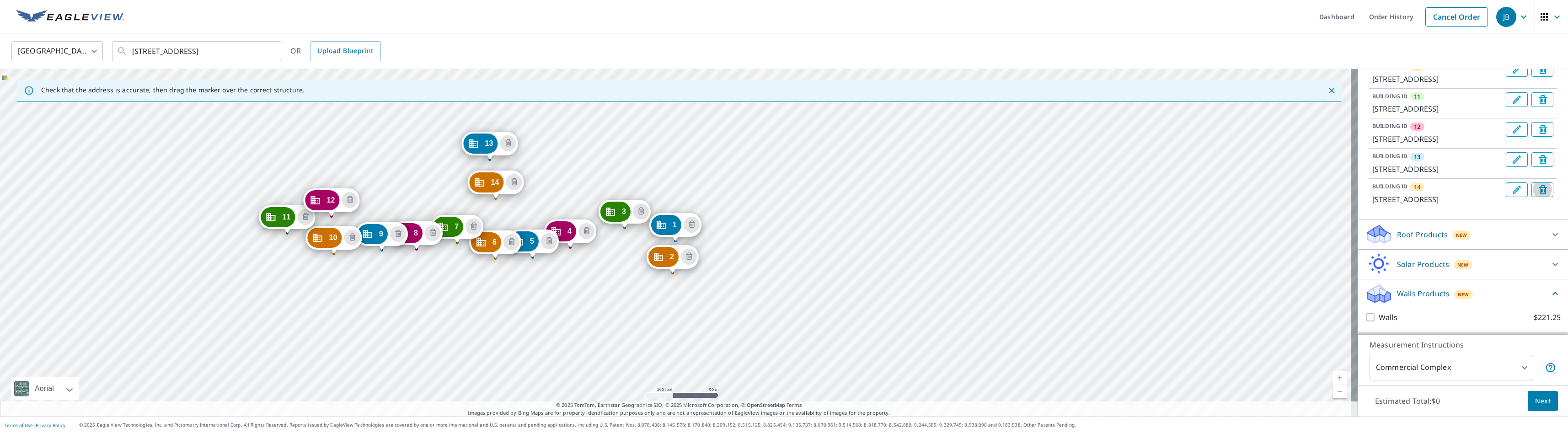
click at [878, 189] on icon "Delete building 14" at bounding box center [1543, 191] width 4 height 4
click at [878, 189] on icon "Delete building 13" at bounding box center [1543, 191] width 4 height 4
click at [878, 189] on icon "Delete building 12" at bounding box center [1543, 191] width 4 height 4
click at [878, 189] on icon "Delete building 11" at bounding box center [1543, 191] width 4 height 4
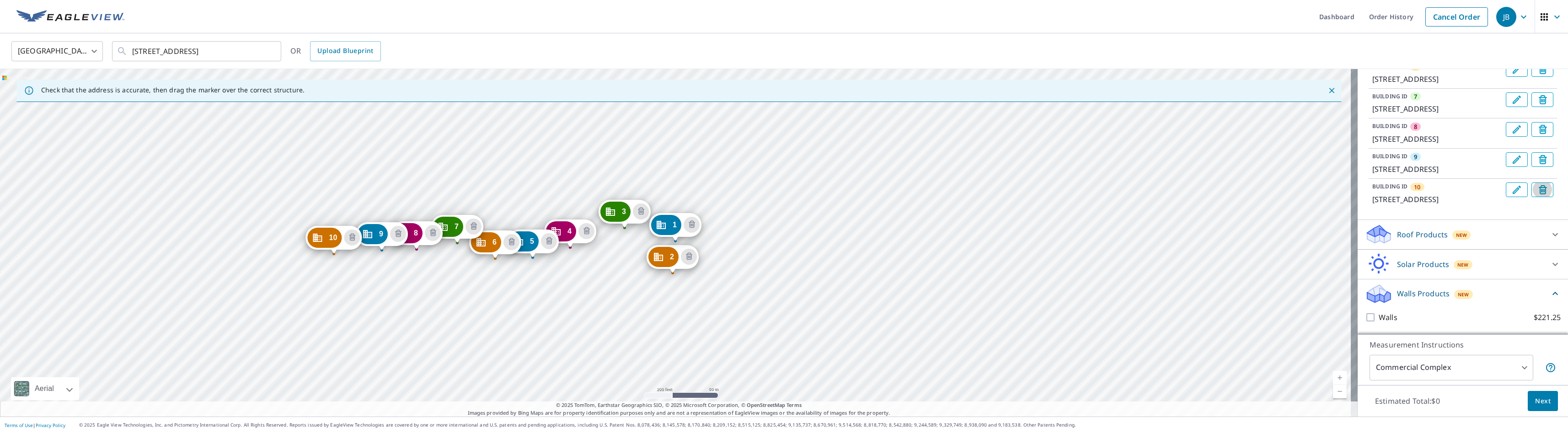
click at [878, 189] on icon "Delete building 10" at bounding box center [1543, 191] width 4 height 4
click at [878, 189] on icon "Delete building 9" at bounding box center [1543, 191] width 4 height 4
click at [878, 189] on icon "Delete building 8" at bounding box center [1543, 191] width 4 height 4
click at [878, 189] on icon "Delete building 7" at bounding box center [1543, 191] width 4 height 4
click at [878, 189] on icon "Delete building 6" at bounding box center [1543, 191] width 4 height 4
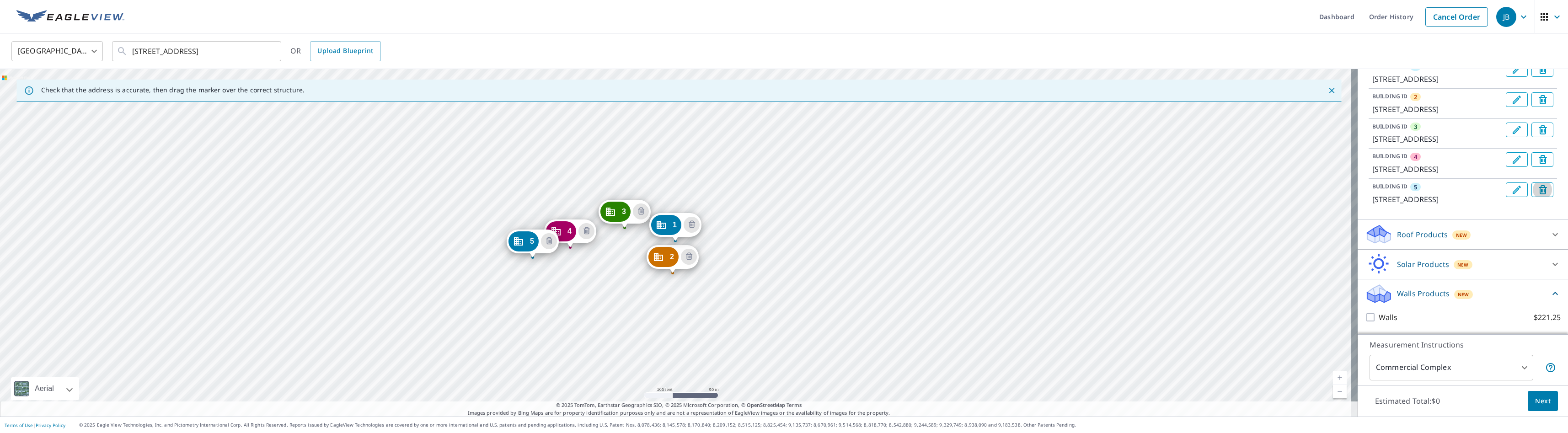
click at [878, 189] on icon "Delete building 5" at bounding box center [1543, 191] width 4 height 4
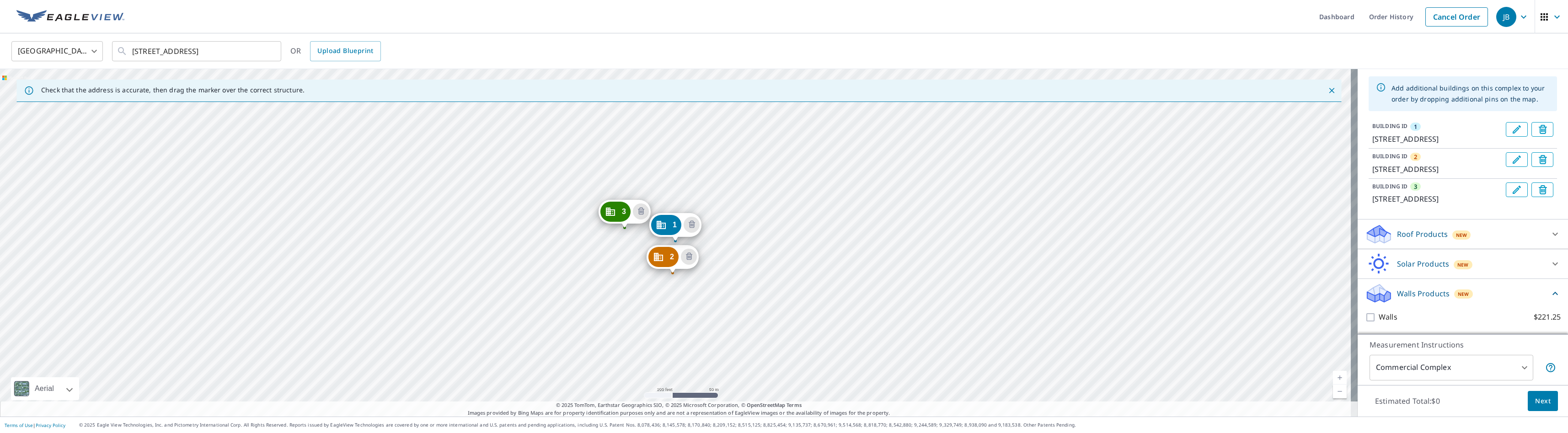
click at [878, 189] on icon "Delete building 3" at bounding box center [1543, 191] width 4 height 4
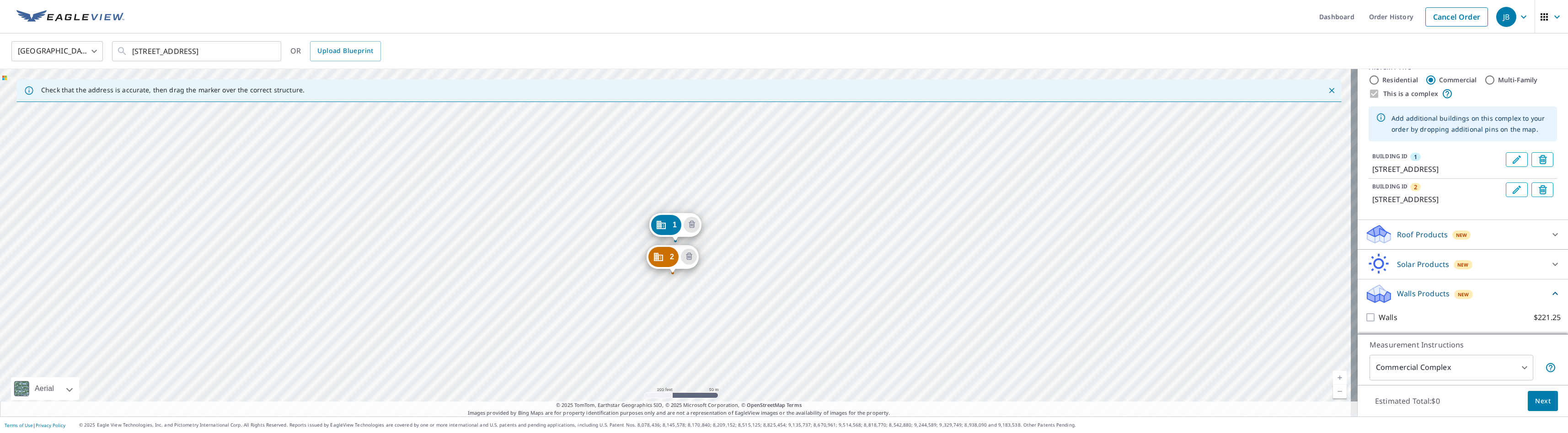
scroll to position [38, 0]
click at [878, 189] on icon "Delete building 2" at bounding box center [1543, 191] width 4 height 4
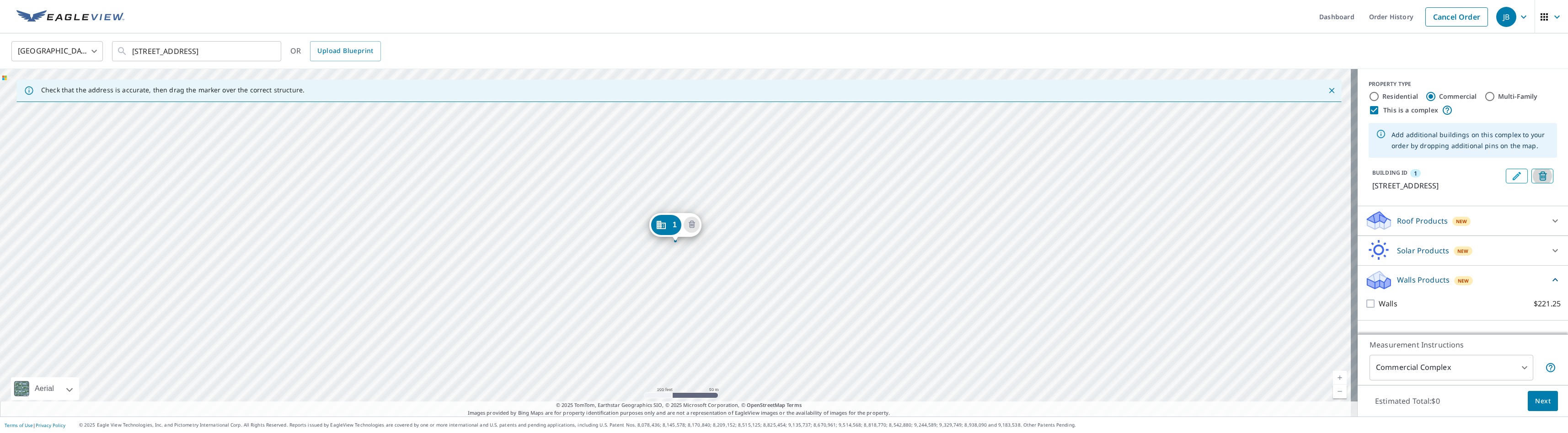
scroll to position [0, 0]
click at [878, 180] on button "Delete building 1" at bounding box center [1542, 176] width 22 height 15
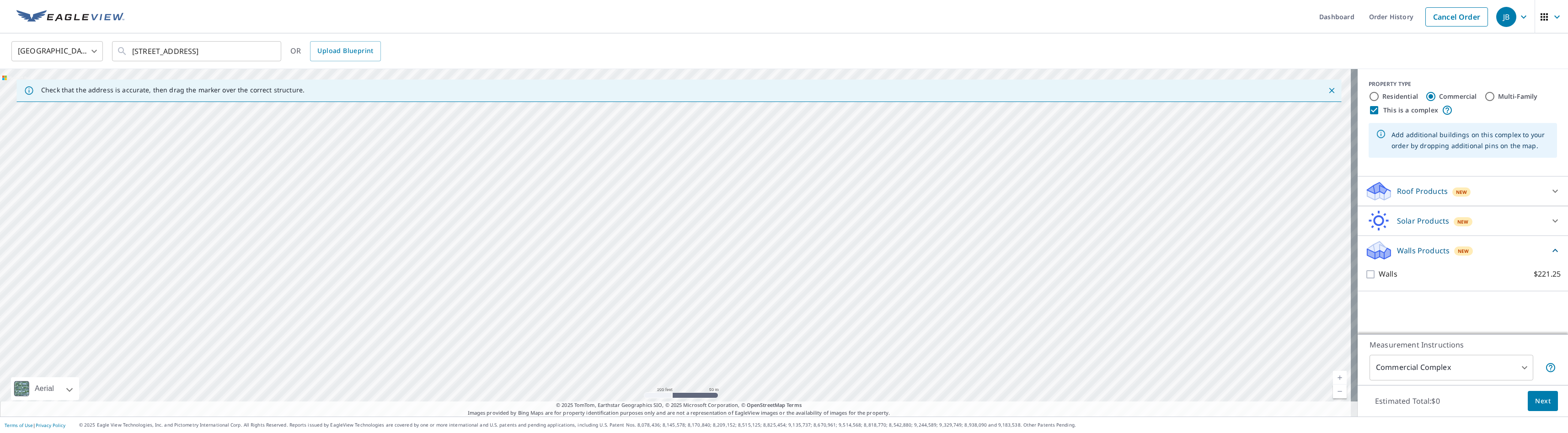
click at [878, 250] on icon at bounding box center [1555, 250] width 5 height 3
click at [878, 99] on input "Multi-Family" at bounding box center [1490, 96] width 11 height 11
radio input "true"
type input "2"
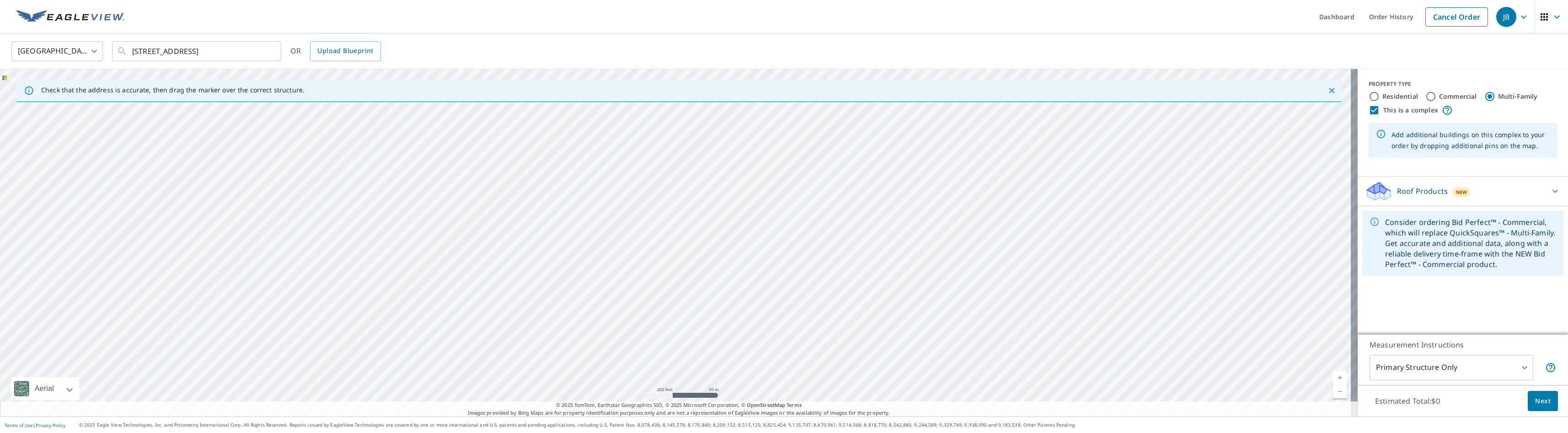
click at [878, 97] on input "Commercial" at bounding box center [1431, 96] width 11 height 11
radio input "true"
type input "4"
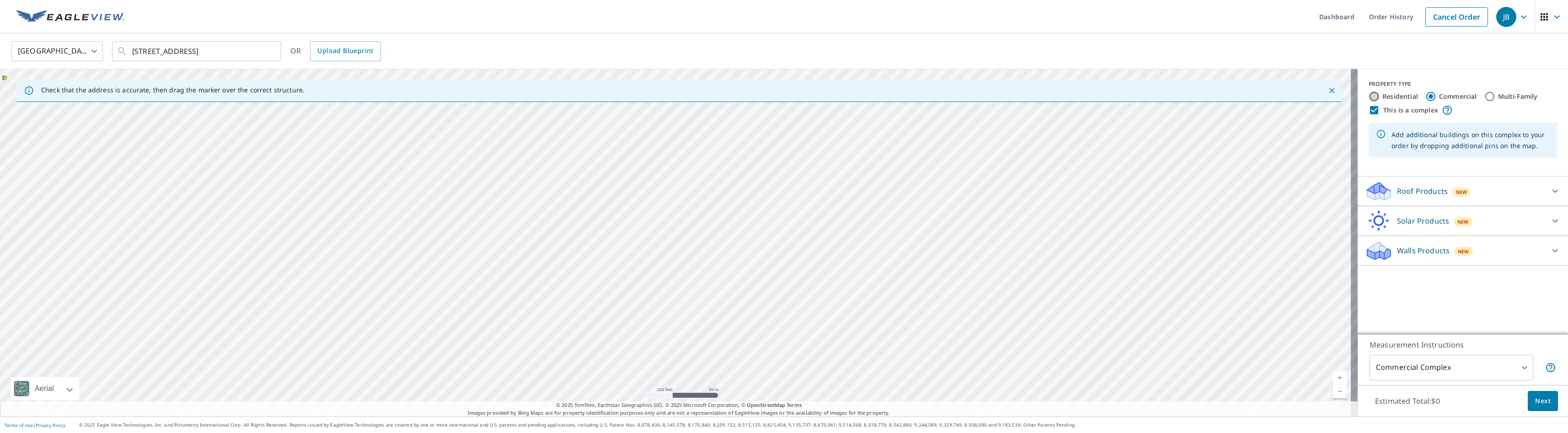
click at [878, 97] on input "Residential" at bounding box center [1374, 96] width 11 height 11
radio input "true"
type input "1"
click at [878, 278] on icon at bounding box center [1555, 280] width 11 height 11
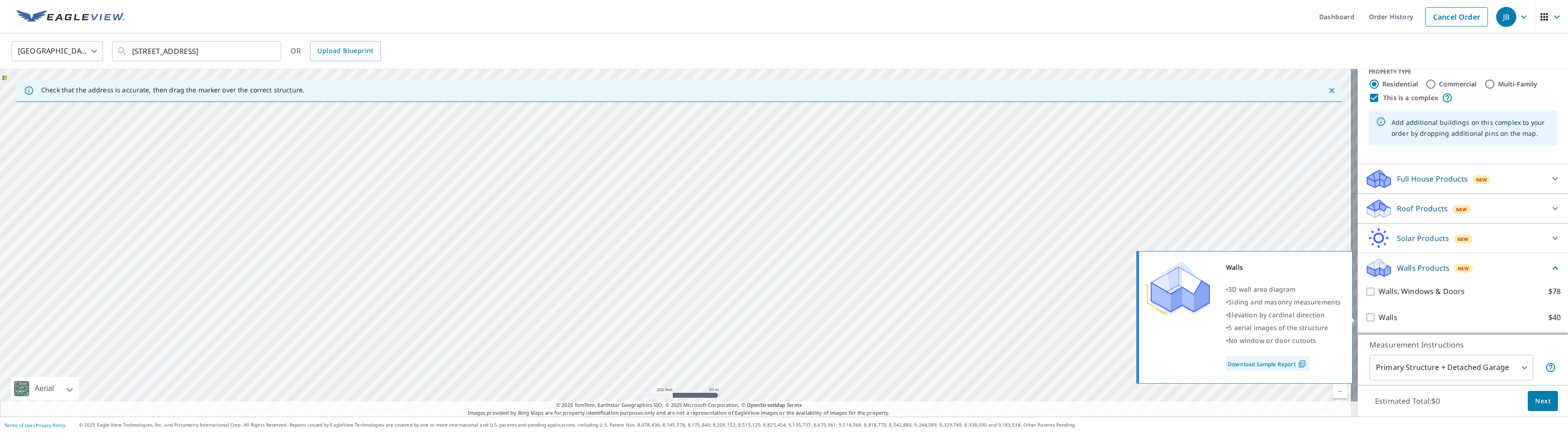
click at [878, 314] on input "Walls $40" at bounding box center [1371, 317] width 14 height 11
checkbox input "true"
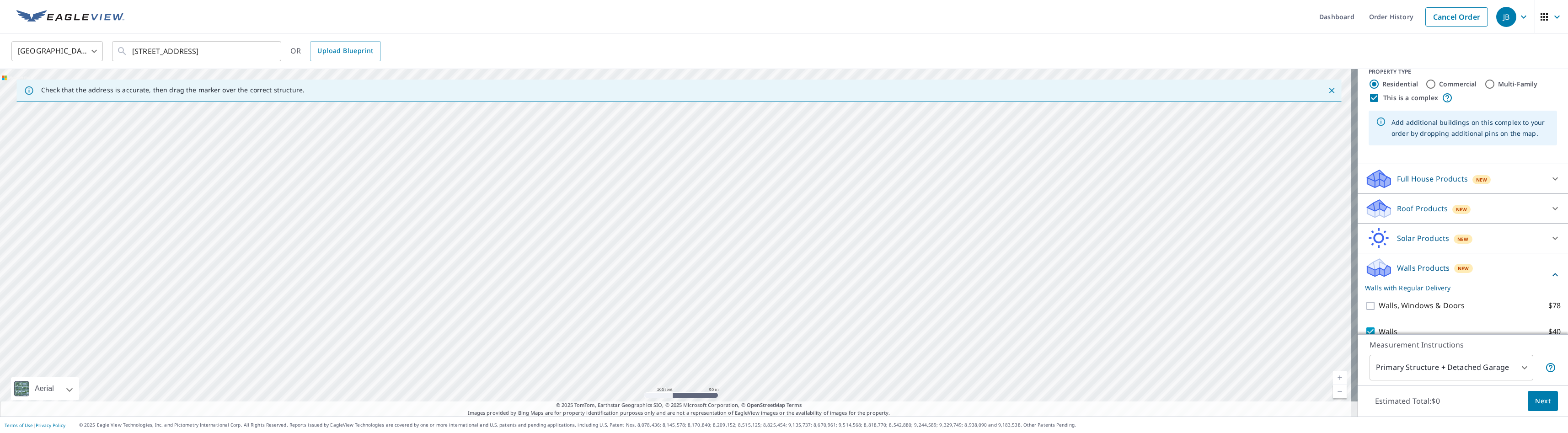
scroll to position [47, 0]
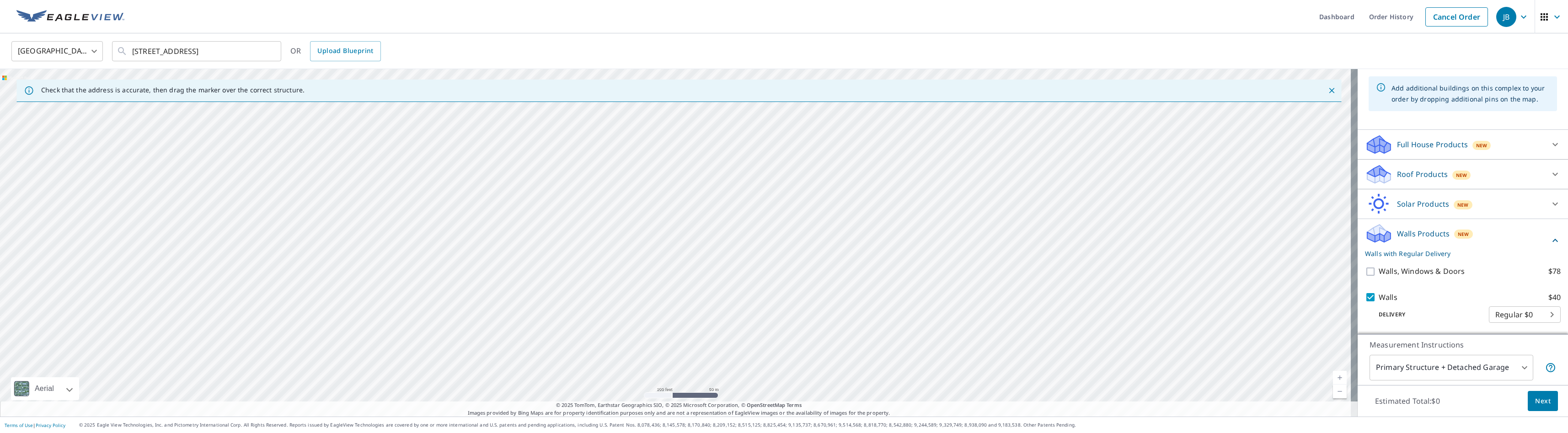
click at [485, 161] on div at bounding box center [679, 242] width 1357 height 348
type input "[STREET_ADDRESS]"
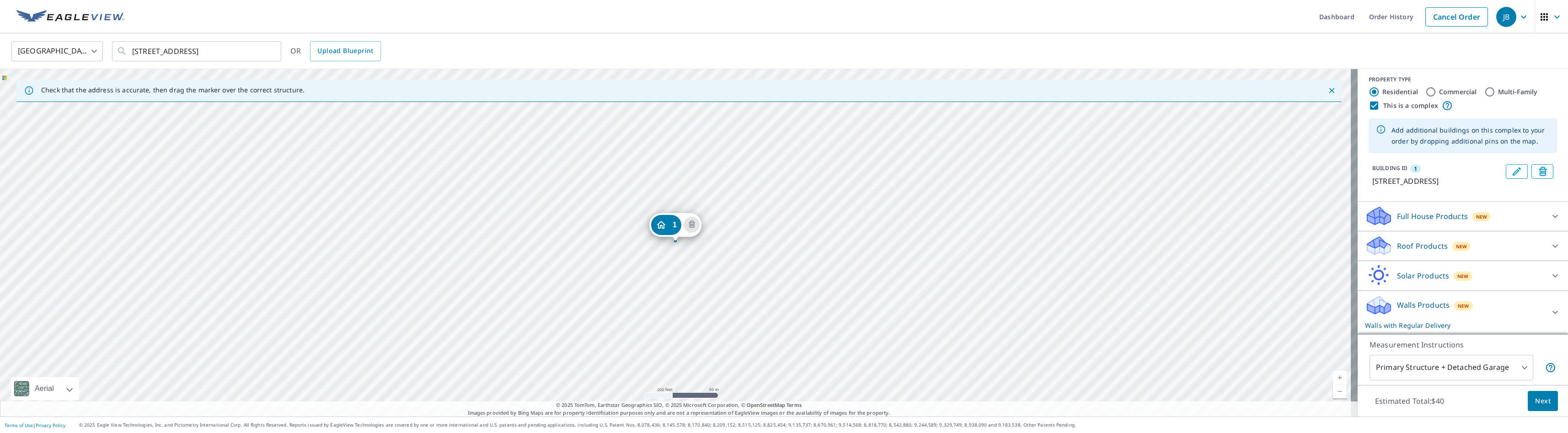
scroll to position [16, 0]
click at [688, 223] on icon "Delete building 1" at bounding box center [692, 225] width 11 height 11
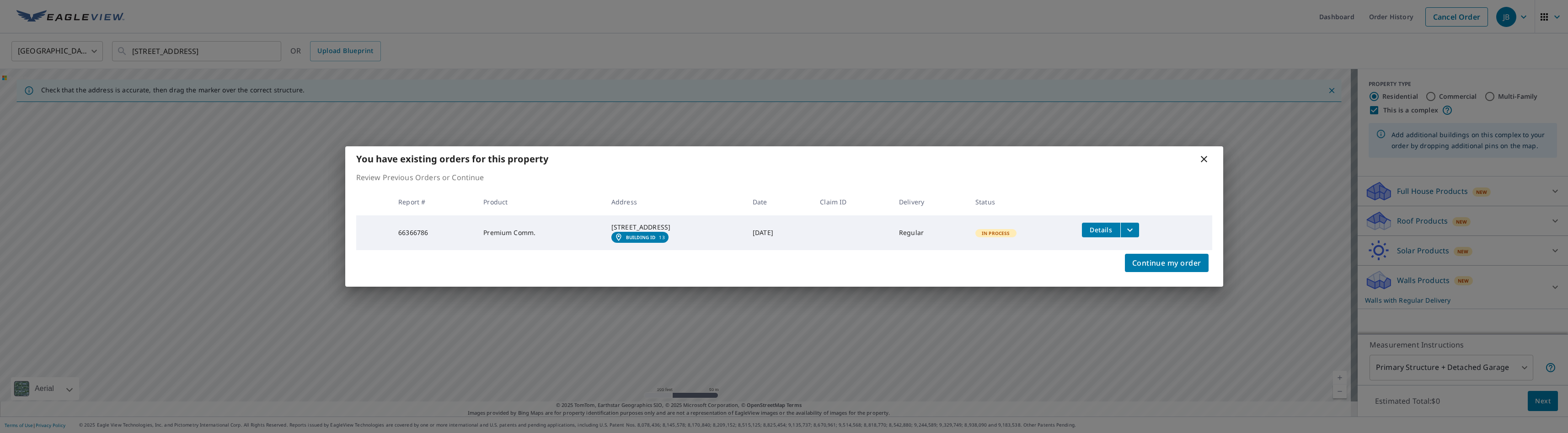
click at [878, 153] on icon at bounding box center [1204, 159] width 11 height 11
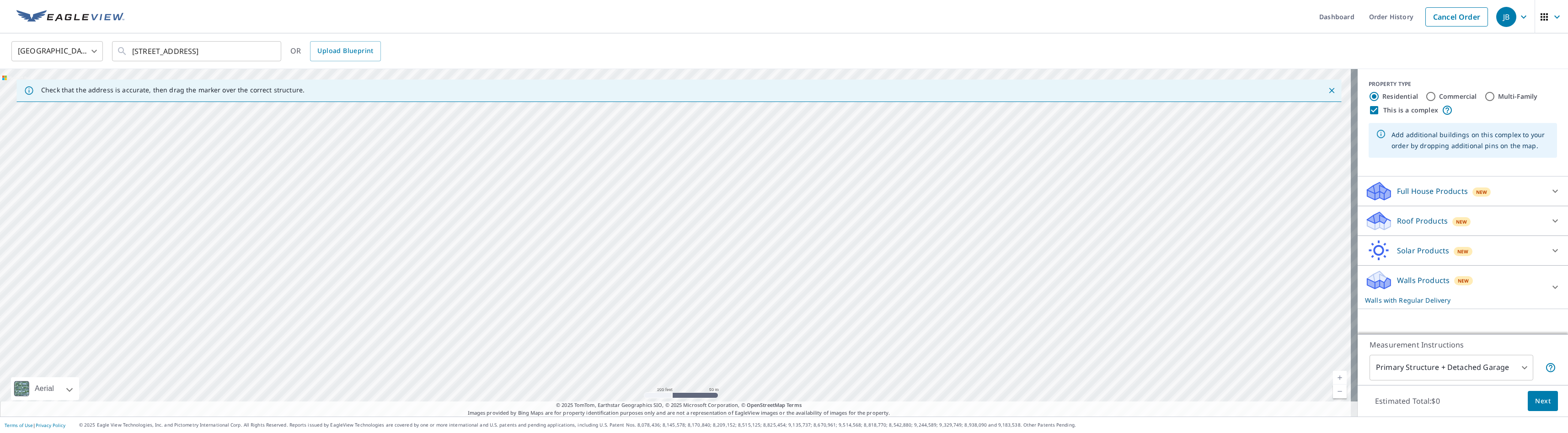
click at [643, 185] on div at bounding box center [679, 242] width 1357 height 348
click at [648, 188] on div at bounding box center [679, 242] width 1357 height 348
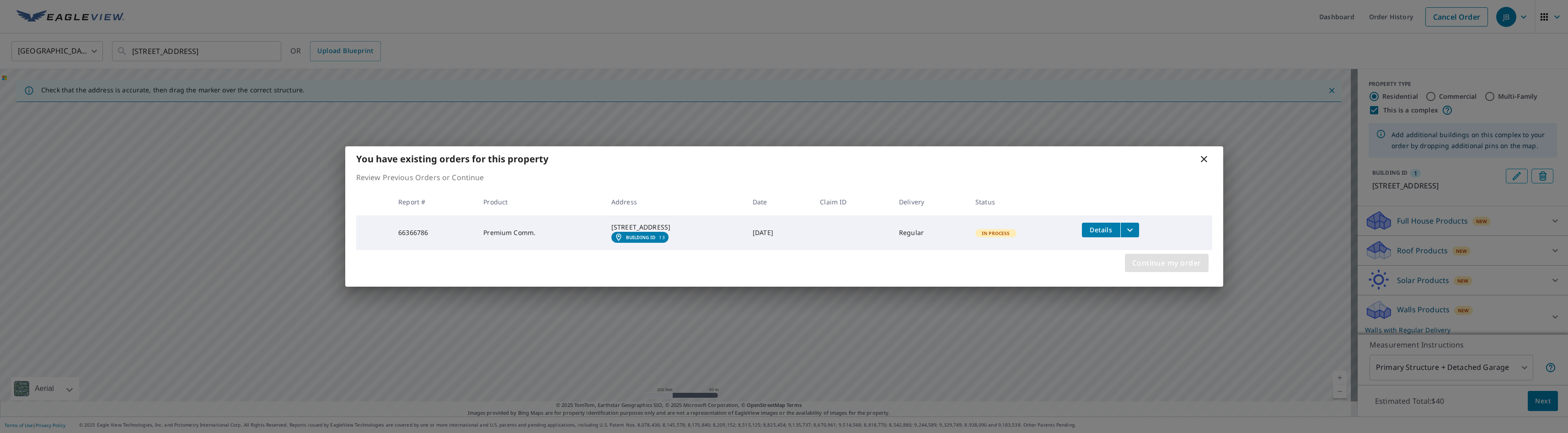
click at [878, 269] on span "Continue my order" at bounding box center [1166, 262] width 69 height 13
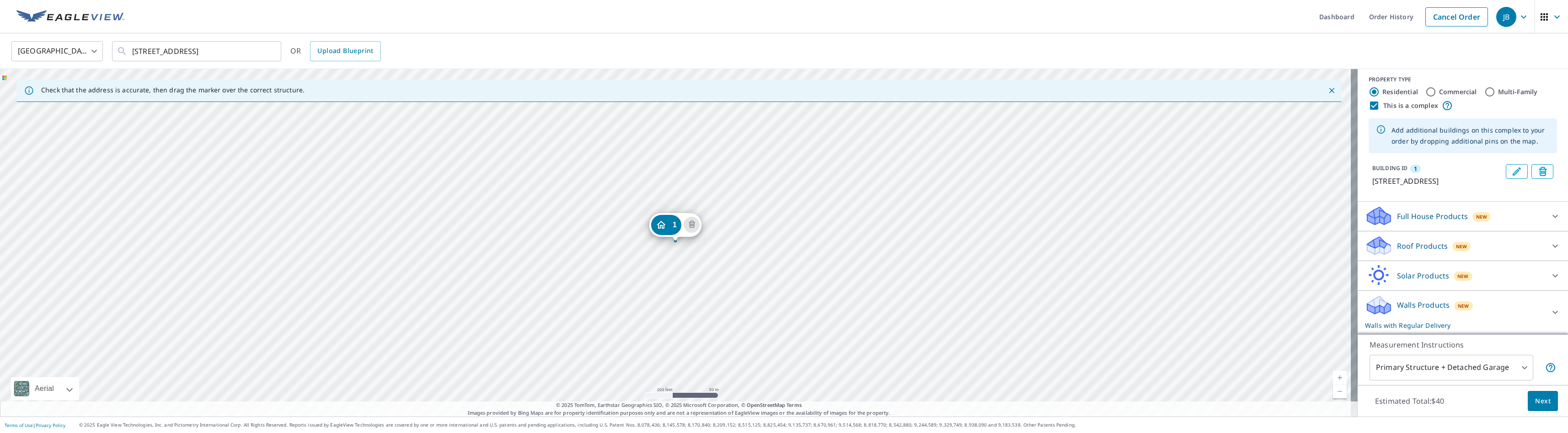
scroll to position [16, 0]
click at [878, 310] on icon at bounding box center [1555, 312] width 11 height 11
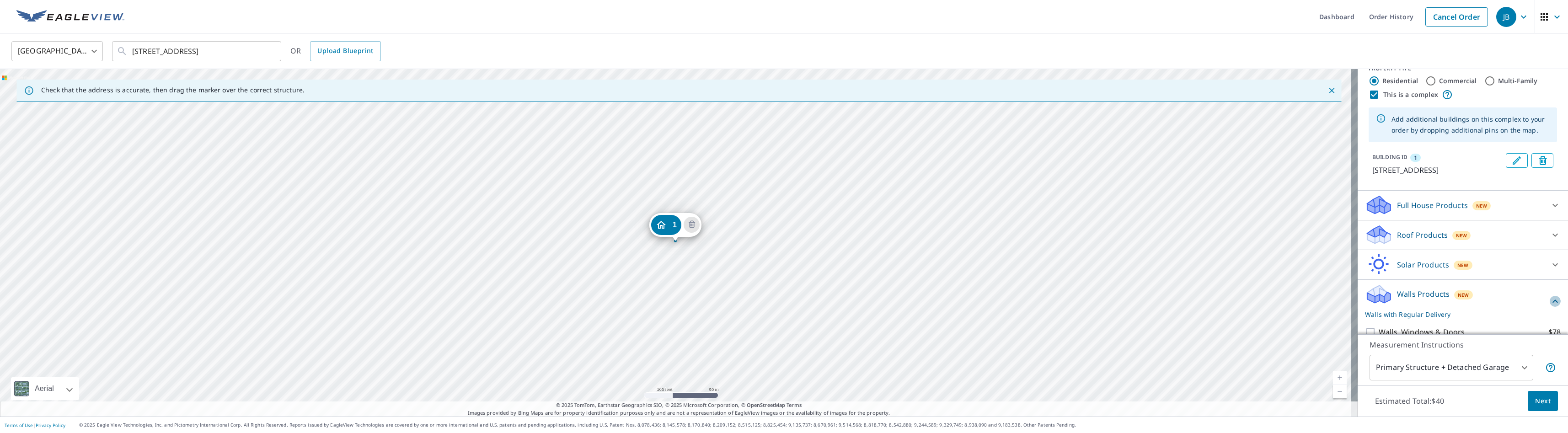
click at [878, 307] on icon at bounding box center [1555, 301] width 11 height 11
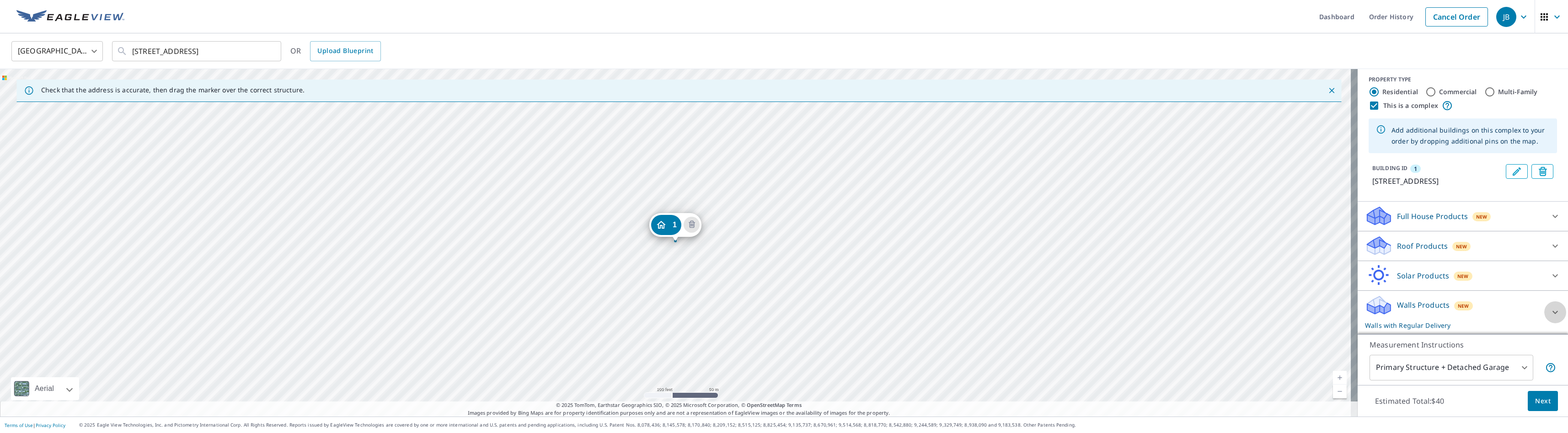
click at [878, 311] on icon at bounding box center [1555, 312] width 11 height 11
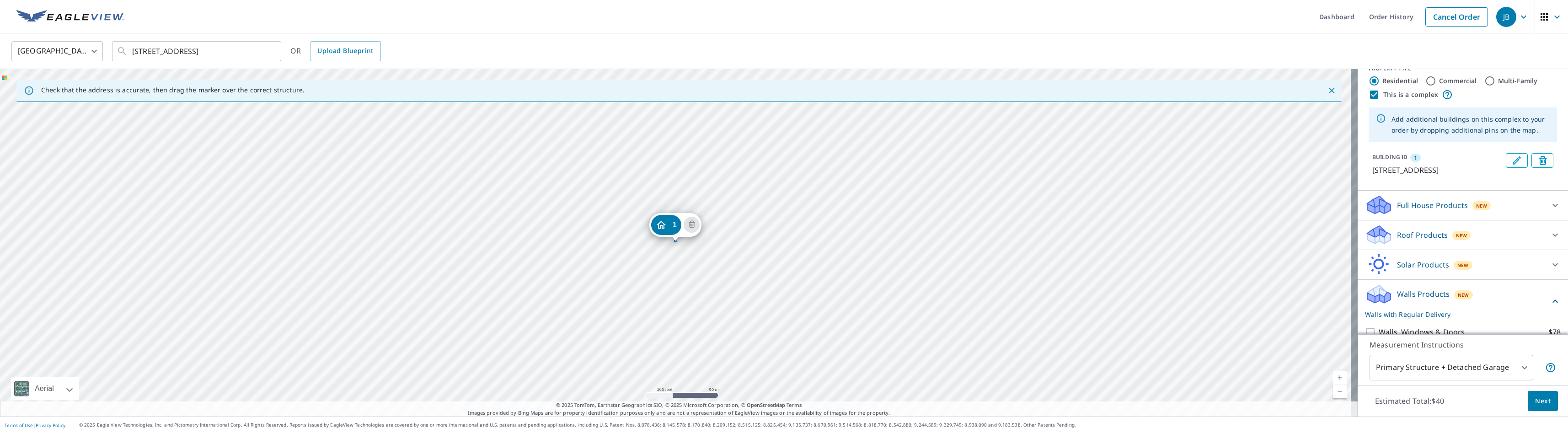
click at [878, 307] on icon at bounding box center [1555, 301] width 11 height 11
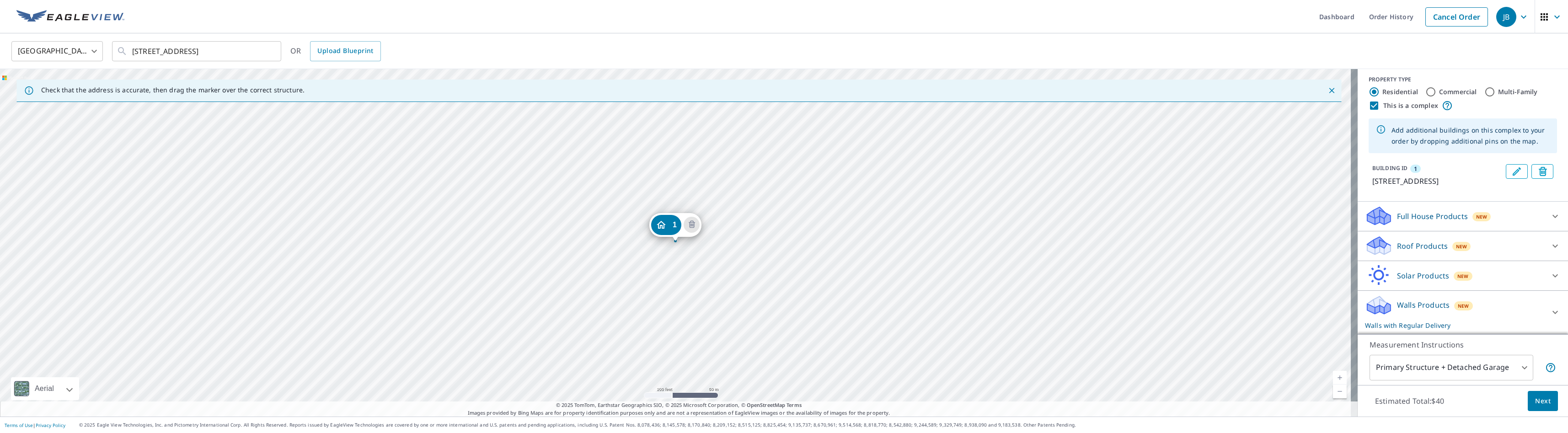
click at [878, 325] on p "Walls with Regular Delivery" at bounding box center [1454, 326] width 179 height 10
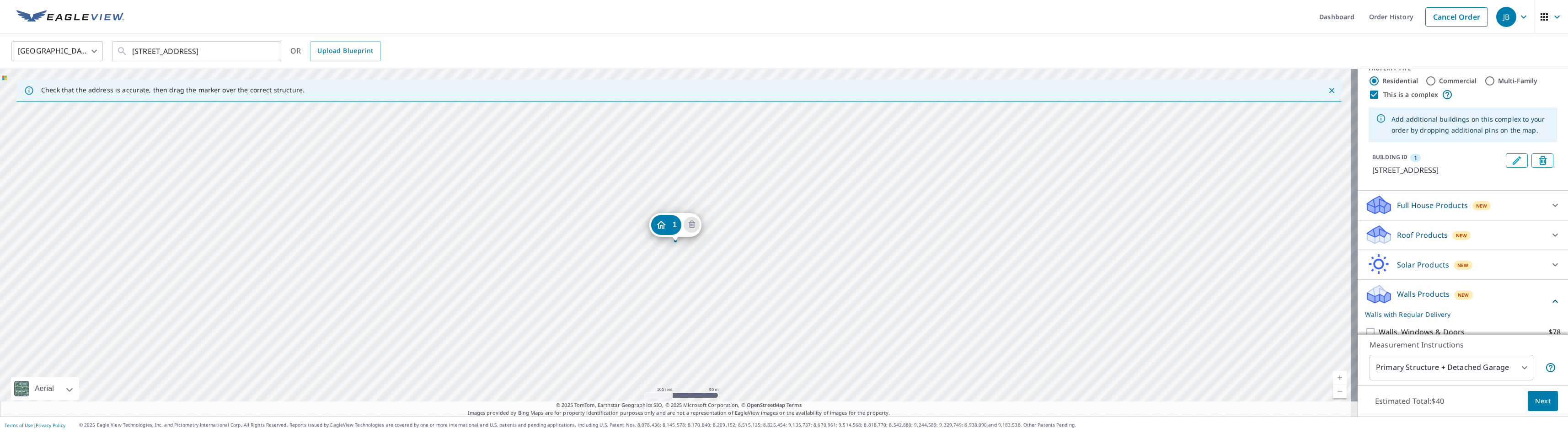
click at [878, 319] on p "Walls with Regular Delivery" at bounding box center [1457, 315] width 185 height 10
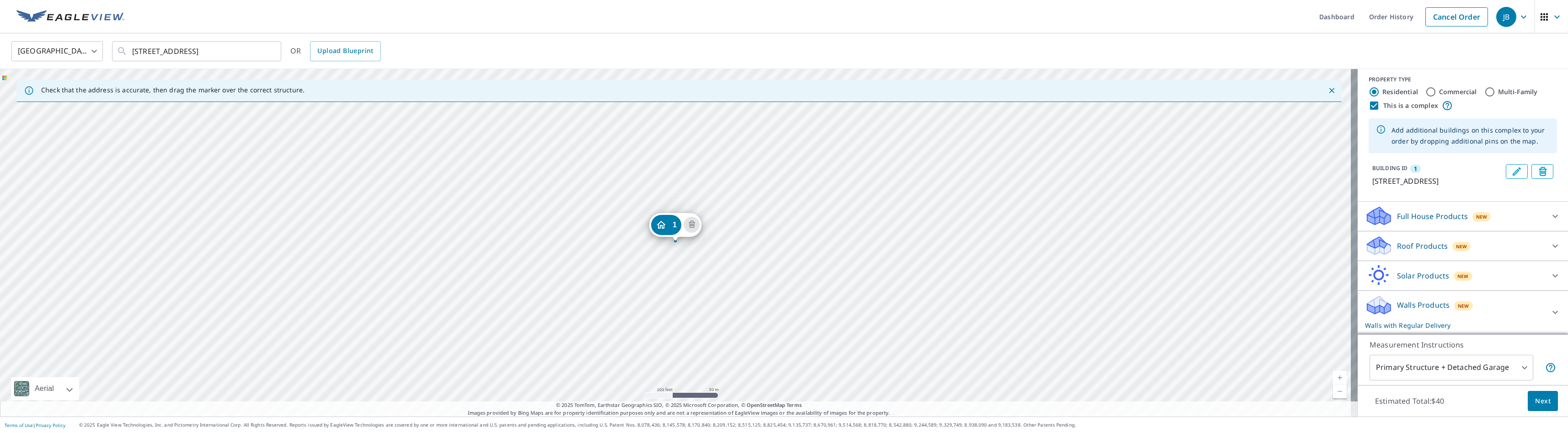
click at [878, 366] on body "JB JB Dashboard Order History Cancel Order JB [GEOGRAPHIC_DATA] US ​ [STREET_AD…" at bounding box center [784, 216] width 1568 height 433
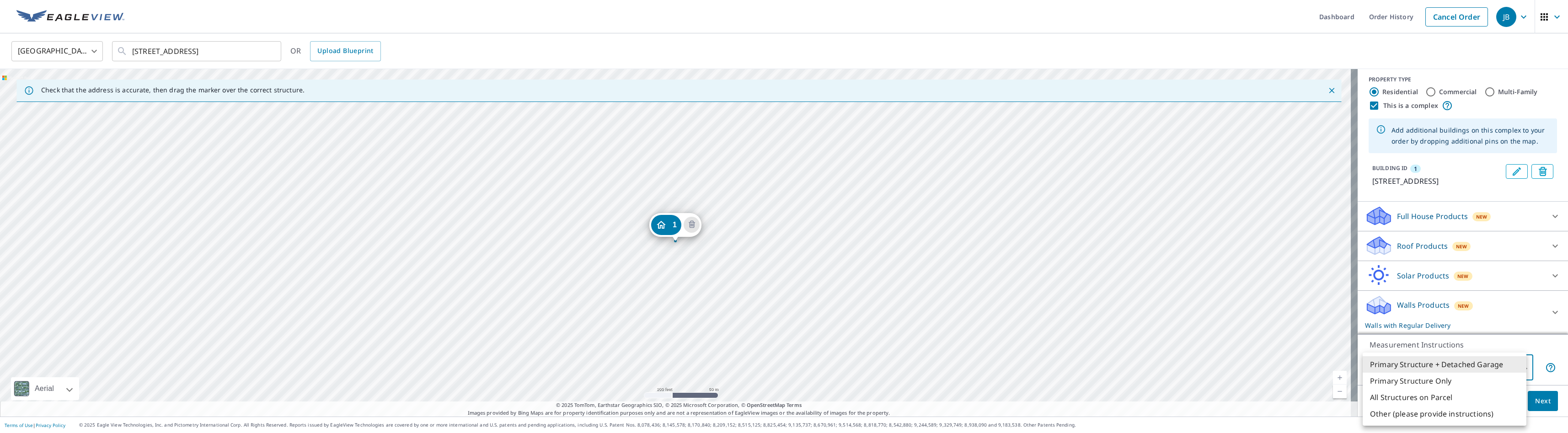
click at [878, 395] on li "All Structures on Parcel" at bounding box center [1444, 397] width 164 height 16
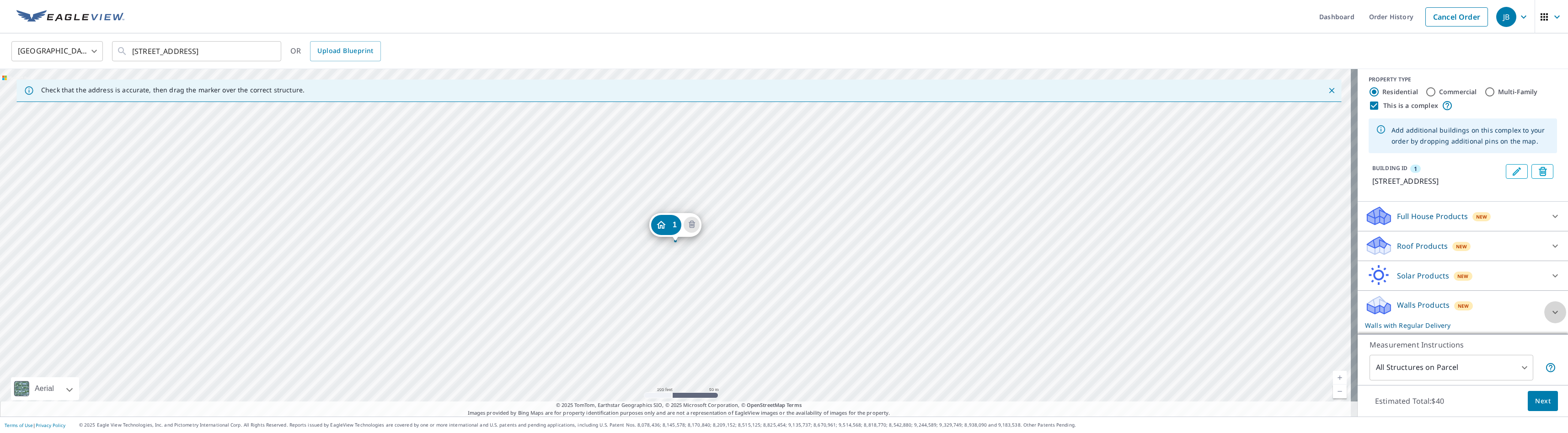
click at [878, 310] on icon at bounding box center [1555, 312] width 11 height 11
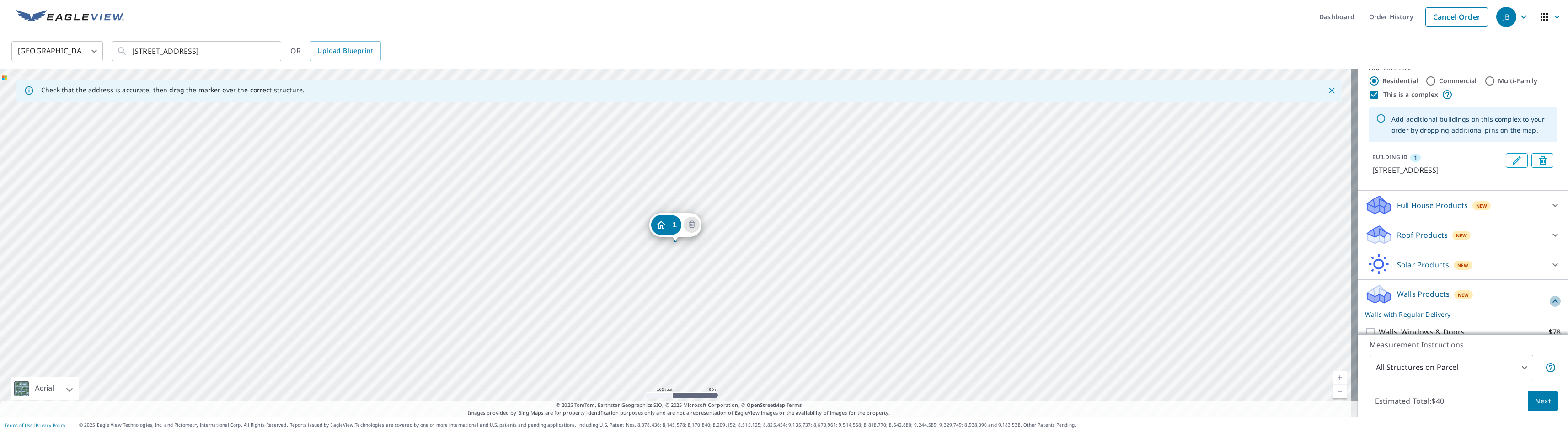
drag, startPoint x: 1545, startPoint y: 312, endPoint x: 1516, endPoint y: 328, distance: 33.1
click at [878, 307] on icon at bounding box center [1555, 301] width 11 height 11
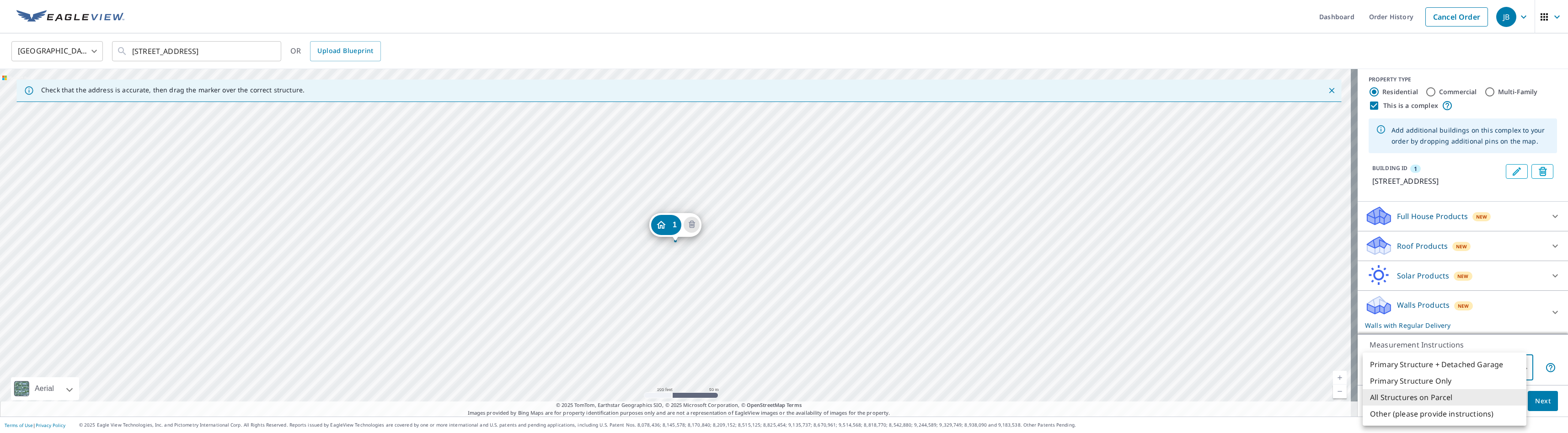
click at [878, 368] on body "JB JB Dashboard Order History Cancel Order JB [GEOGRAPHIC_DATA] US ​ [STREET_AD…" at bounding box center [784, 216] width 1568 height 433
click at [878, 363] on li "Primary Structure + Detached Garage" at bounding box center [1444, 364] width 164 height 16
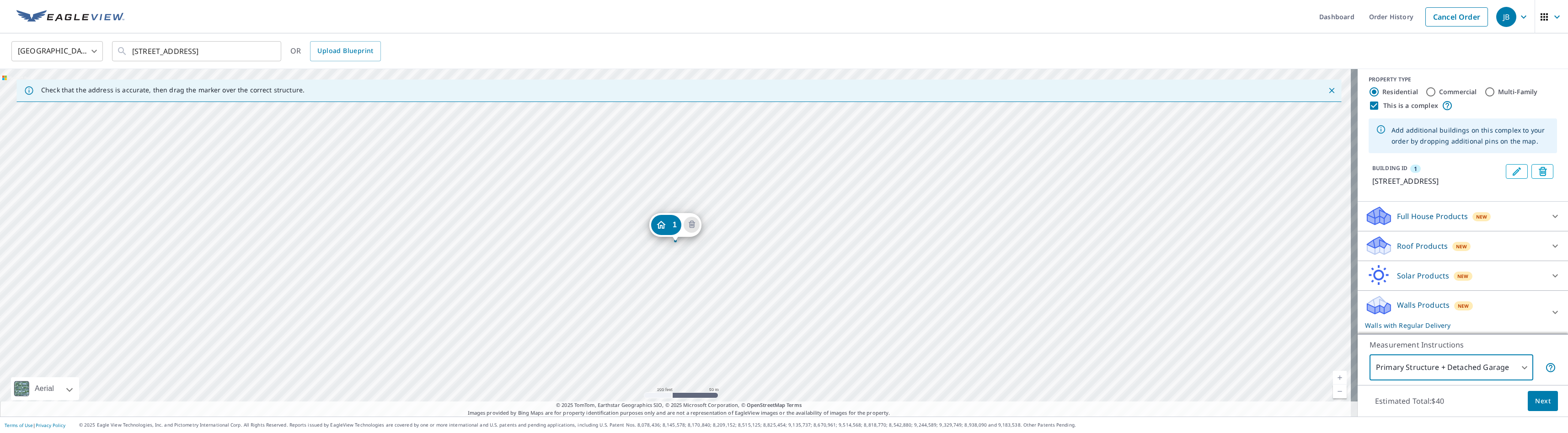
click at [878, 367] on body "JB JB Dashboard Order History Cancel Order JB [GEOGRAPHIC_DATA] US ​ [STREET_AD…" at bounding box center [784, 216] width 1568 height 433
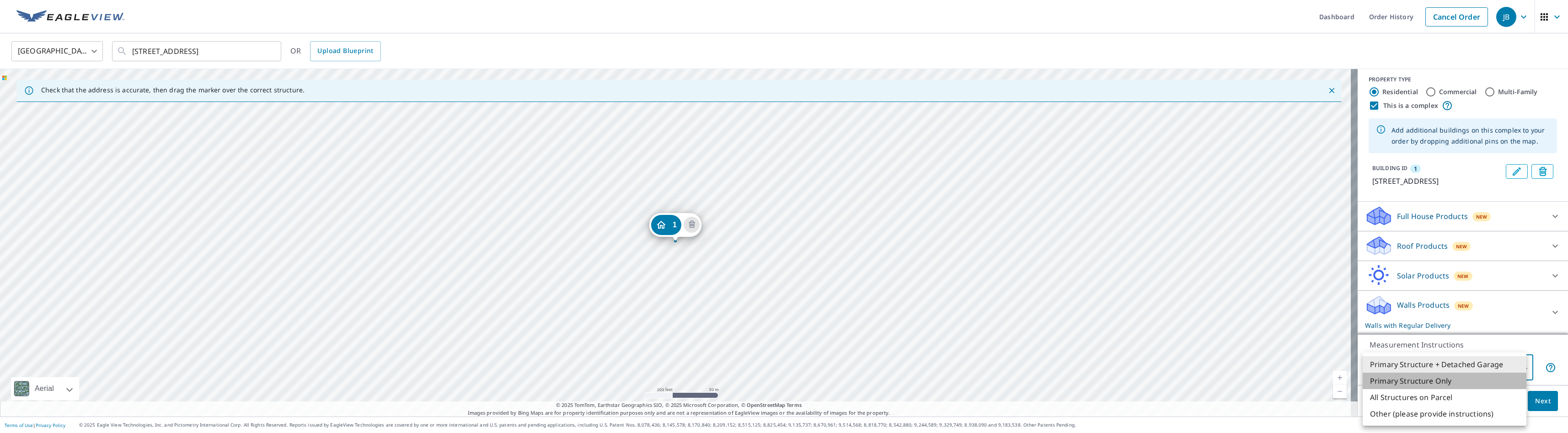
click at [878, 382] on li "Primary Structure Only" at bounding box center [1444, 381] width 164 height 16
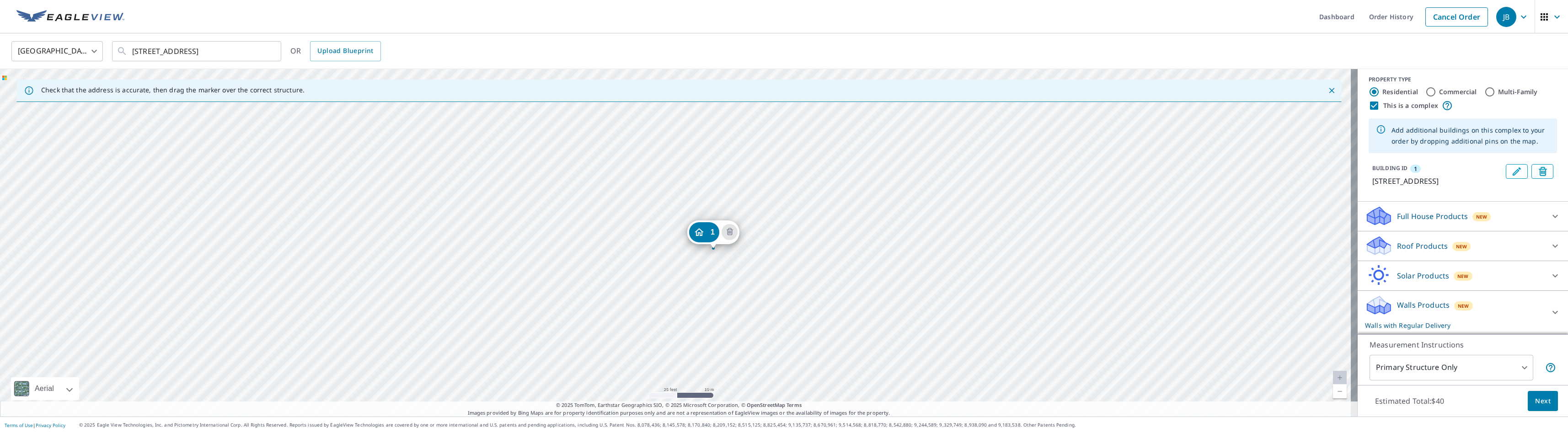
drag, startPoint x: 782, startPoint y: 277, endPoint x: 706, endPoint y: 229, distance: 89.9
click at [878, 312] on icon at bounding box center [1555, 312] width 11 height 11
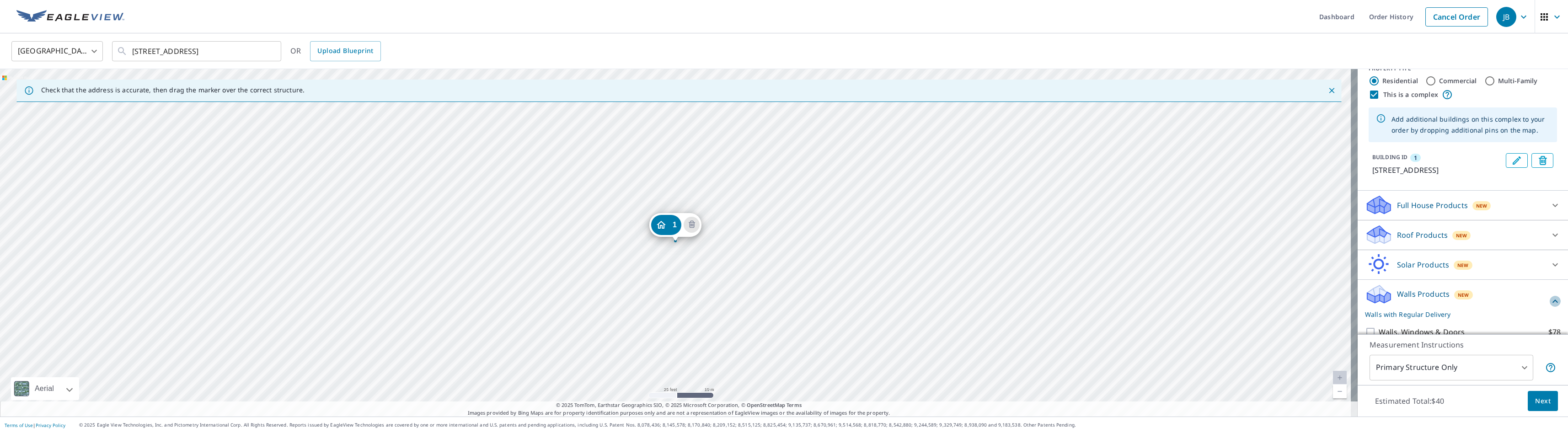
click at [878, 307] on icon at bounding box center [1555, 301] width 11 height 11
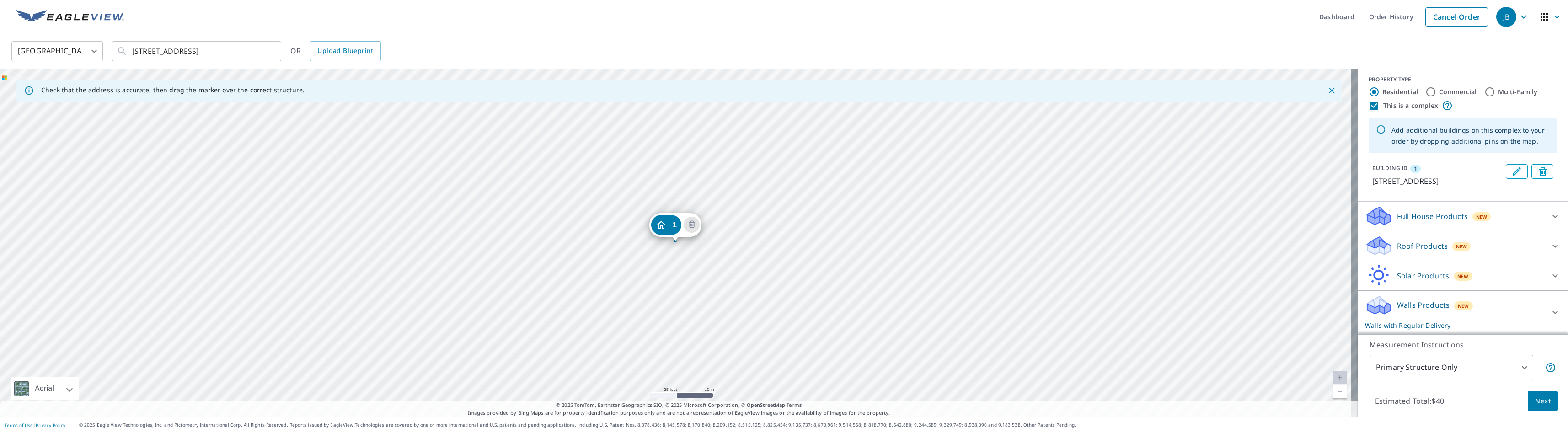
click at [878, 354] on div "1 [STREET_ADDRESS]" at bounding box center [679, 242] width 1357 height 348
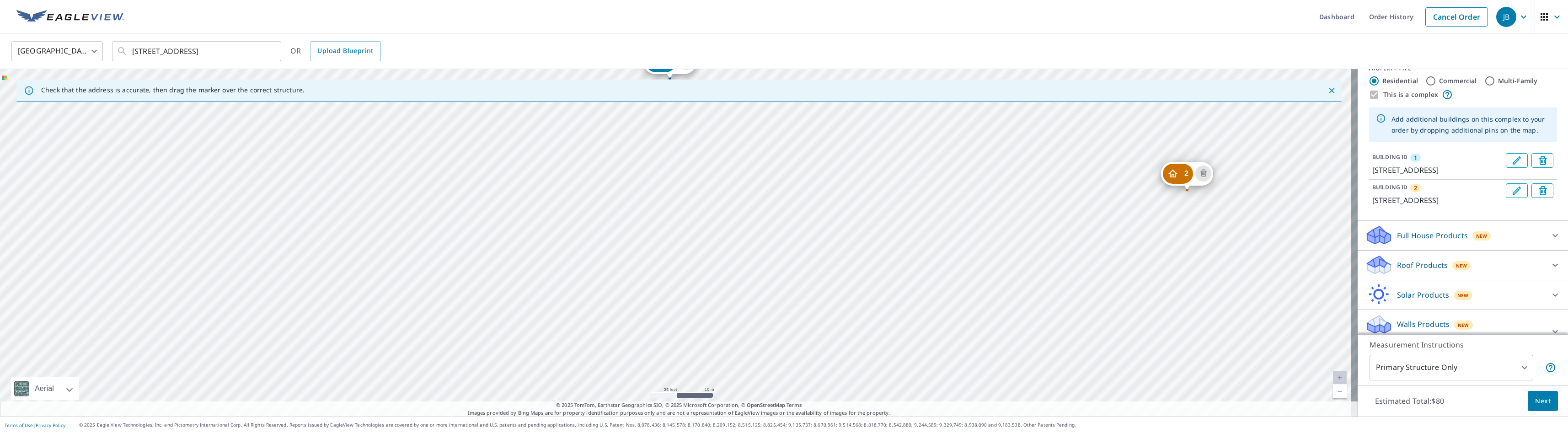
drag, startPoint x: 1240, startPoint y: 255, endPoint x: 1245, endPoint y: 186, distance: 69.2
click at [878, 186] on div "2 [STREET_ADDRESS] 1 [STREET_ADDRESS]" at bounding box center [679, 242] width 1357 height 348
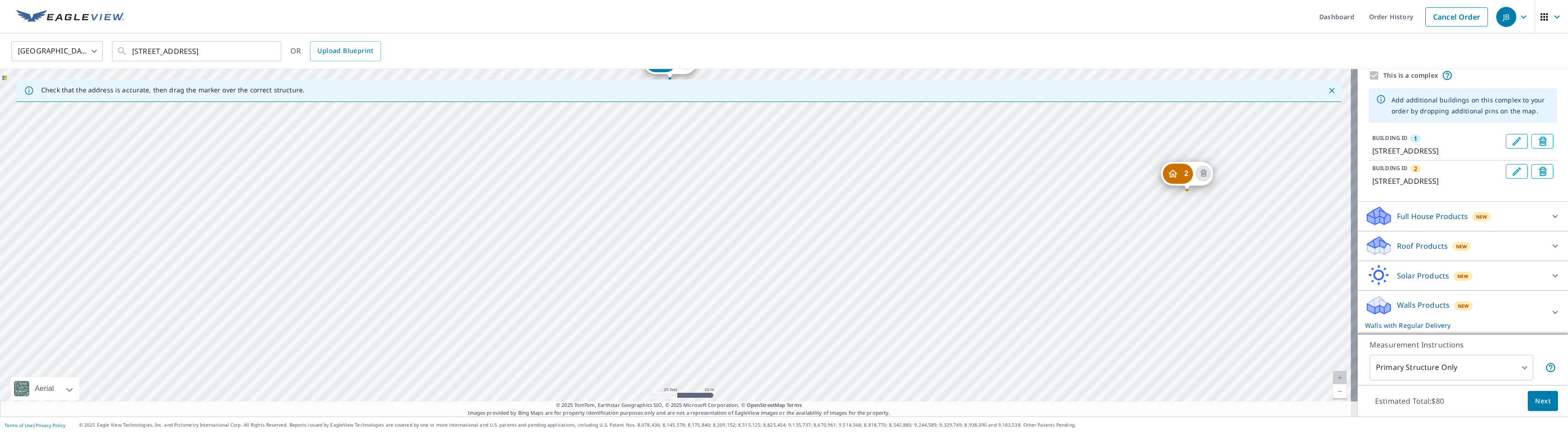
click at [878, 309] on icon at bounding box center [1555, 312] width 11 height 11
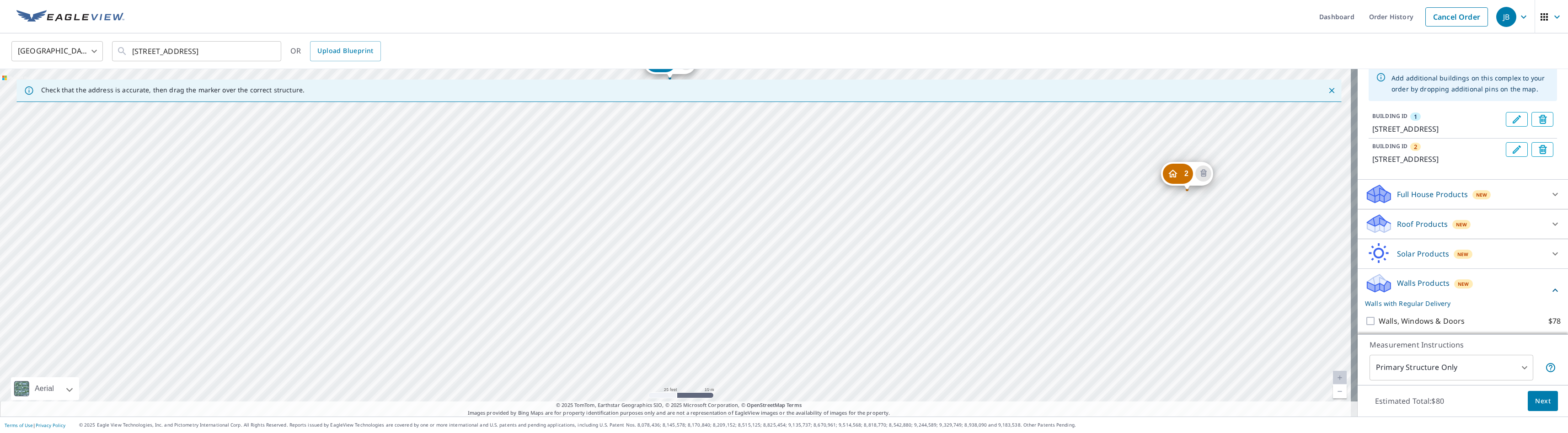
scroll to position [128, 0]
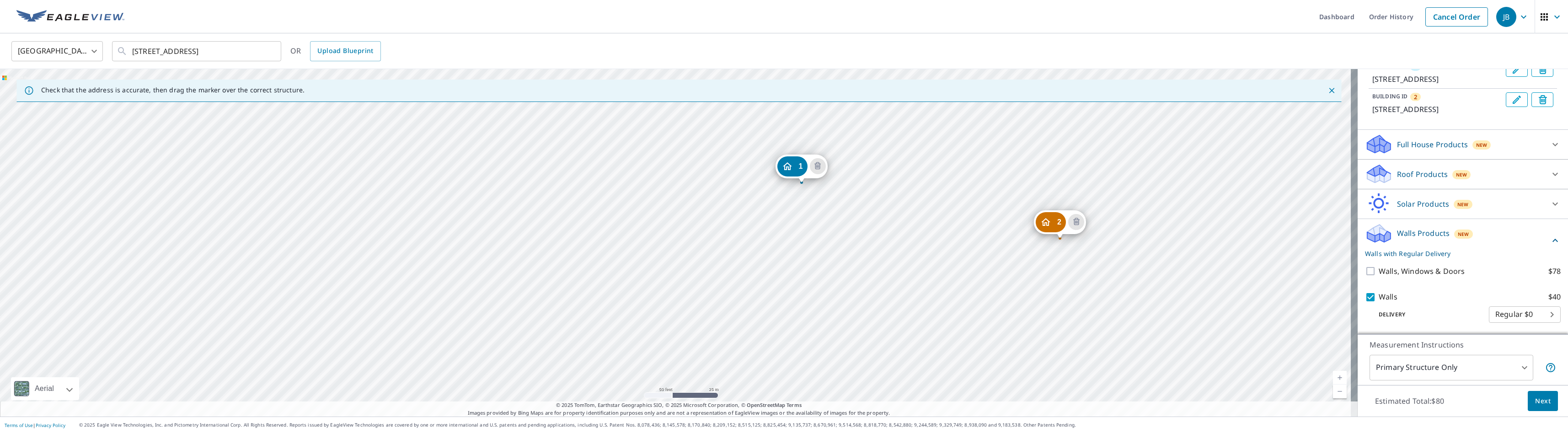
click at [878, 251] on div "2 [STREET_ADDRESS] 1 [STREET_ADDRESS]" at bounding box center [679, 242] width 1357 height 348
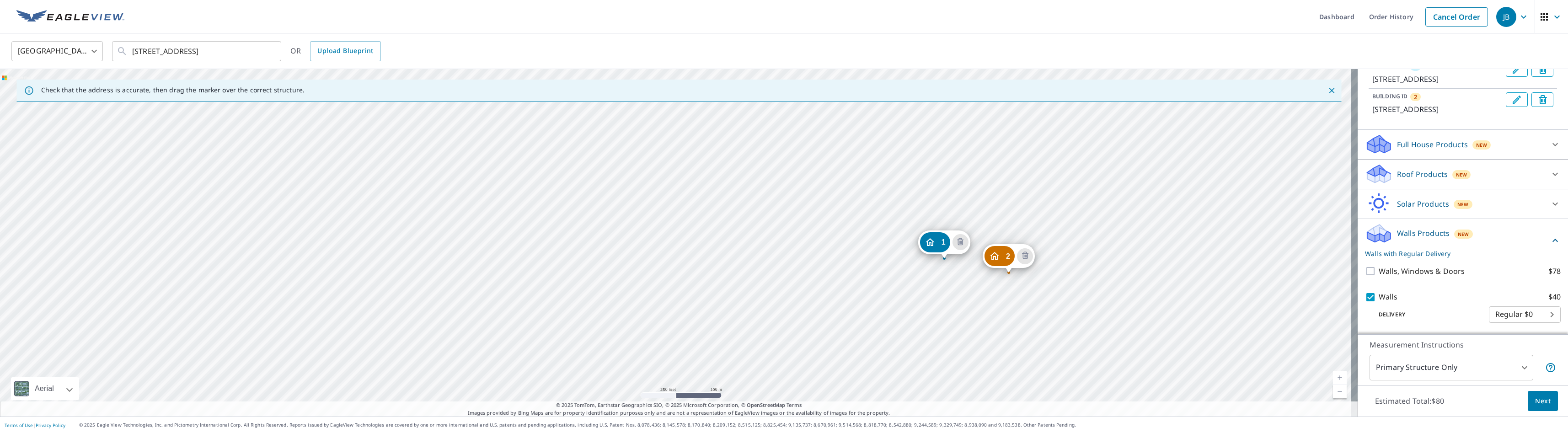
click at [878, 276] on div "2 [STREET_ADDRESS] 1 [STREET_ADDRESS]" at bounding box center [679, 242] width 1357 height 348
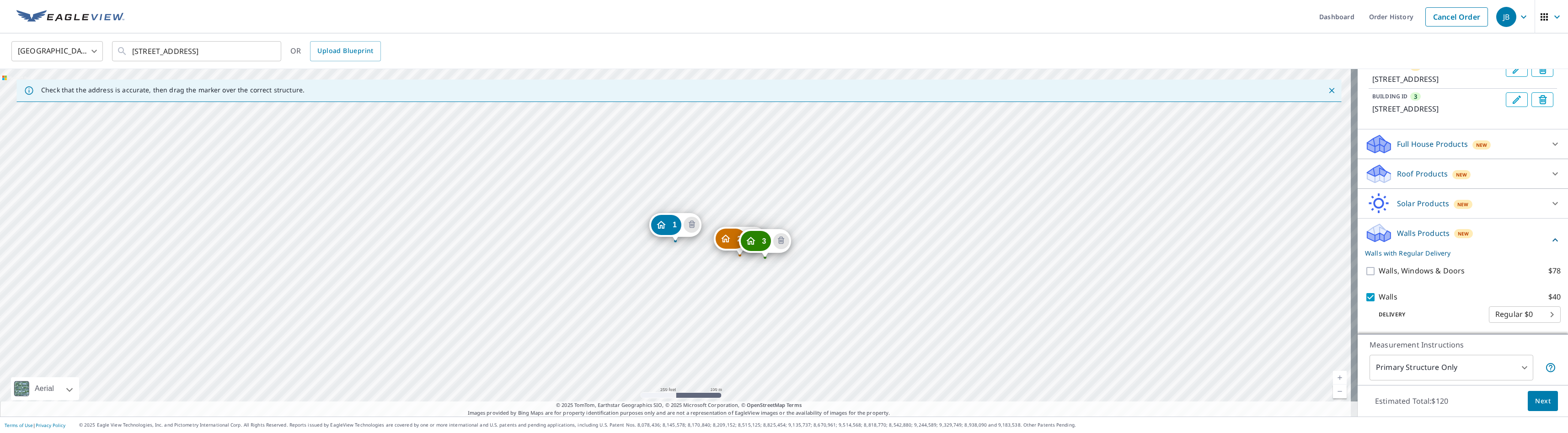
scroll to position [170, 0]
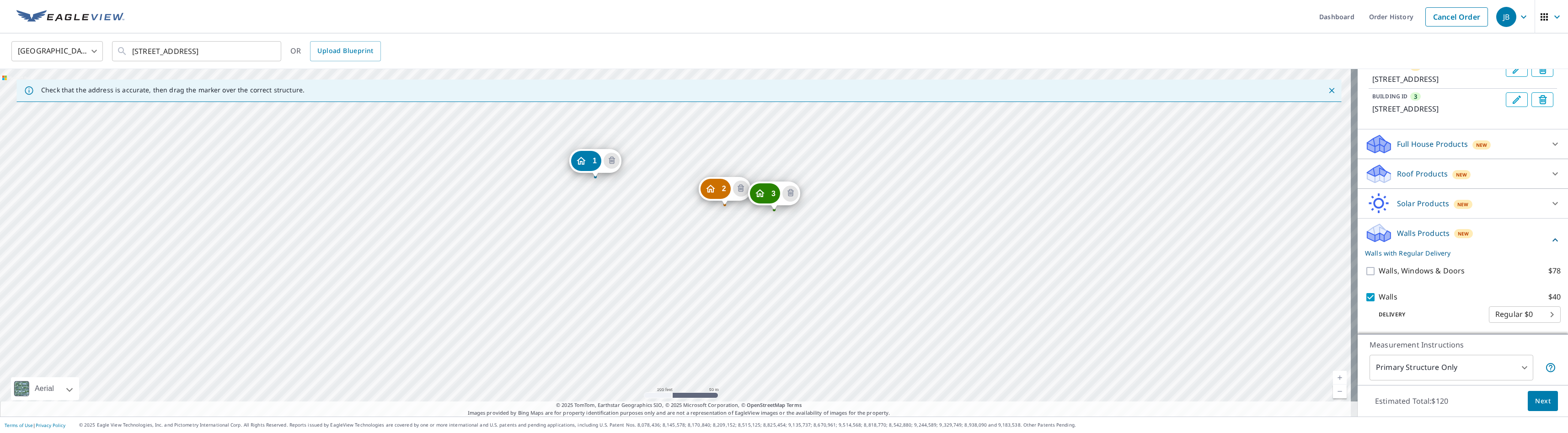
click at [771, 251] on div "2 [STREET_ADDRESS] [GEOGRAPHIC_DATA][STREET_ADDRESS] 1 [STREET_ADDRESS]" at bounding box center [679, 242] width 1357 height 348
click at [774, 251] on div "2 [STREET_ADDRESS] [GEOGRAPHIC_DATA][STREET_ADDRESS] 1 [STREET_ADDRESS]" at bounding box center [679, 242] width 1357 height 348
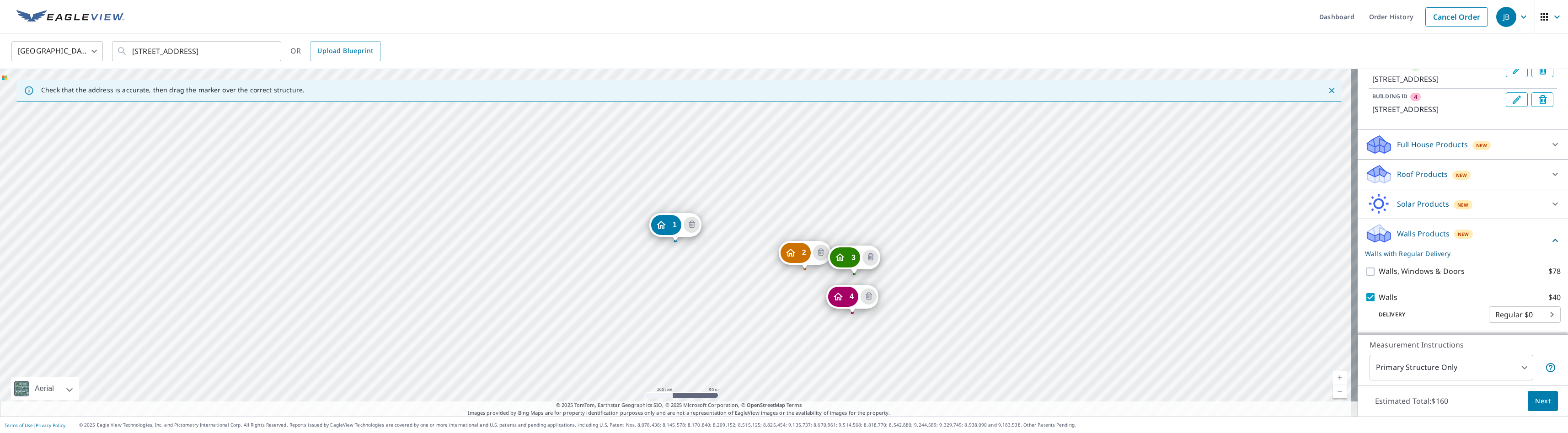
click at [747, 282] on div "2 [STREET_ADDRESS] [GEOGRAPHIC_DATA][STREET_ADDRESS] [GEOGRAPHIC_DATA][STREET_A…" at bounding box center [679, 242] width 1357 height 348
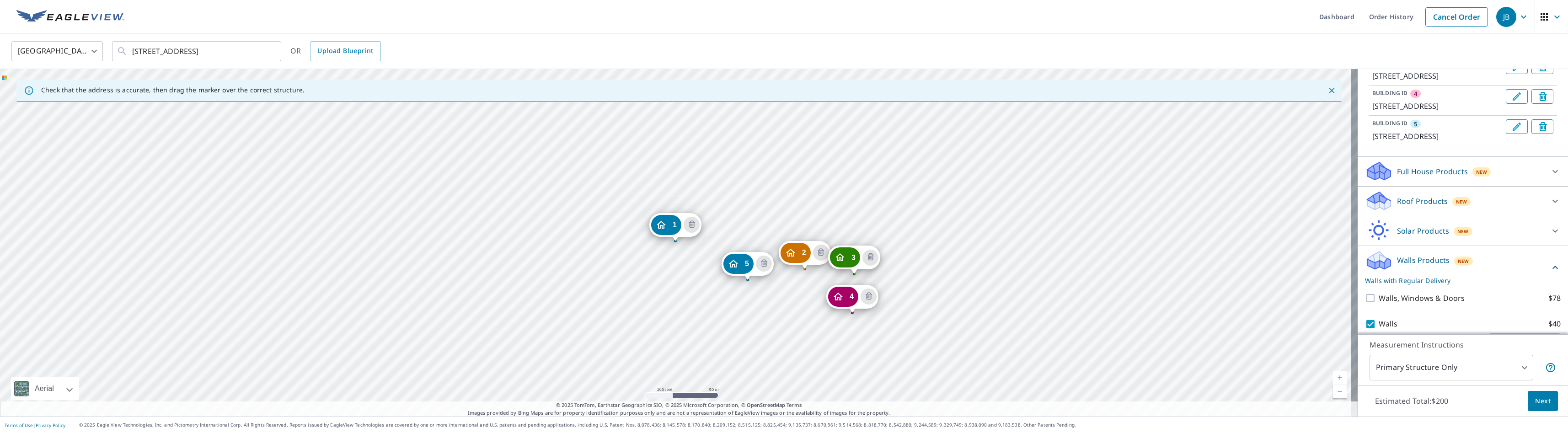
click at [711, 300] on div "2 [STREET_ADDRESS] [GEOGRAPHIC_DATA][STREET_ADDRESS] [GEOGRAPHIC_DATA][STREET_A…" at bounding box center [679, 242] width 1357 height 348
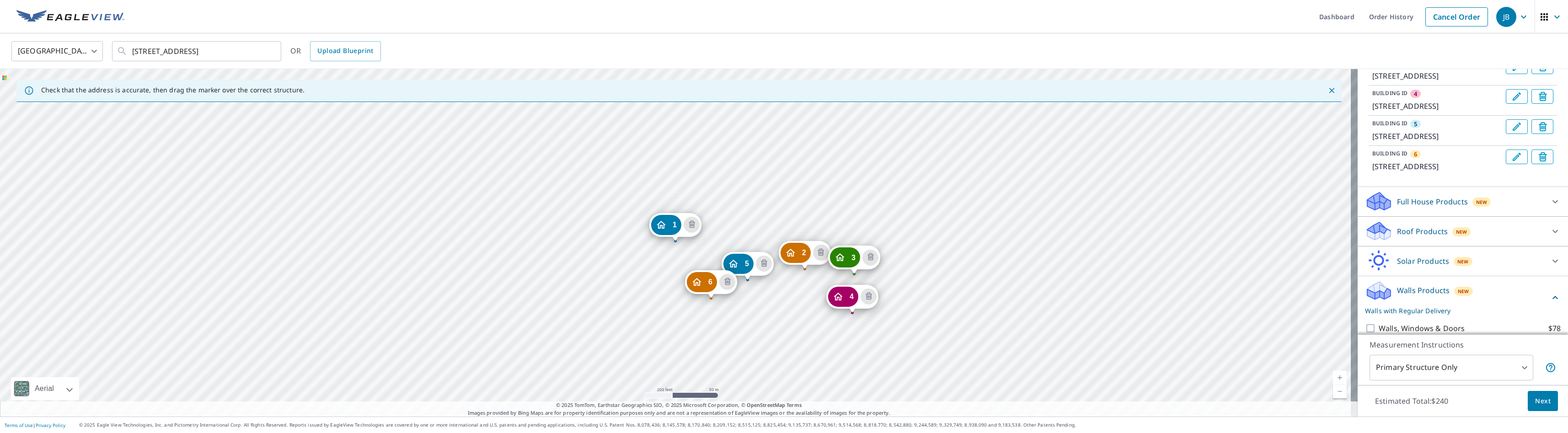
click at [672, 298] on div "2 [STREET_ADDRESS] [GEOGRAPHIC_DATA][STREET_ADDRESS] [GEOGRAPHIC_DATA][STREET_A…" at bounding box center [679, 242] width 1357 height 348
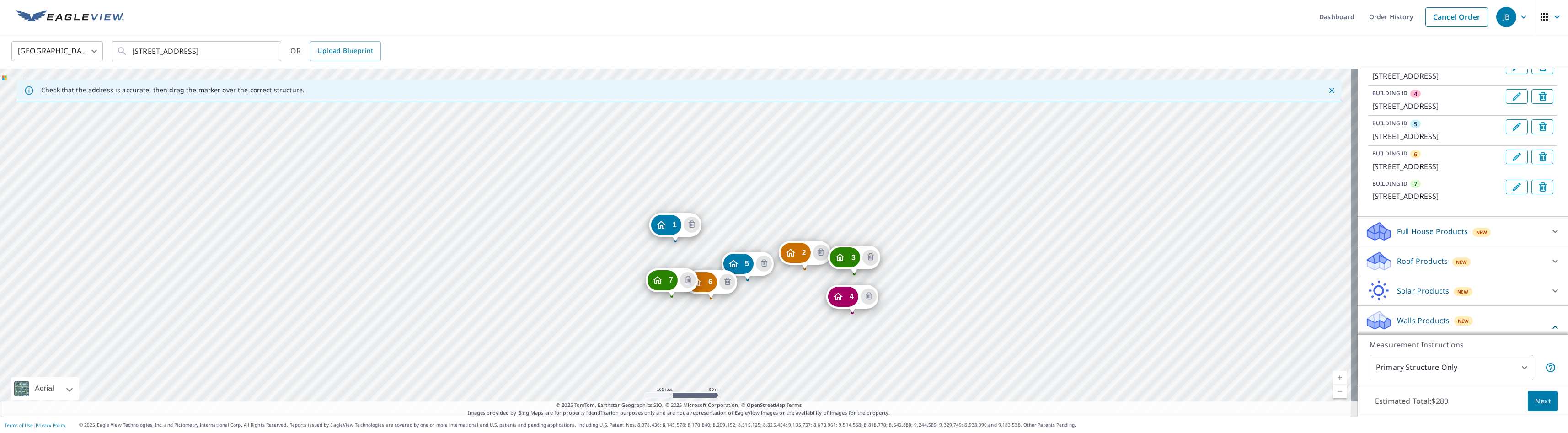
click at [635, 283] on div "2 [STREET_ADDRESS] [GEOGRAPHIC_DATA][STREET_ADDRESS] [GEOGRAPHIC_DATA][STREET_A…" at bounding box center [679, 242] width 1357 height 348
click at [594, 295] on div "2 [STREET_ADDRESS] [GEOGRAPHIC_DATA][STREET_ADDRESS] [GEOGRAPHIC_DATA][STREET_A…" at bounding box center [679, 242] width 1357 height 348
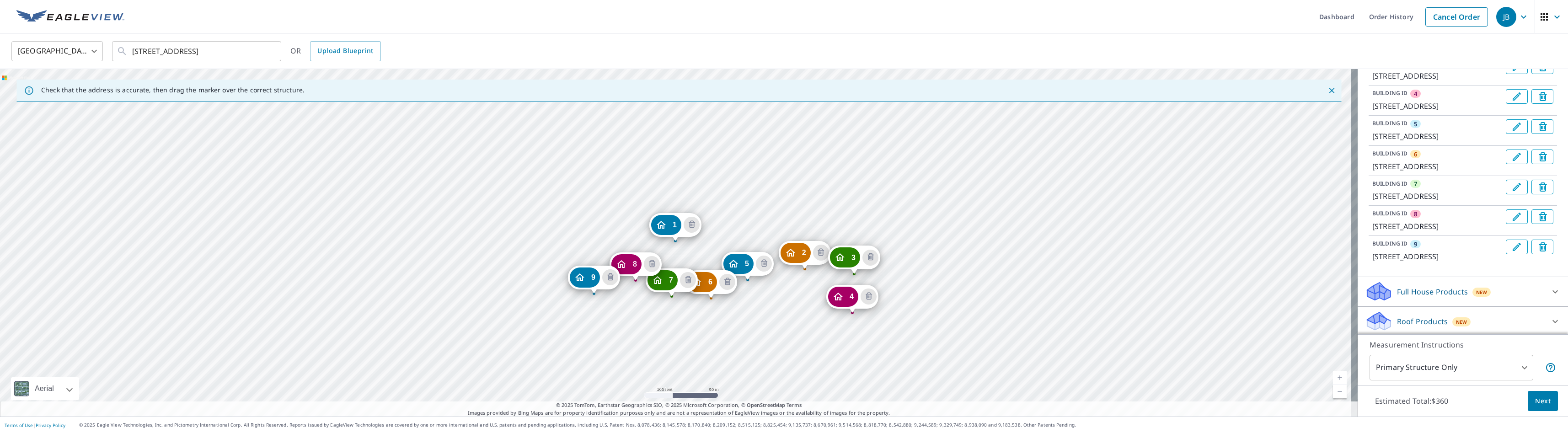
click at [562, 295] on div "2 [STREET_ADDRESS] [GEOGRAPHIC_DATA][STREET_ADDRESS] [GEOGRAPHIC_DATA][STREET_A…" at bounding box center [679, 242] width 1357 height 348
click at [511, 296] on div "2 [STREET_ADDRESS] [GEOGRAPHIC_DATA][STREET_ADDRESS] [GEOGRAPHIC_DATA][STREET_A…" at bounding box center [679, 242] width 1357 height 348
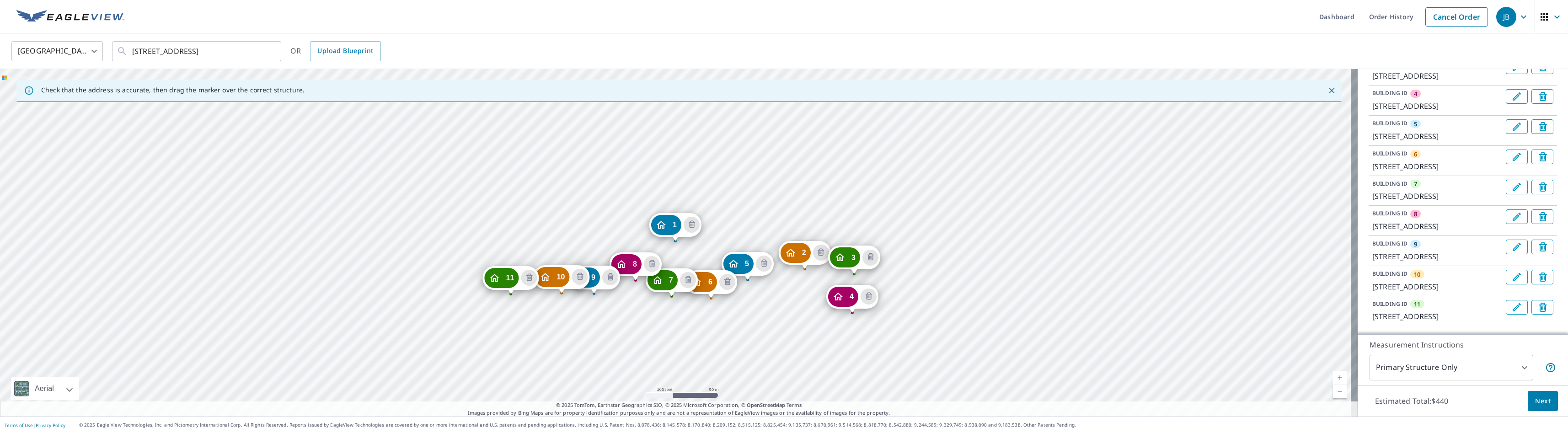
click at [508, 258] on div "2 [STREET_ADDRESS] [GEOGRAPHIC_DATA][STREET_ADDRESS] [GEOGRAPHIC_DATA][STREET_A…" at bounding box center [679, 242] width 1357 height 348
click at [472, 275] on div "2 [STREET_ADDRESS] [GEOGRAPHIC_DATA][STREET_ADDRESS] [GEOGRAPHIC_DATA][STREET_A…" at bounding box center [679, 242] width 1357 height 348
click at [467, 281] on div "2 [STREET_ADDRESS] [GEOGRAPHIC_DATA][STREET_ADDRESS] [GEOGRAPHIC_DATA][STREET_A…" at bounding box center [679, 242] width 1357 height 348
click at [470, 275] on div "Dropped pin, building 12, Residential property, LOADING_ADDRESS ," at bounding box center [464, 273] width 12 height 9
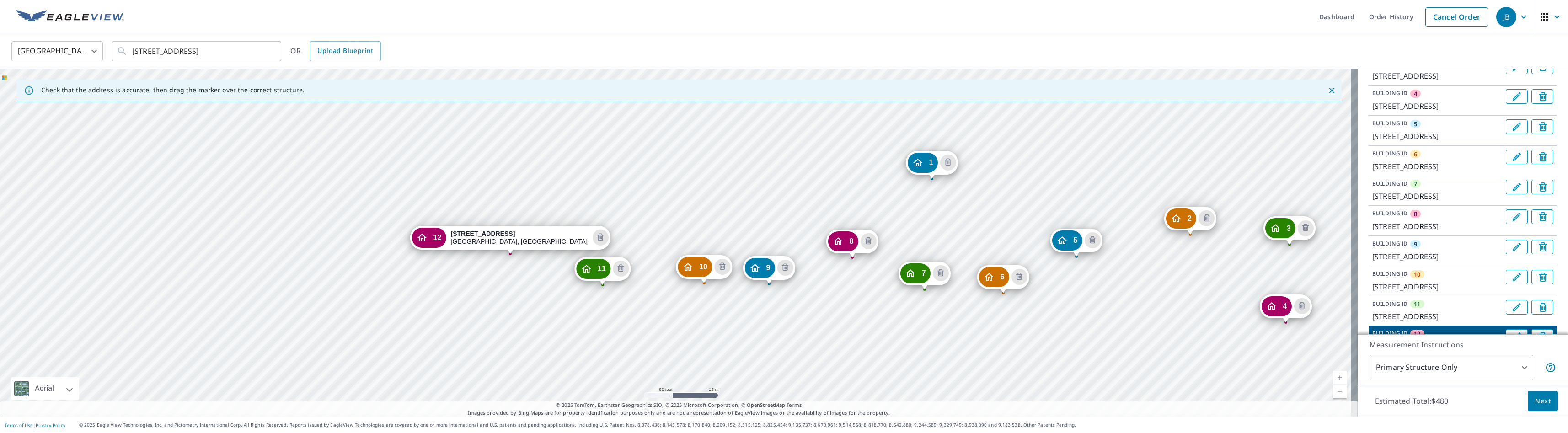
click at [601, 214] on div "1 [STREET_ADDRESS] 2 [STREET_ADDRESS] [GEOGRAPHIC_DATA][STREET_ADDRESS] [GEOGRA…" at bounding box center [679, 242] width 1357 height 348
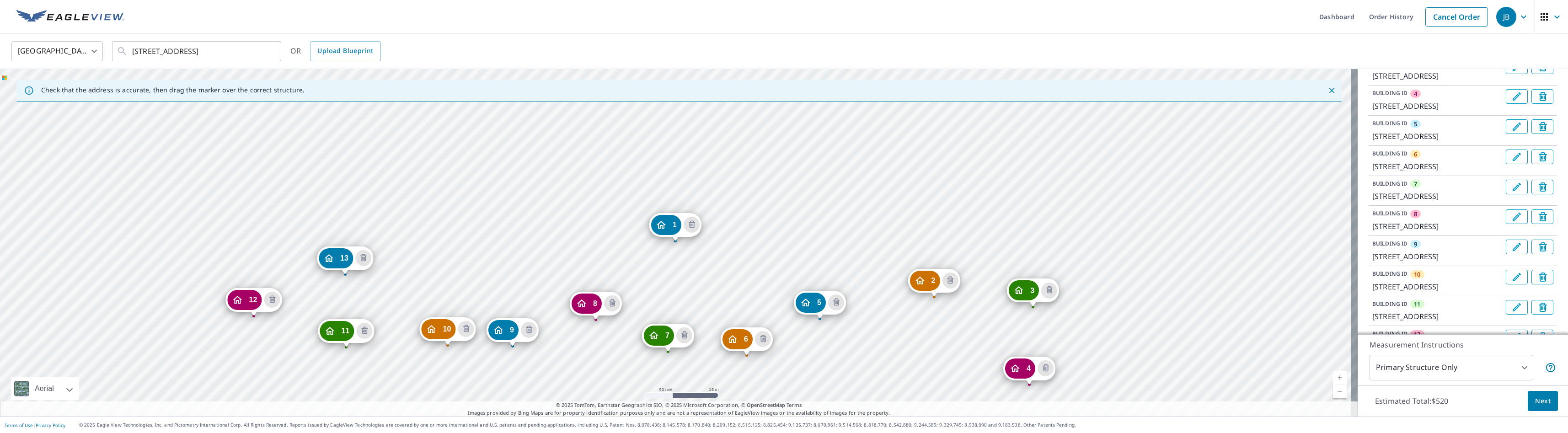
click at [662, 162] on div "2 [STREET_ADDRESS] [GEOGRAPHIC_DATA][STREET_ADDRESS] [GEOGRAPHIC_DATA][STREET_A…" at bounding box center [679, 242] width 1357 height 348
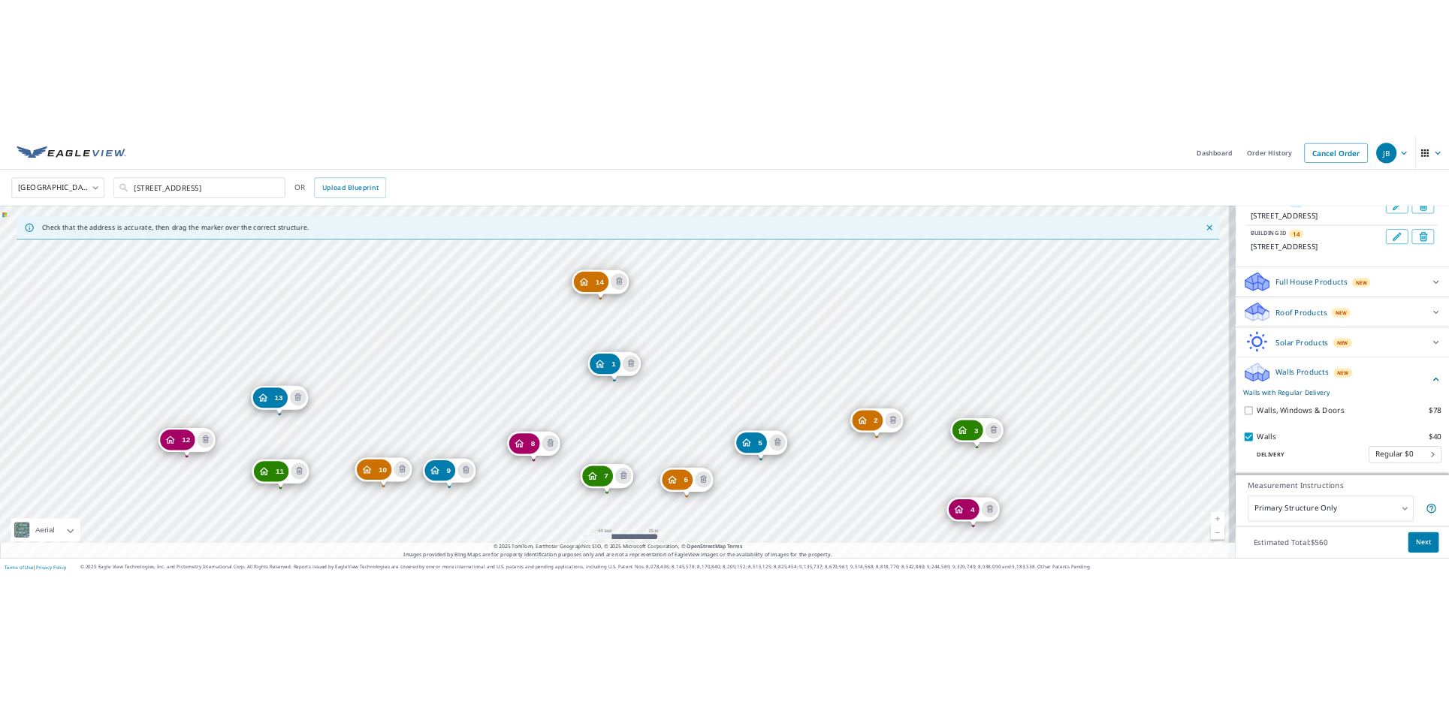
scroll to position [1020, 0]
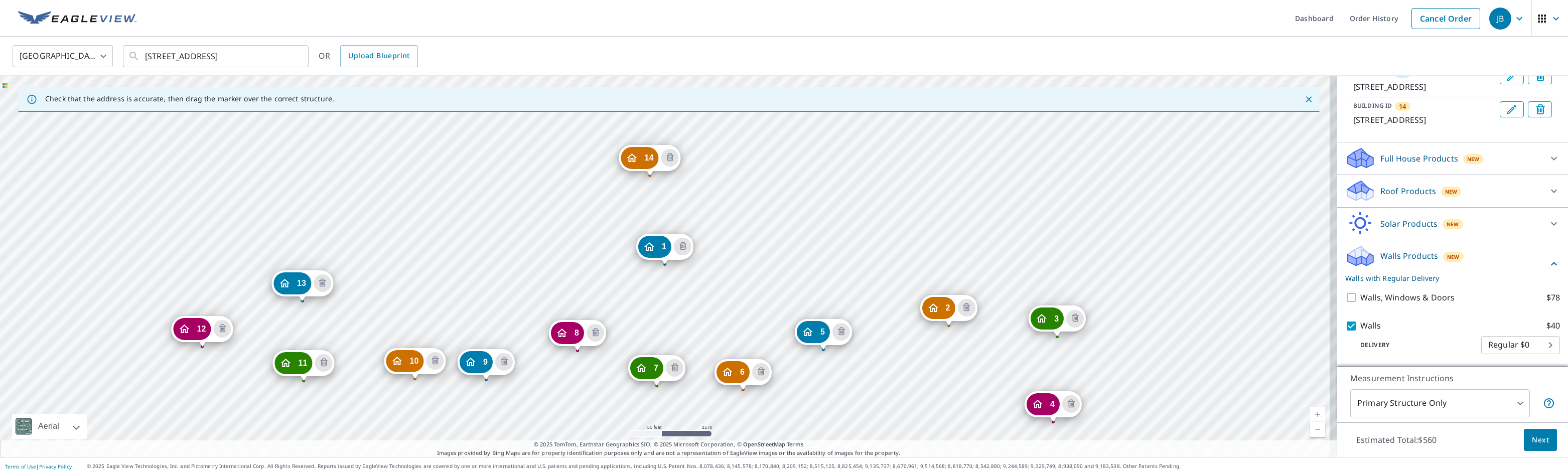
click at [964, 346] on body "JB JB Dashboard Order History Cancel Order JB [GEOGRAPHIC_DATA] US ​ [STREET_AD…" at bounding box center [784, 237] width 1568 height 475
click at [964, 347] on ul "Regular $0" at bounding box center [1505, 344] width 79 height 26
click at [964, 330] on div at bounding box center [784, 237] width 1568 height 475
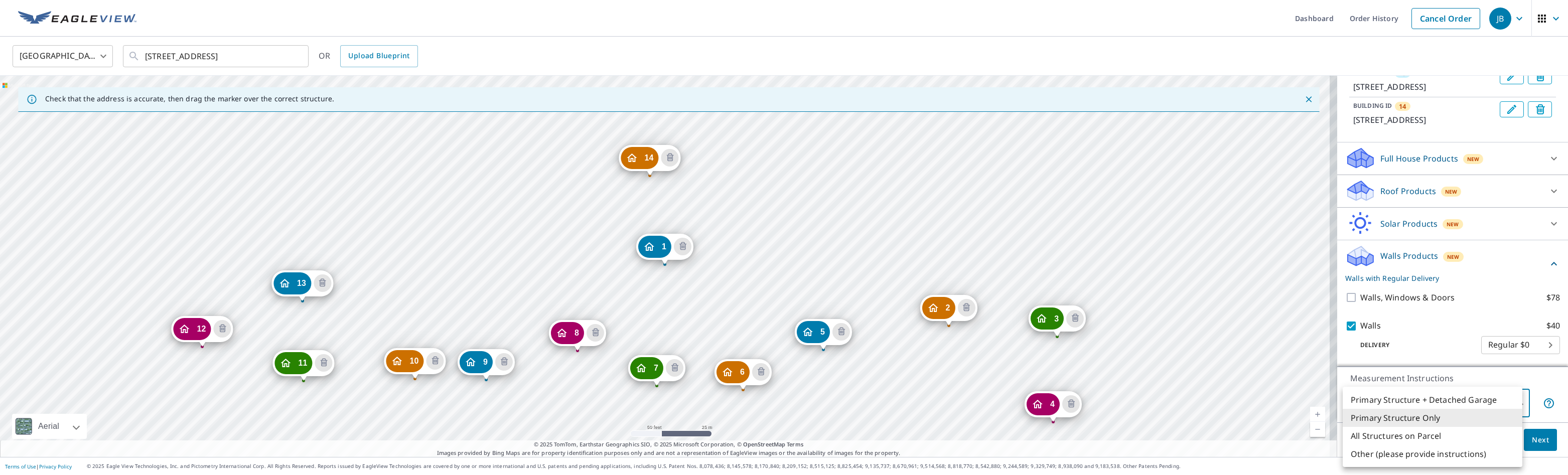
click at [964, 404] on body "JB JB Dashboard Order History Cancel Order JB [GEOGRAPHIC_DATA] US ​ [STREET_AD…" at bounding box center [784, 237] width 1568 height 475
click at [964, 439] on li "All Structures on Parcel" at bounding box center [1432, 436] width 180 height 18
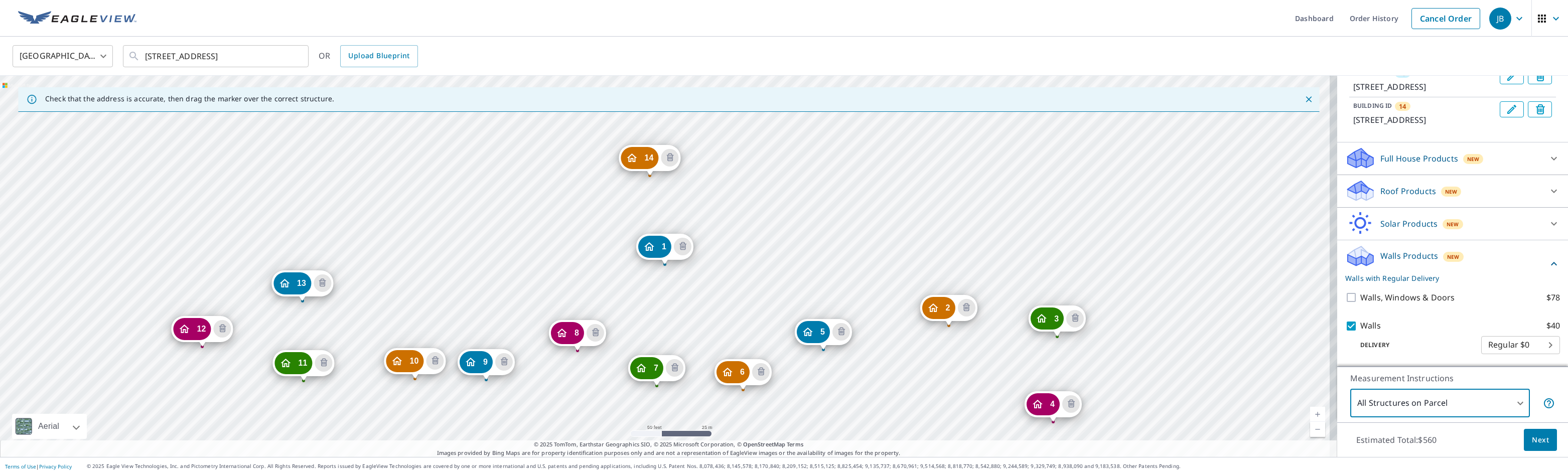
click at [964, 404] on body "JB JB Dashboard Order History Cancel Order JB [GEOGRAPHIC_DATA] US ​ [STREET_AD…" at bounding box center [784, 237] width 1568 height 475
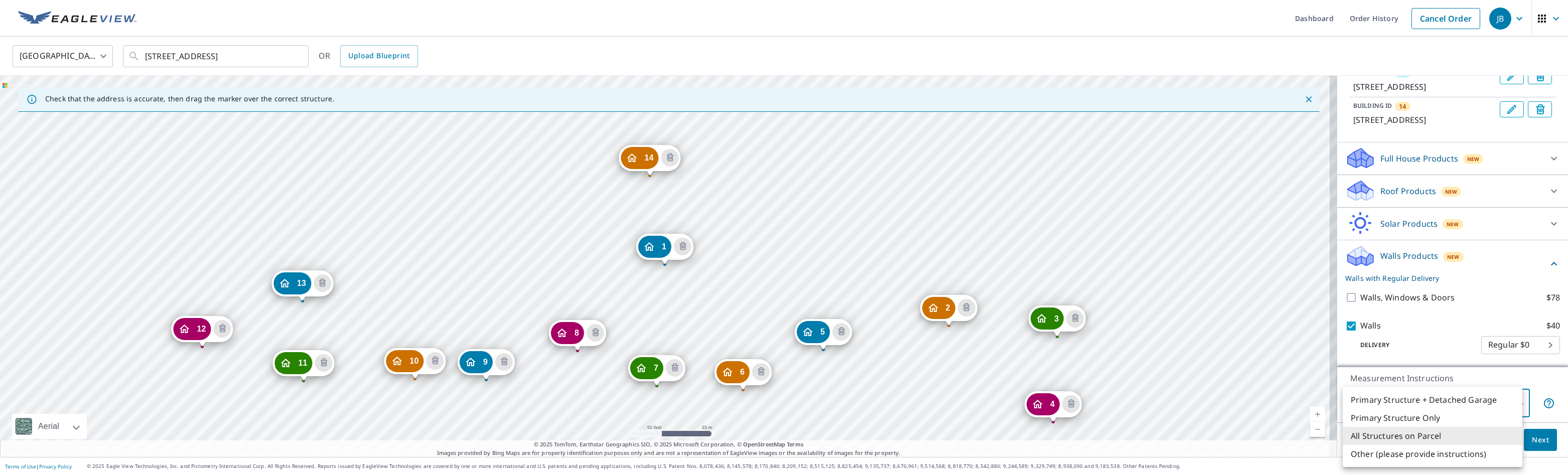
click at [964, 404] on li "Primary Structure + Detached Garage" at bounding box center [1432, 400] width 180 height 18
type input "1"
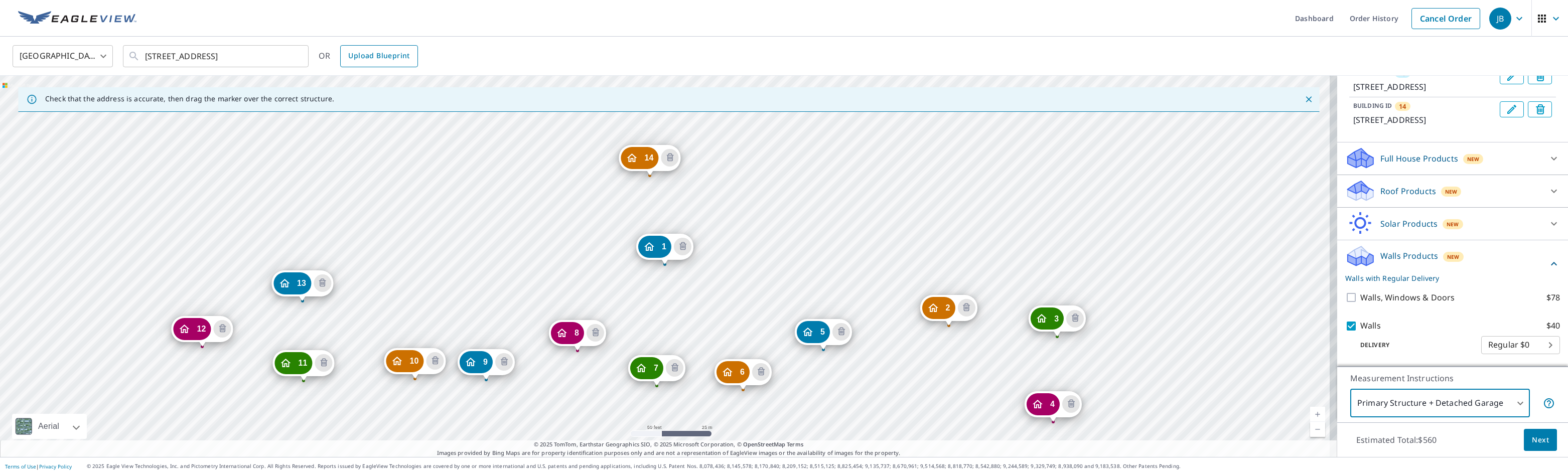
click at [399, 55] on span "Upload Blueprint" at bounding box center [379, 55] width 61 height 13
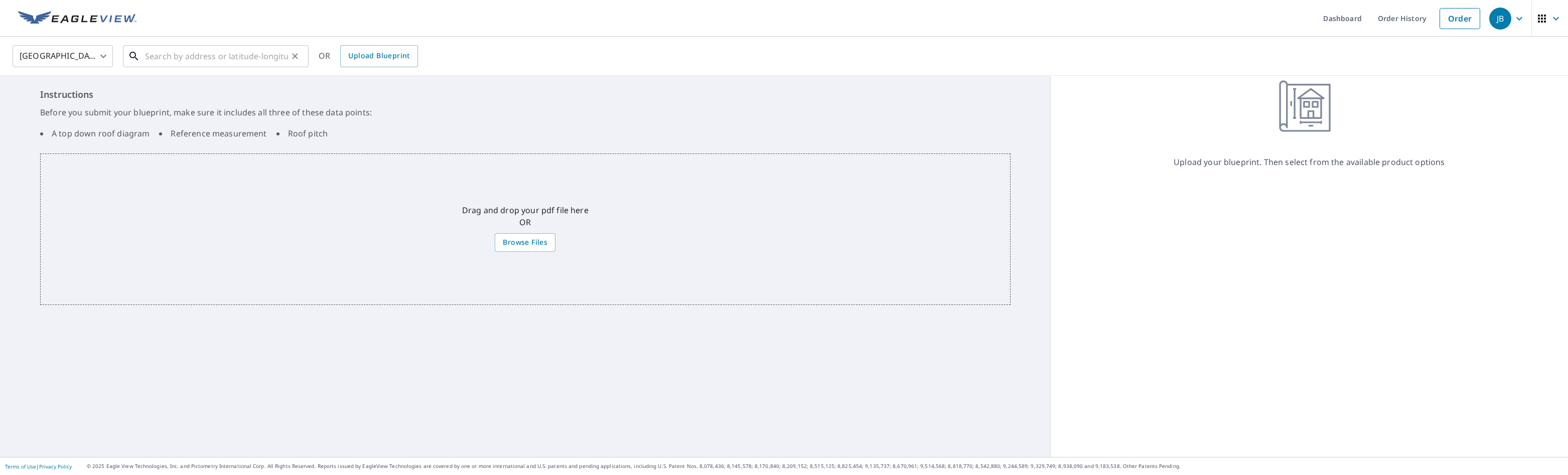
click at [184, 67] on div "​" at bounding box center [216, 56] width 186 height 22
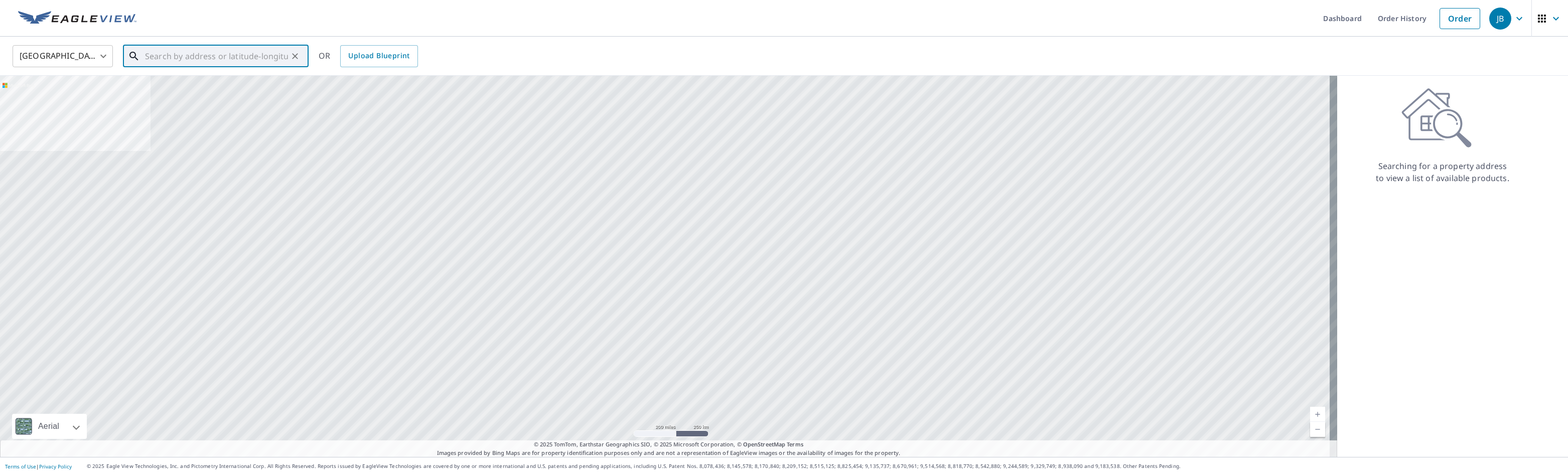
click at [221, 57] on input "text" at bounding box center [216, 56] width 143 height 28
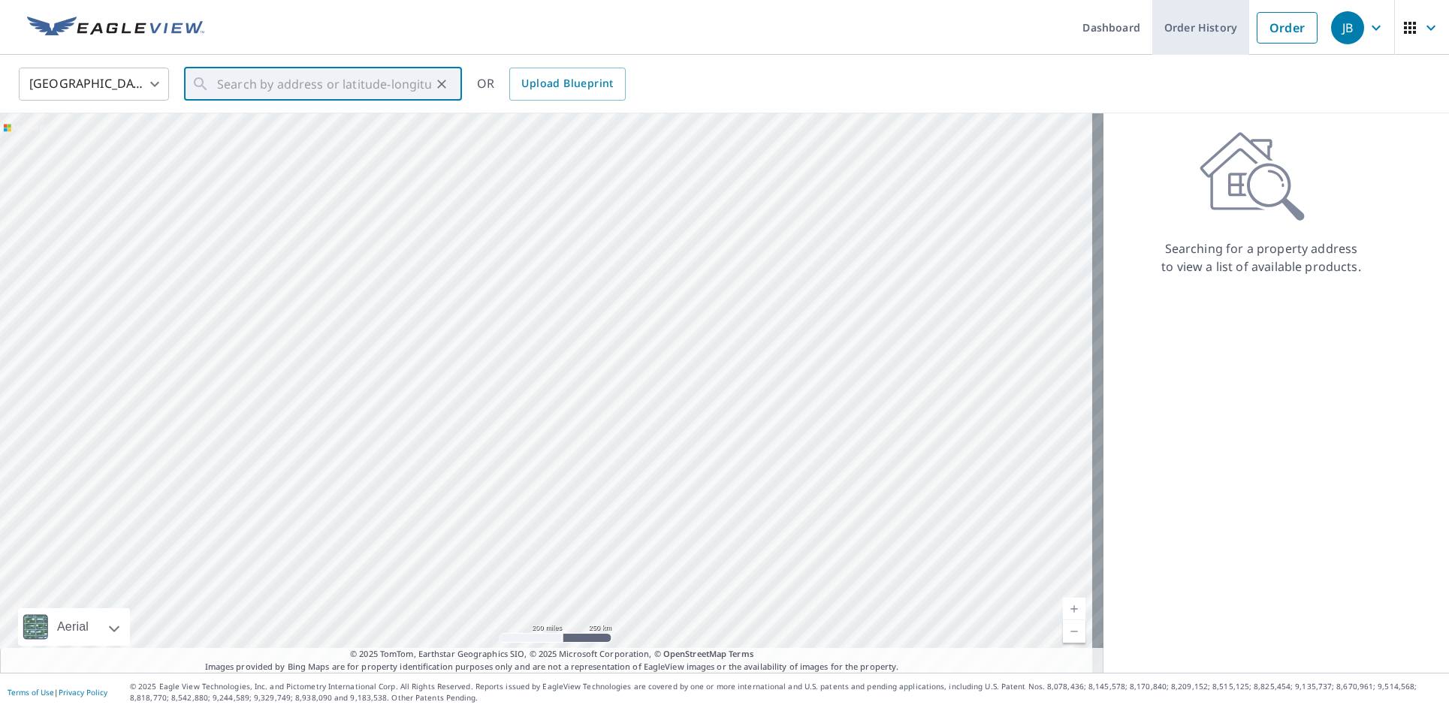
click at [1193, 26] on link "Order History" at bounding box center [1200, 27] width 97 height 55
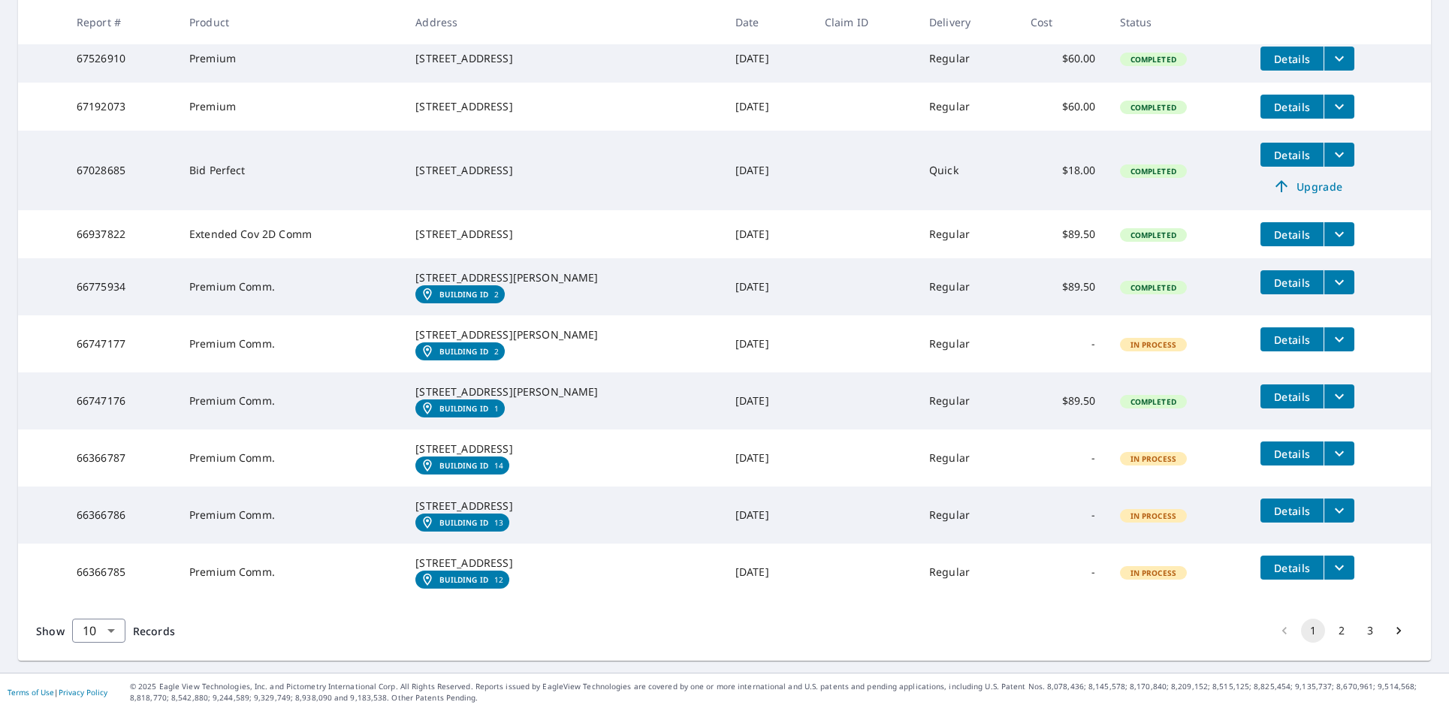
scroll to position [406, 0]
click at [116, 635] on body "JB JB Dashboard Order History Order JB Dashboard / Order History Order History …" at bounding box center [724, 355] width 1449 height 711
click at [107, 680] on li "100" at bounding box center [97, 679] width 53 height 27
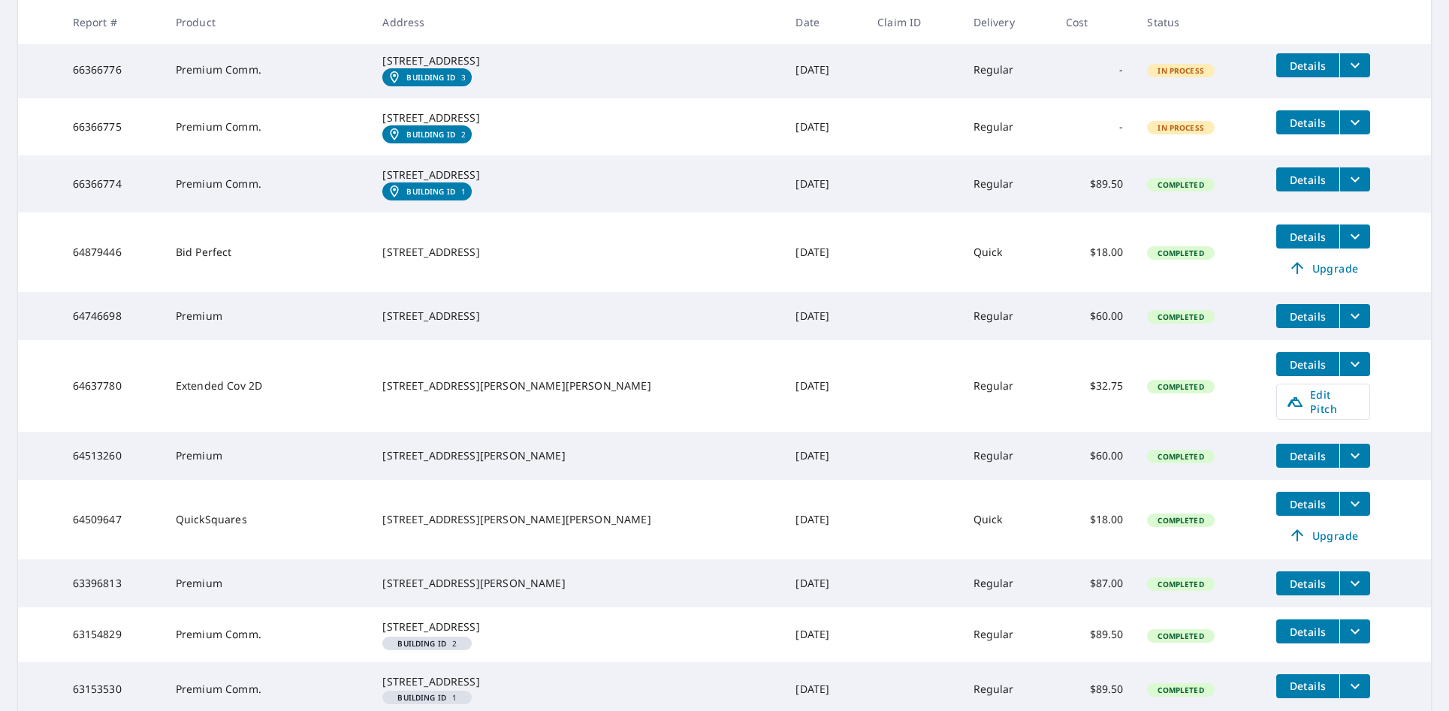
scroll to position [1291, 0]
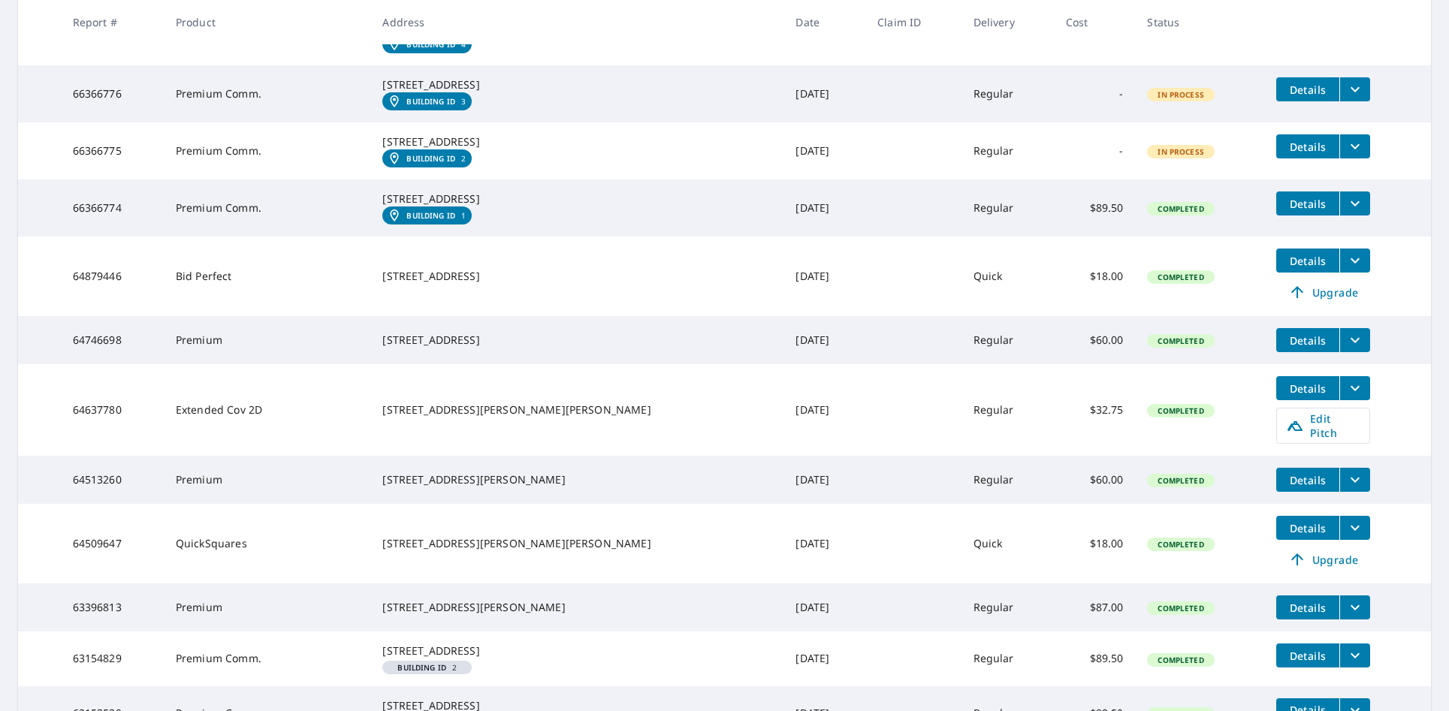
click at [1351, 207] on icon "filesDropdownBtn-66366774" at bounding box center [1355, 203] width 9 height 5
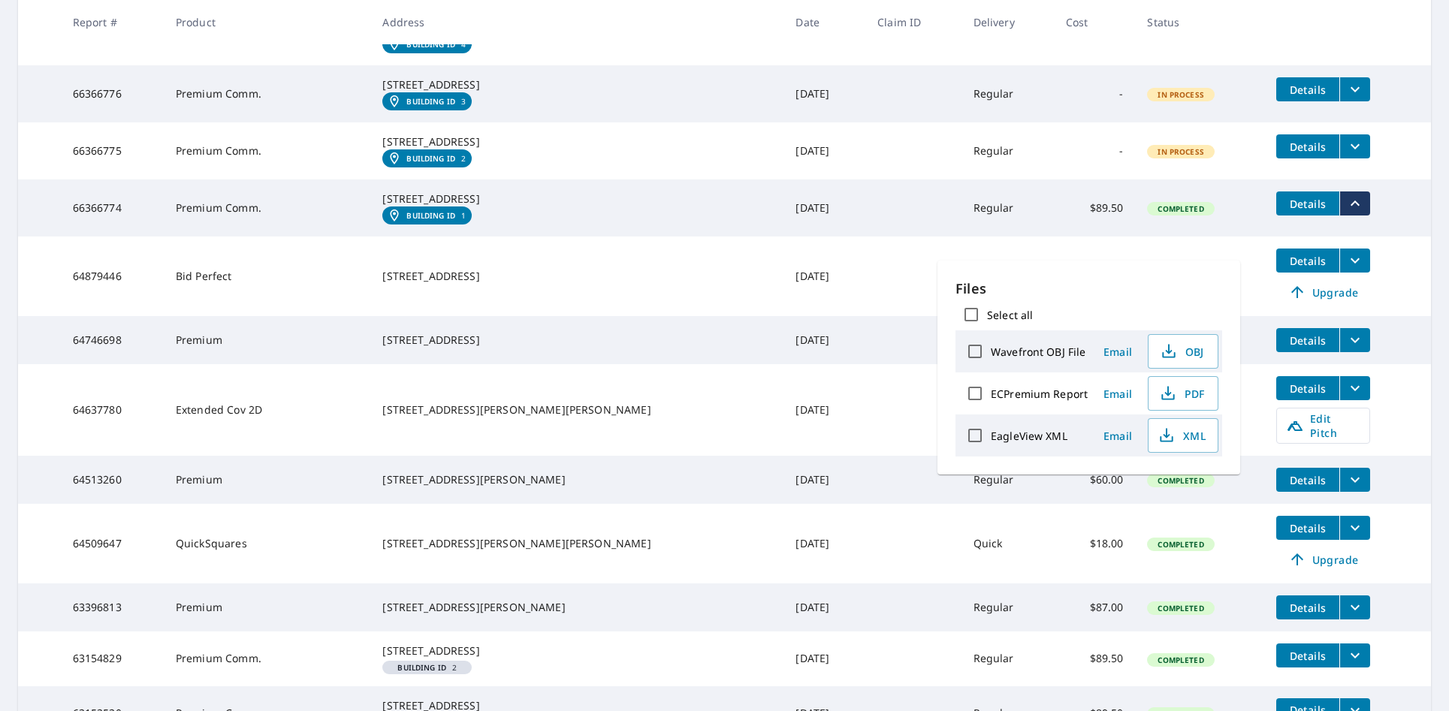
click at [1346, 213] on icon "filesDropdownBtn-66366774" at bounding box center [1355, 204] width 18 height 18
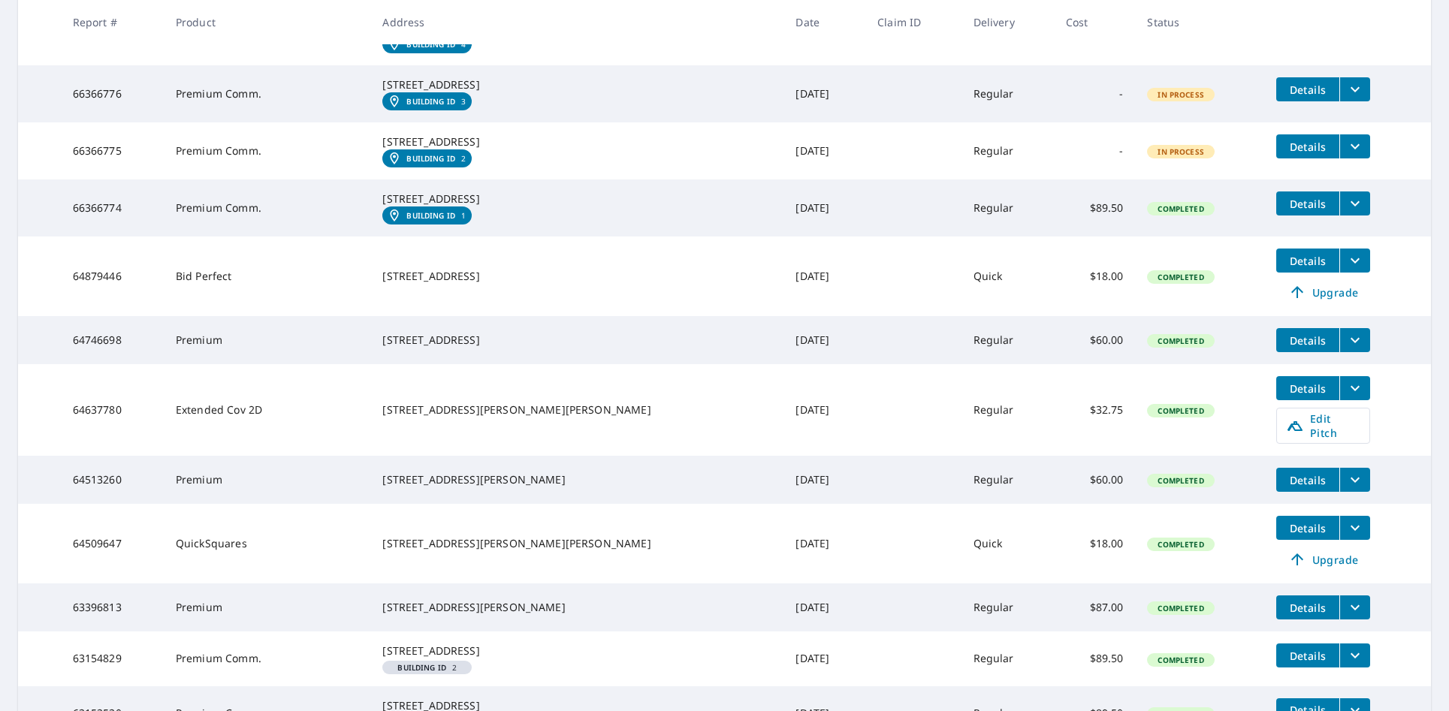
click at [455, 220] on em "Building ID" at bounding box center [430, 215] width 49 height 9
